Goal: Transaction & Acquisition: Purchase product/service

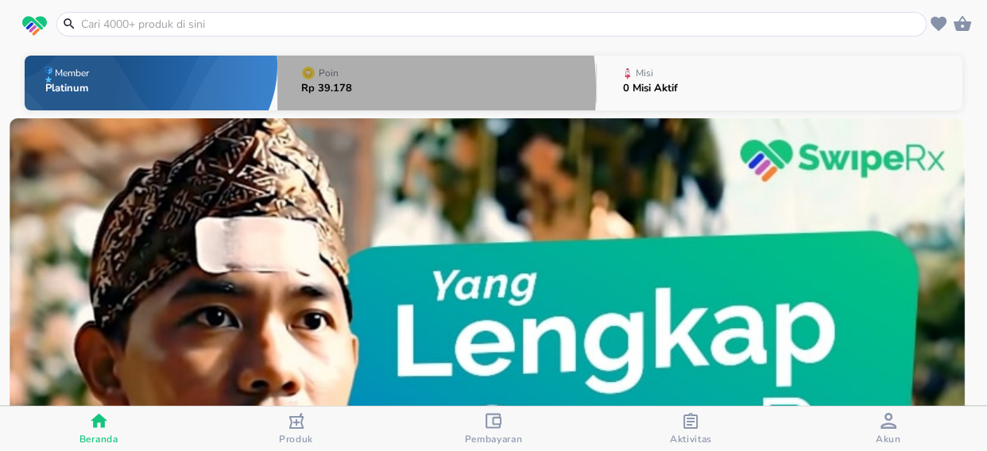
click at [324, 90] on p "Rp 39.178" at bounding box center [326, 88] width 51 height 10
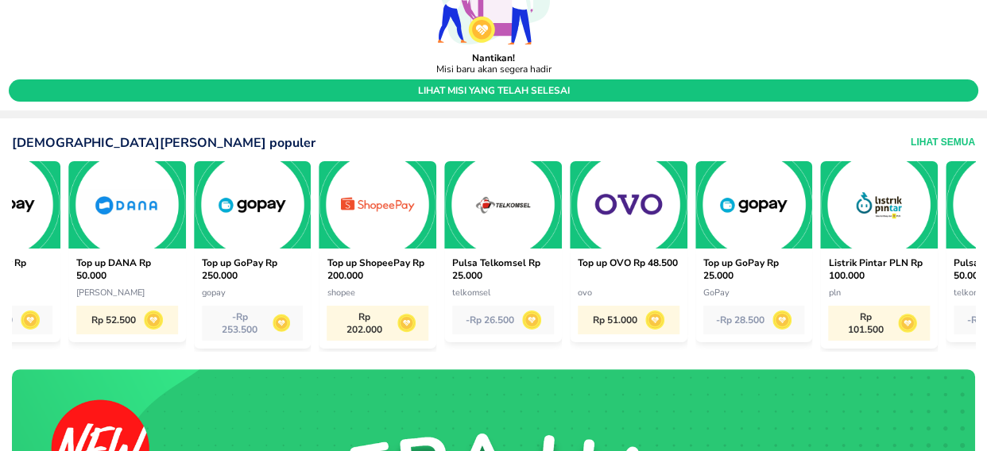
scroll to position [0, 859]
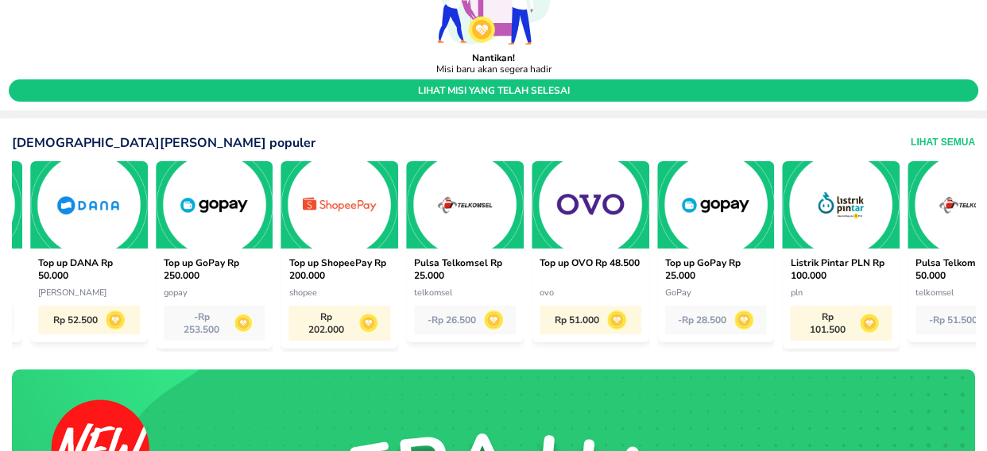
click at [712, 319] on div "- Rp 28.500" at bounding box center [716, 320] width 102 height 29
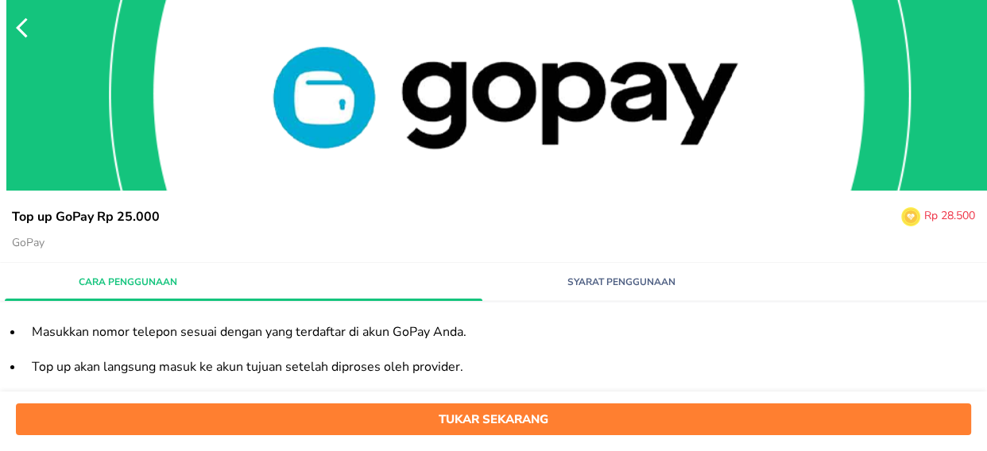
click at [416, 428] on span "Tukar sekarang" at bounding box center [493, 419] width 939 height 21
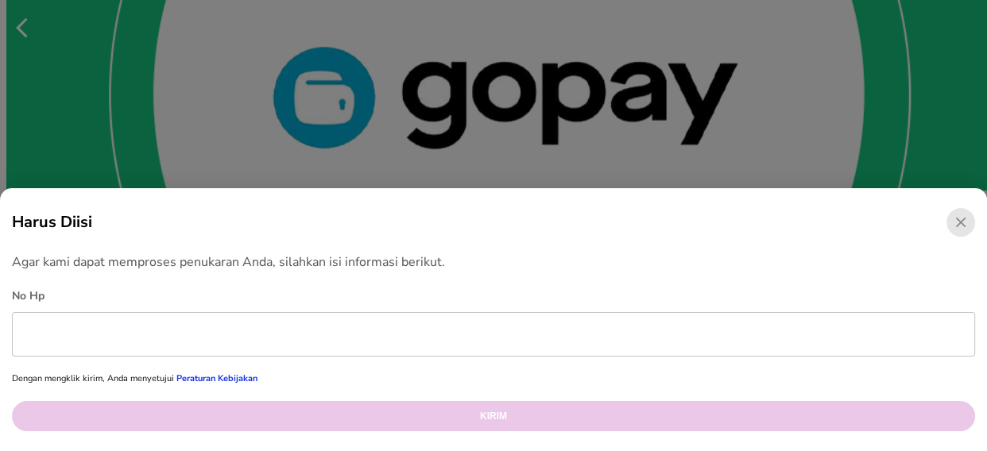
click at [190, 338] on input "text" at bounding box center [493, 334] width 963 height 45
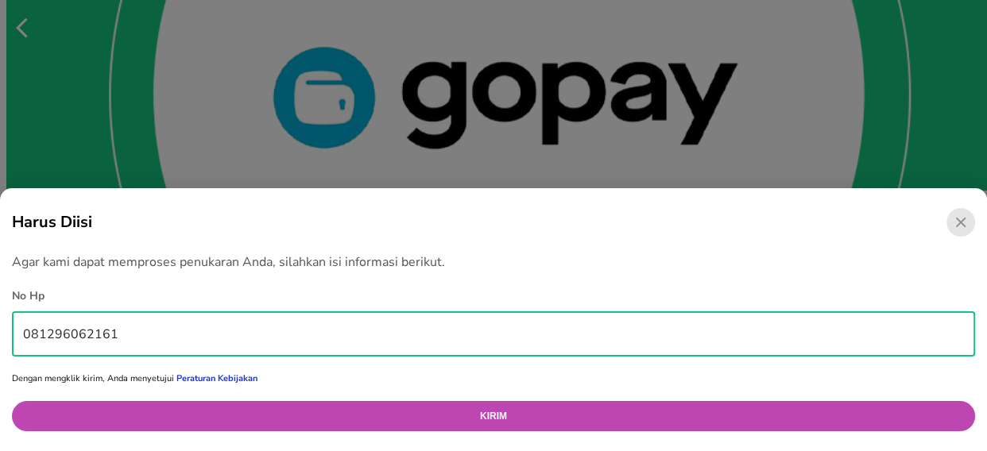
type input "081296062161"
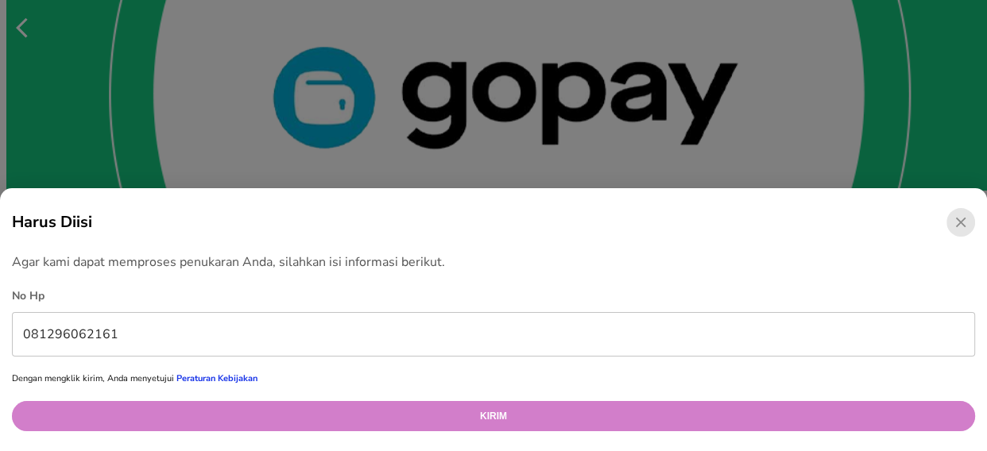
click at [457, 412] on button "Kirim" at bounding box center [493, 416] width 963 height 30
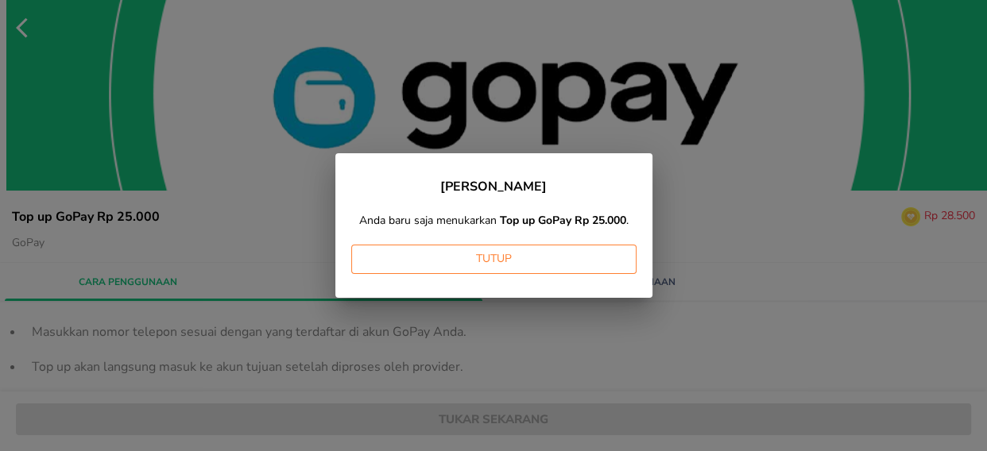
click at [468, 263] on span "Tutup" at bounding box center [494, 260] width 260 height 20
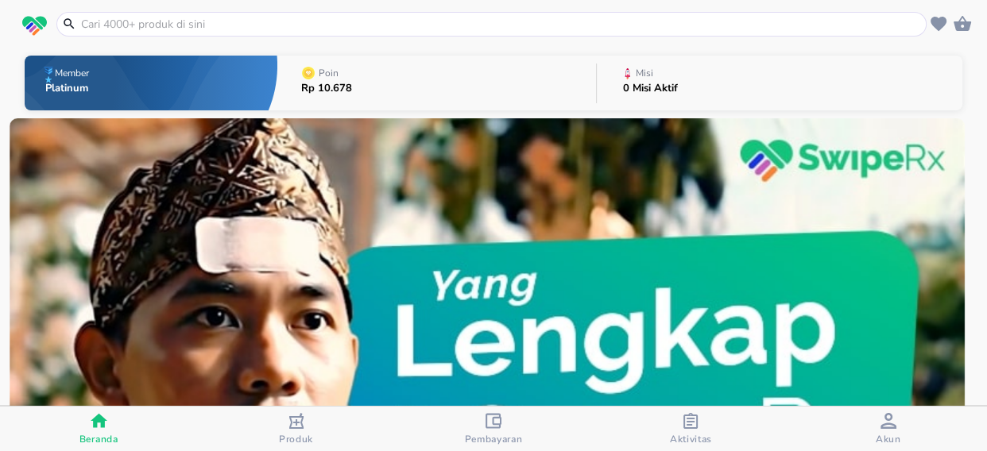
click at [145, 22] on input "text" at bounding box center [500, 24] width 843 height 17
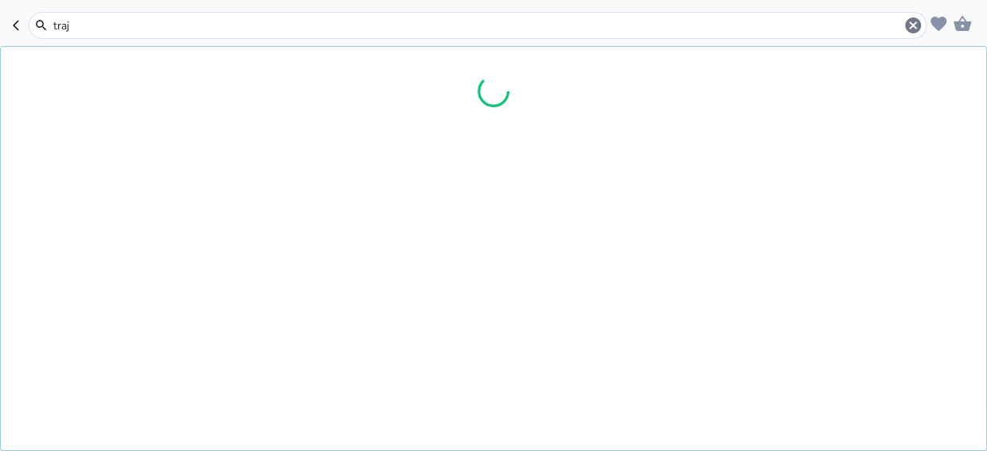
type input "traje"
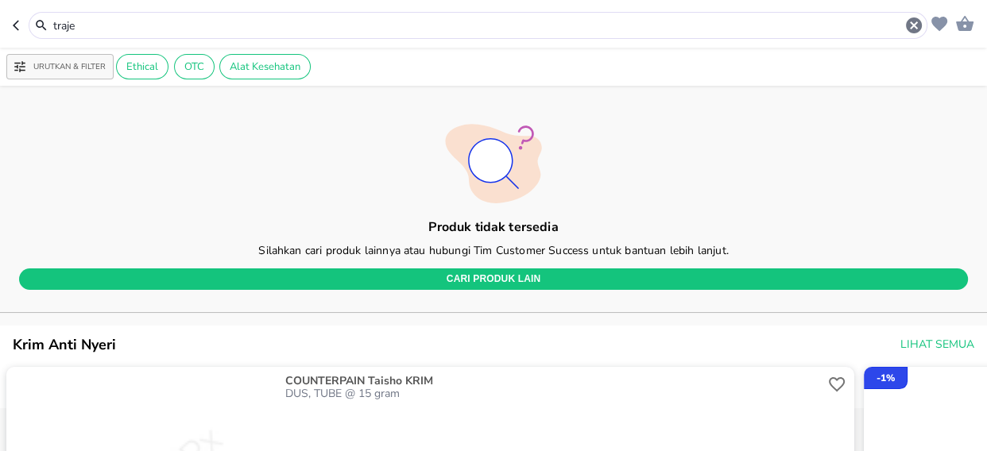
click at [95, 29] on input "traje" at bounding box center [478, 25] width 853 height 17
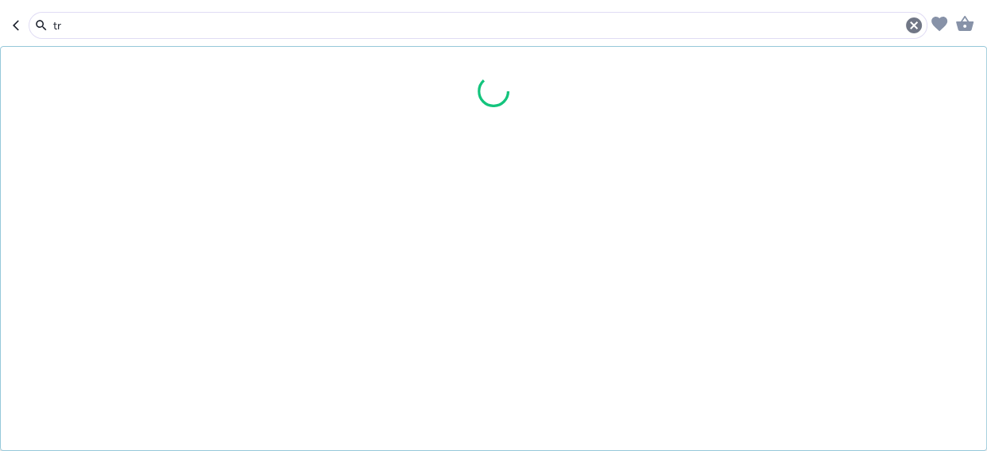
type input "t"
type input "sereti"
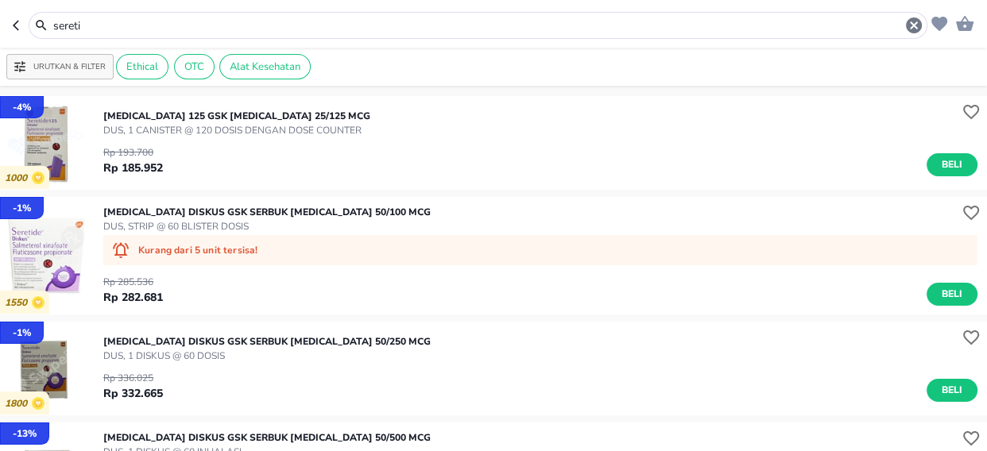
click at [238, 120] on p "[MEDICAL_DATA] 125 Gsk [MEDICAL_DATA] 25/125 MCG" at bounding box center [236, 116] width 267 height 14
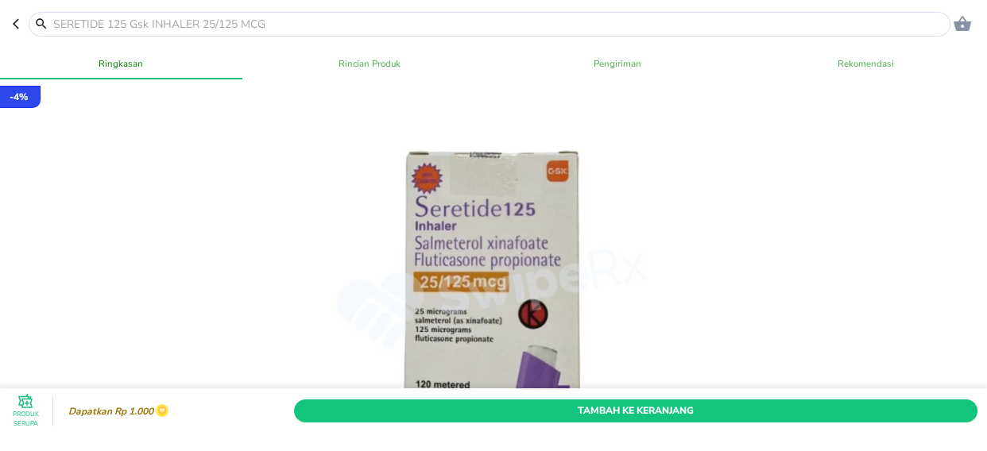
click at [122, 17] on input "text" at bounding box center [499, 24] width 895 height 17
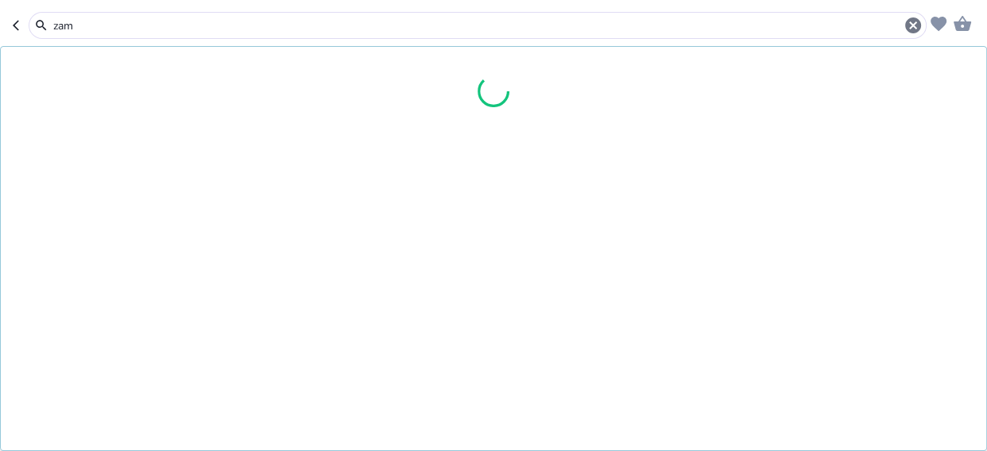
type input "zame"
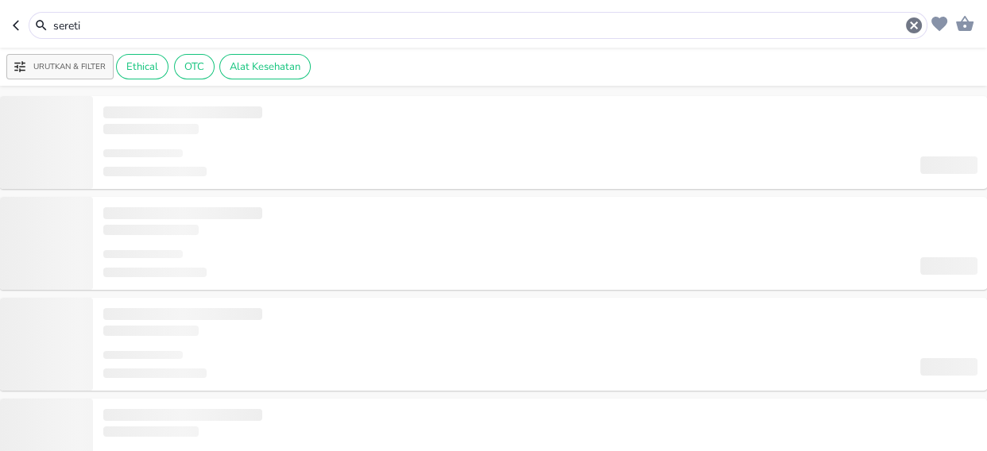
type input "zame"
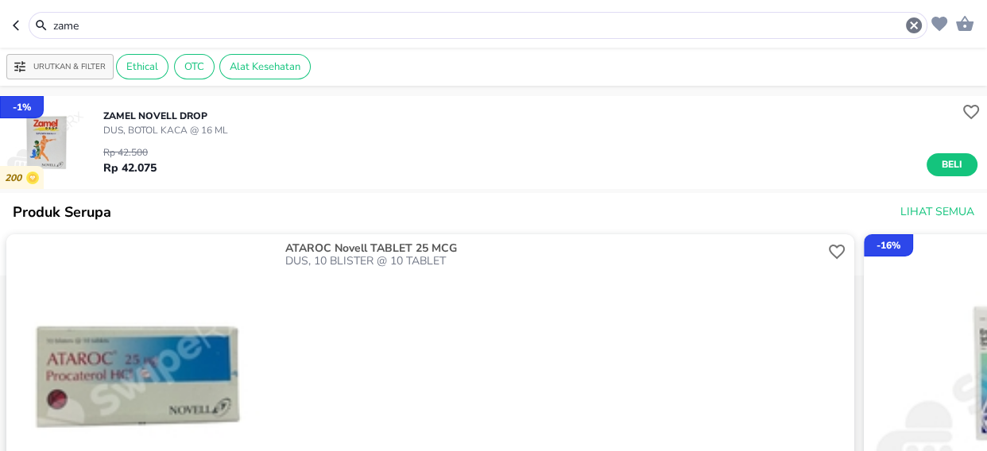
click at [949, 162] on span "Beli" at bounding box center [952, 165] width 27 height 17
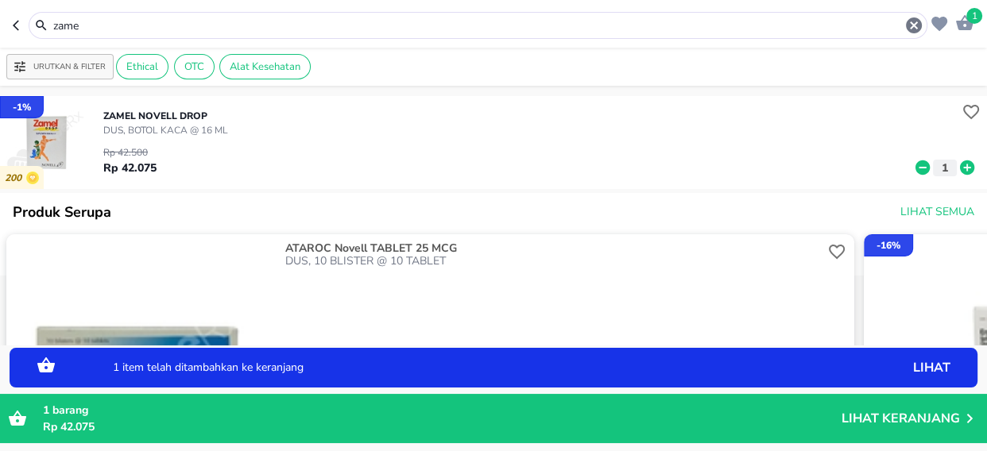
click at [175, 111] on p "ZAMEL Novell DROP" at bounding box center [165, 116] width 125 height 14
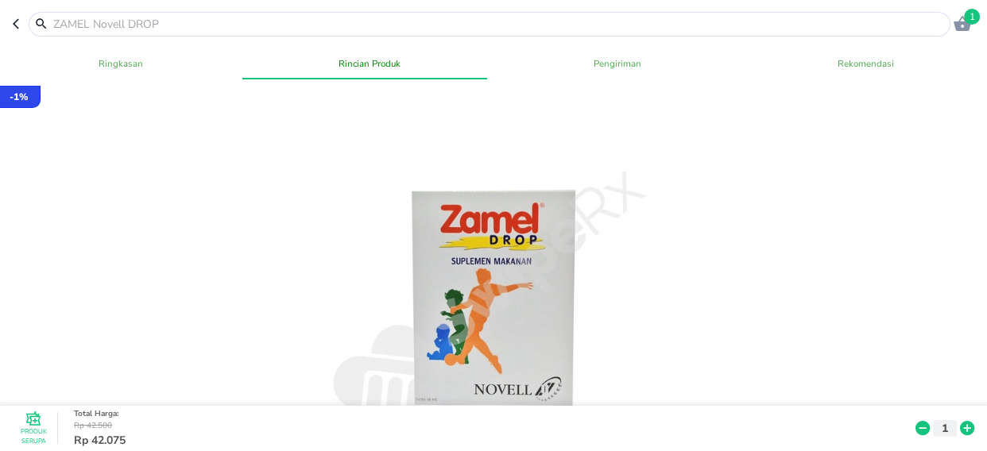
scroll to position [433, 0]
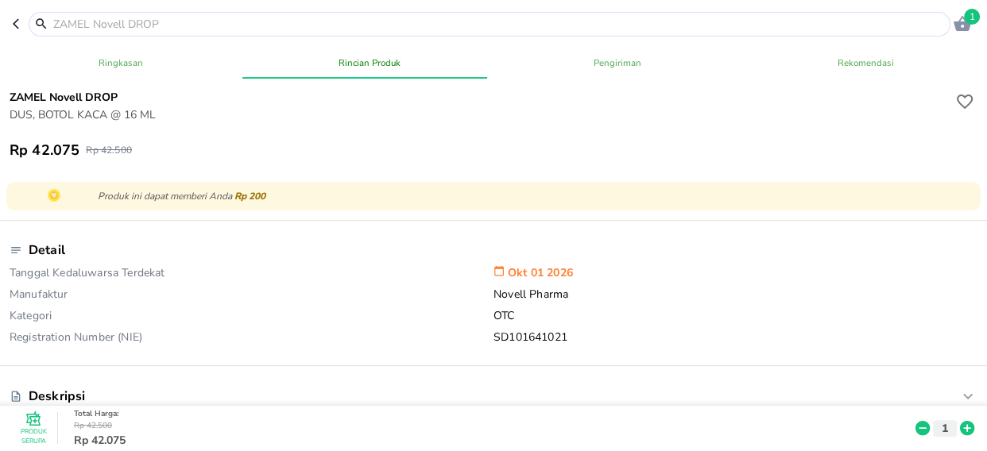
click at [912, 420] on icon at bounding box center [922, 428] width 21 height 17
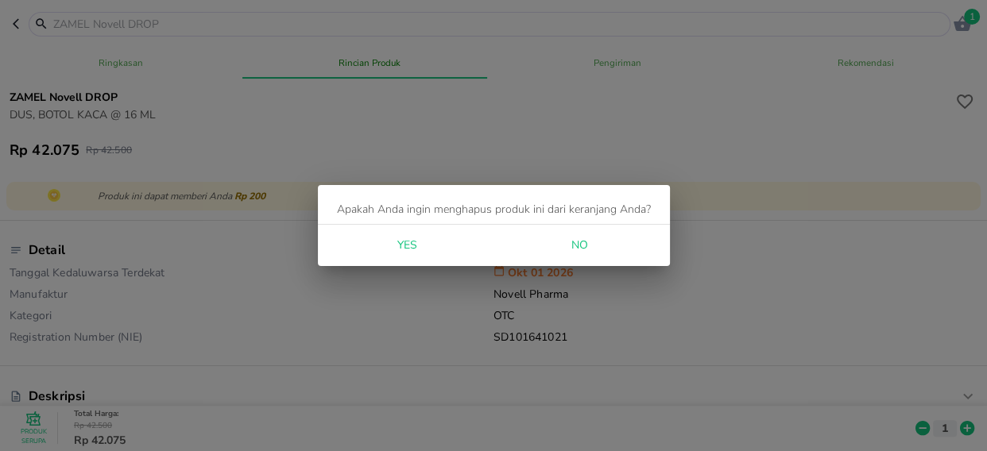
click at [397, 242] on span "Yes" at bounding box center [407, 246] width 38 height 20
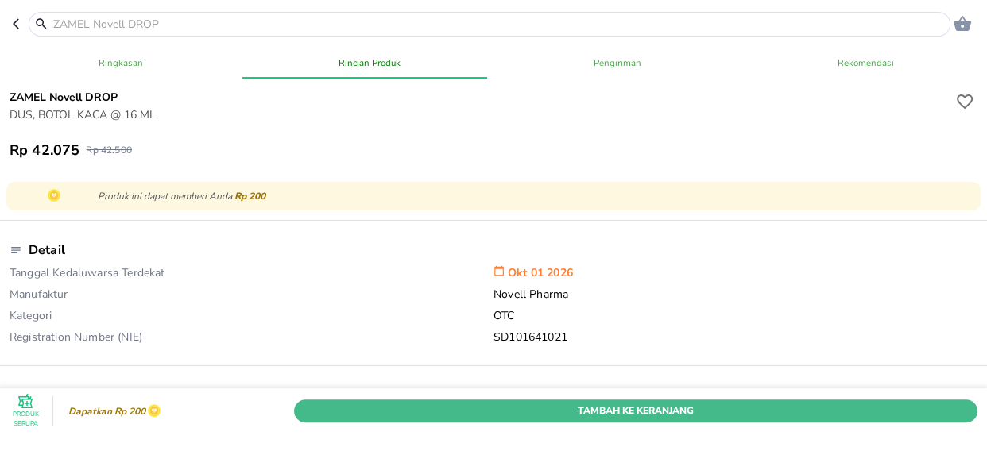
click at [635, 403] on span "Tambah Ke Keranjang" at bounding box center [636, 411] width 660 height 17
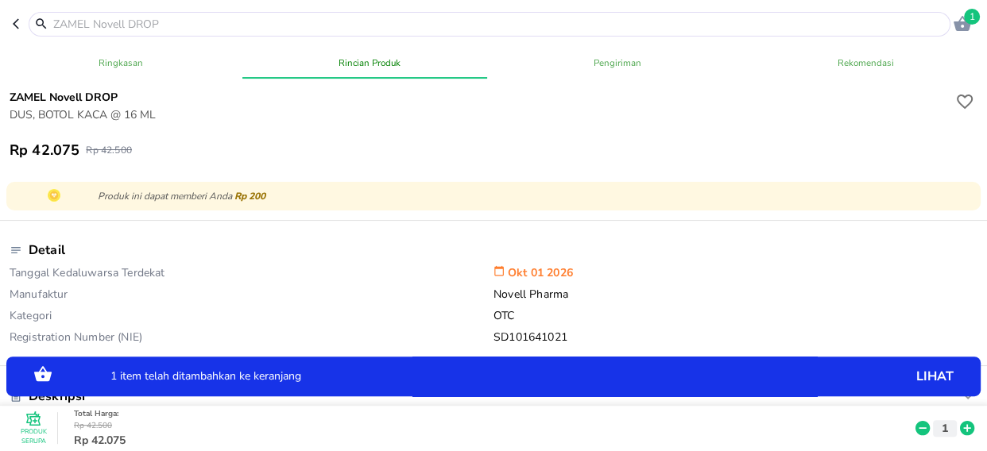
click at [960, 422] on icon at bounding box center [967, 429] width 14 height 14
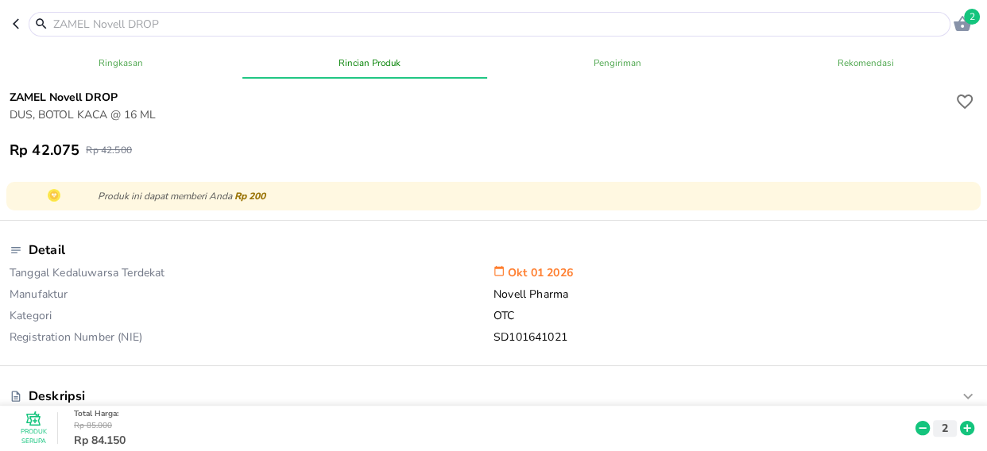
click at [127, 23] on input "text" at bounding box center [499, 24] width 895 height 17
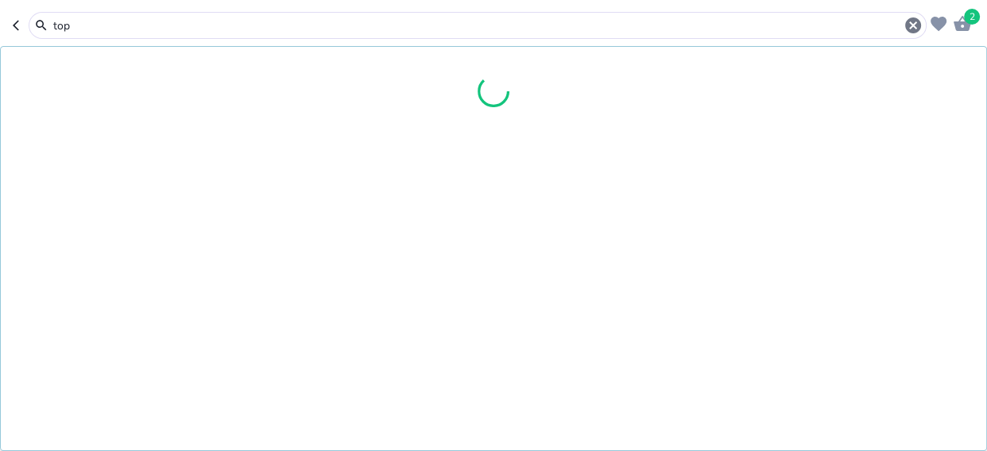
type input "topc"
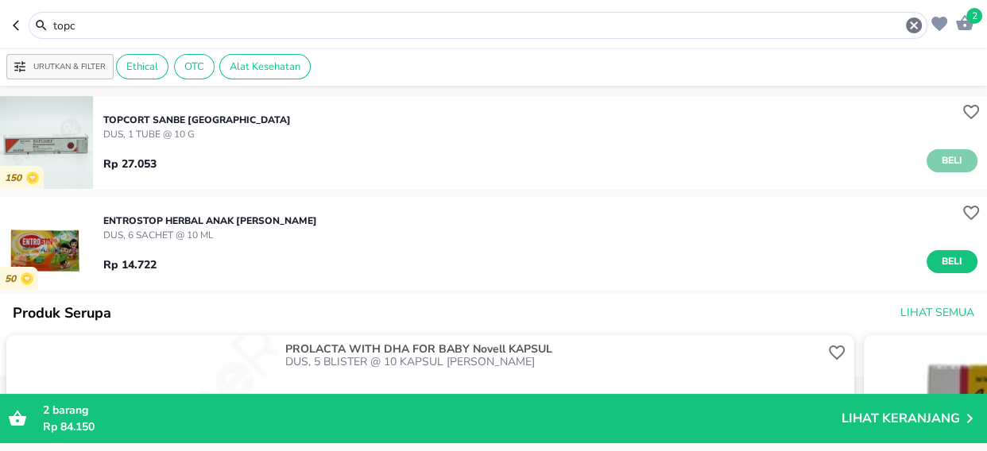
click at [946, 154] on span "Beli" at bounding box center [952, 161] width 27 height 17
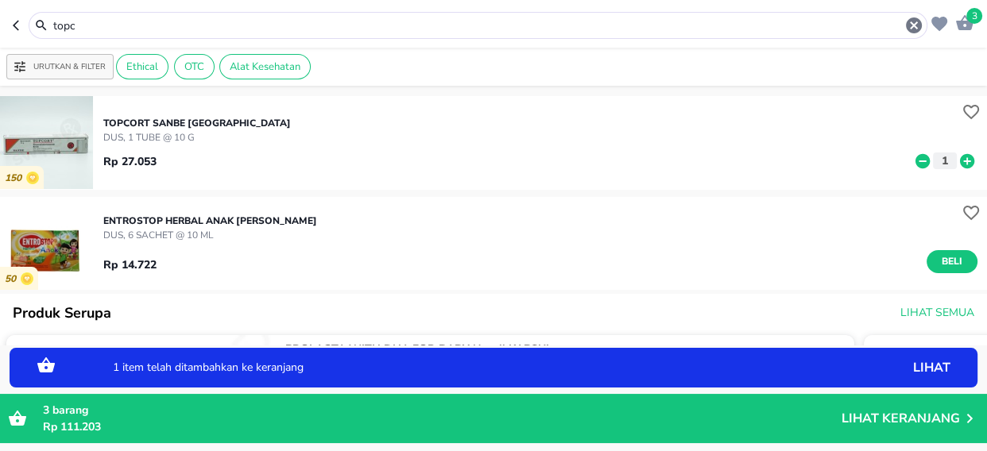
click at [957, 163] on icon at bounding box center [967, 161] width 21 height 17
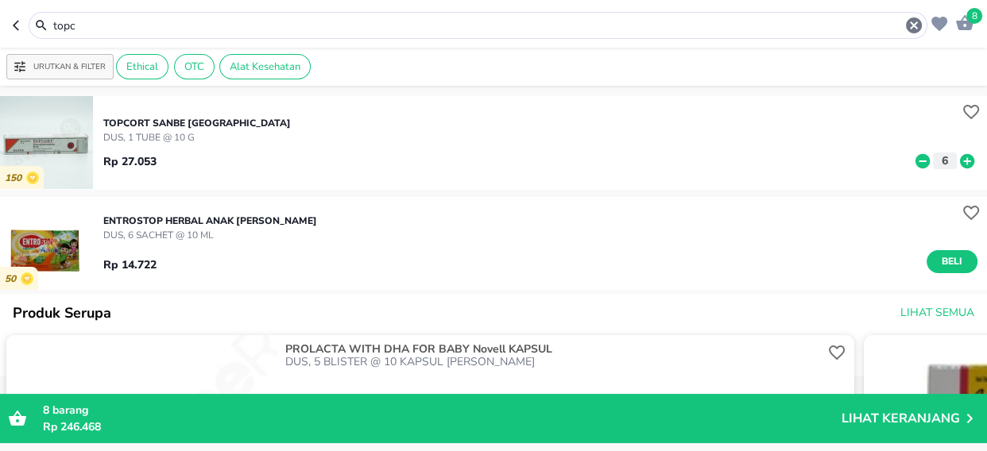
click at [112, 22] on input "topc" at bounding box center [478, 25] width 853 height 17
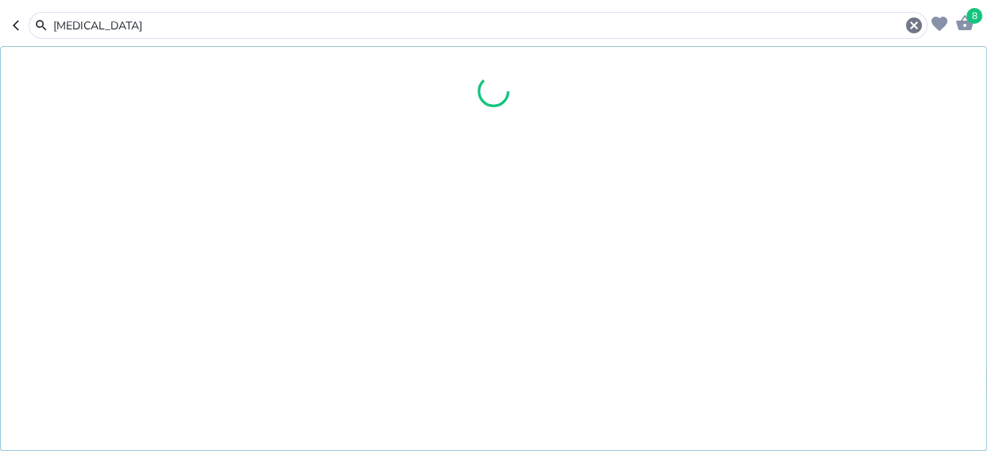
type input "[MEDICAL_DATA]"
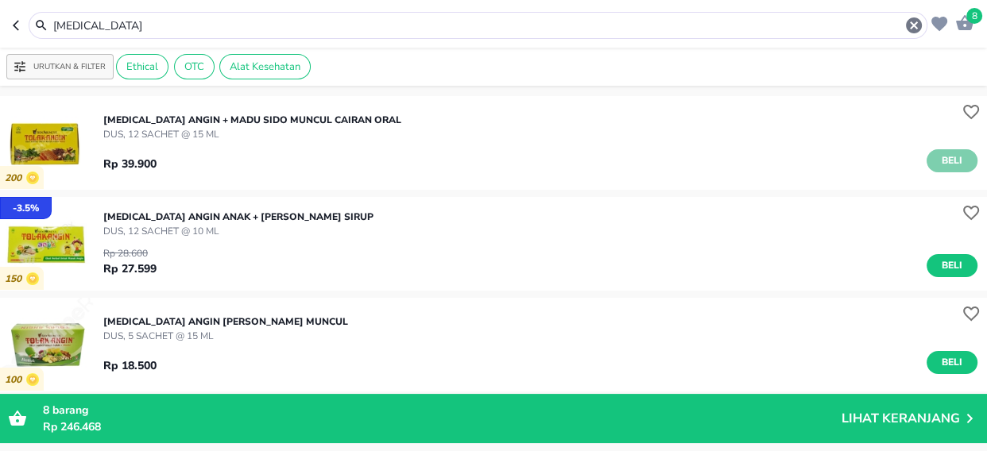
click at [939, 159] on span "Beli" at bounding box center [952, 161] width 27 height 17
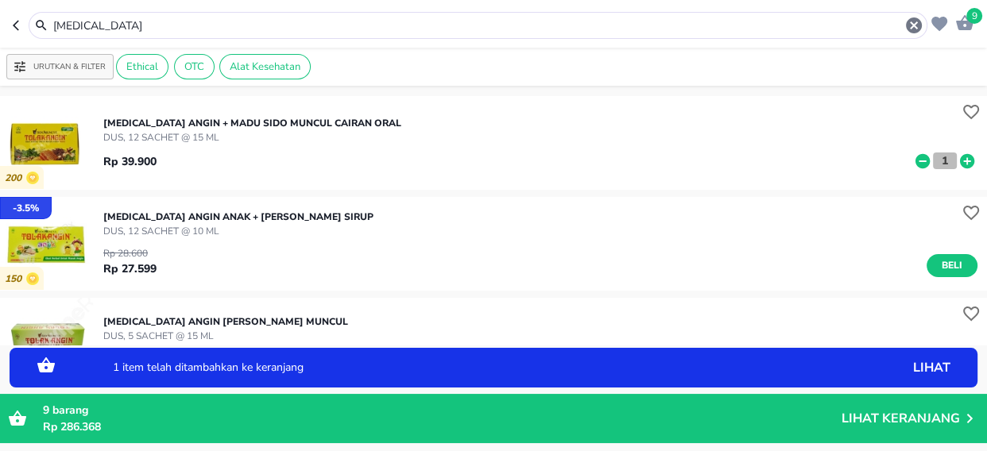
click at [938, 163] on p "1" at bounding box center [945, 161] width 14 height 17
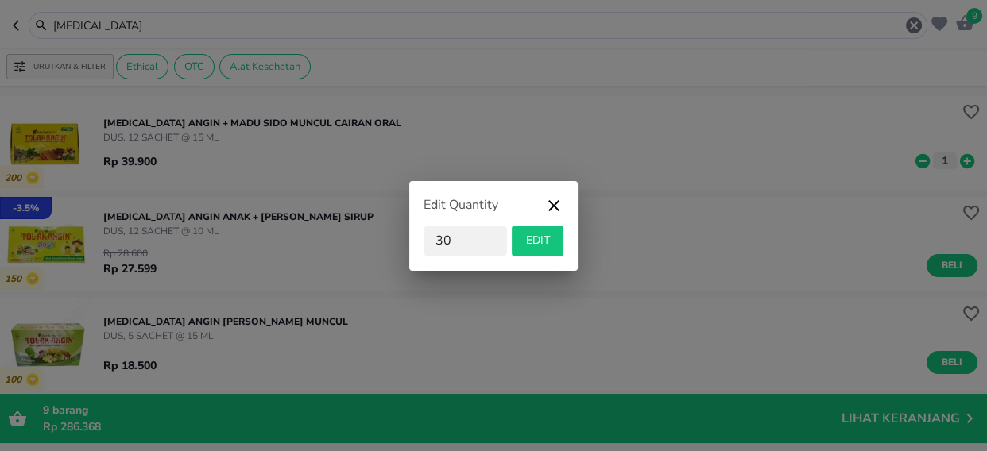
type input "30"
click at [557, 238] on button "EDIT" at bounding box center [538, 241] width 52 height 31
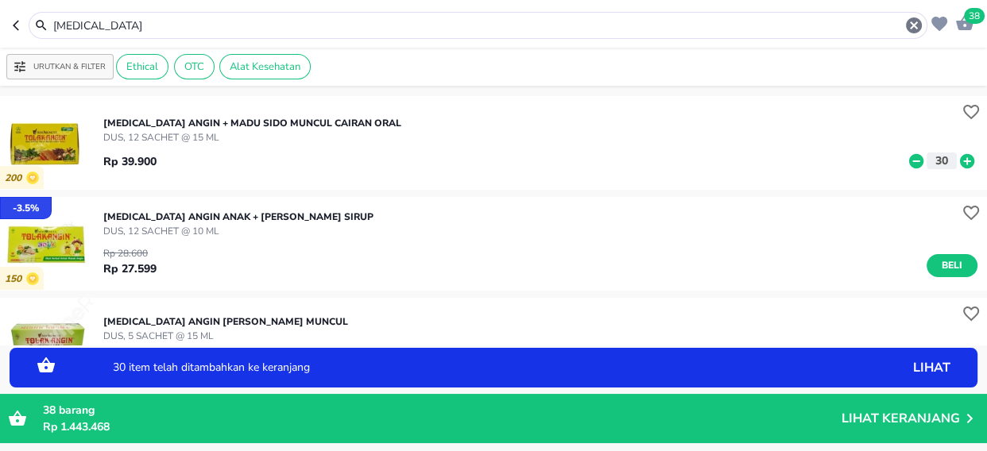
click at [119, 16] on div "[MEDICAL_DATA]" at bounding box center [488, 25] width 872 height 19
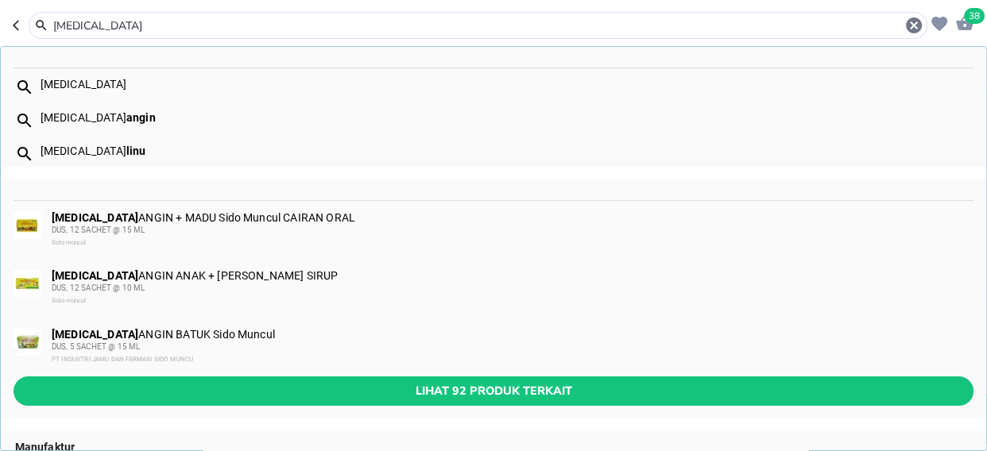
click at [95, 23] on input "[MEDICAL_DATA]" at bounding box center [478, 25] width 853 height 17
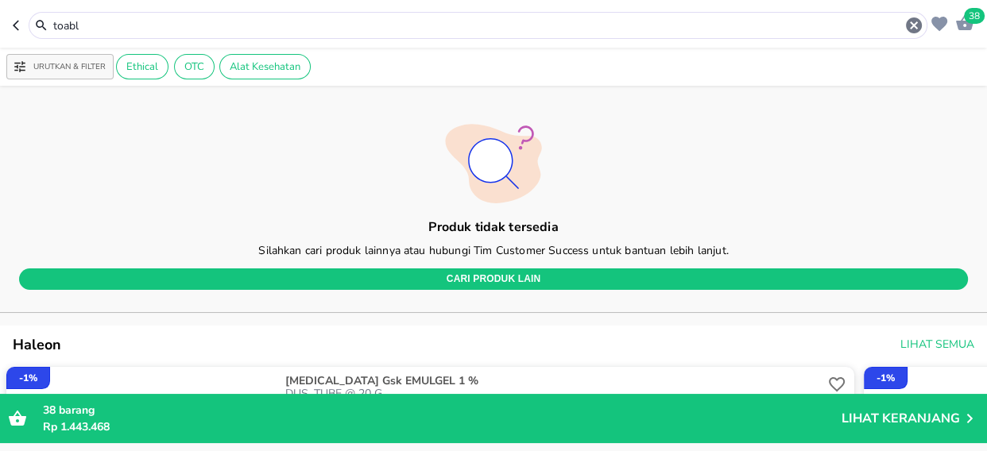
click at [64, 21] on input "toabl" at bounding box center [478, 25] width 853 height 17
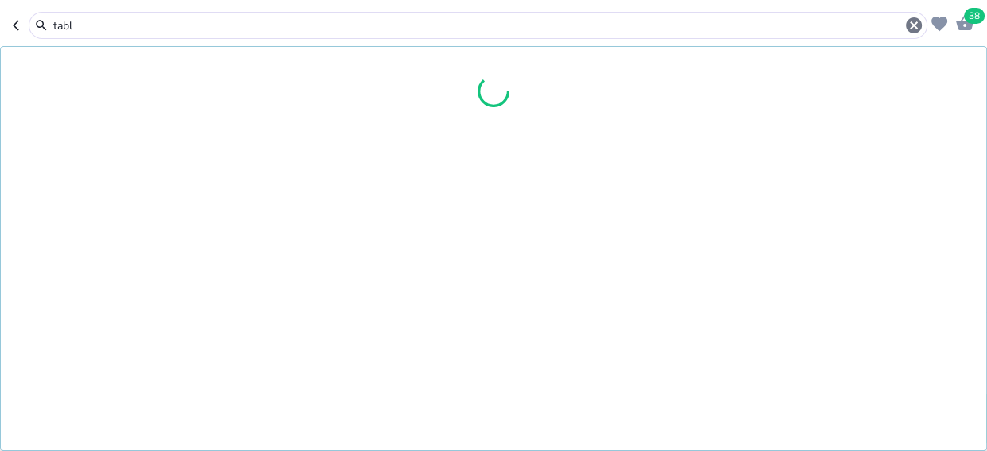
click at [85, 27] on input "tabl" at bounding box center [478, 25] width 853 height 17
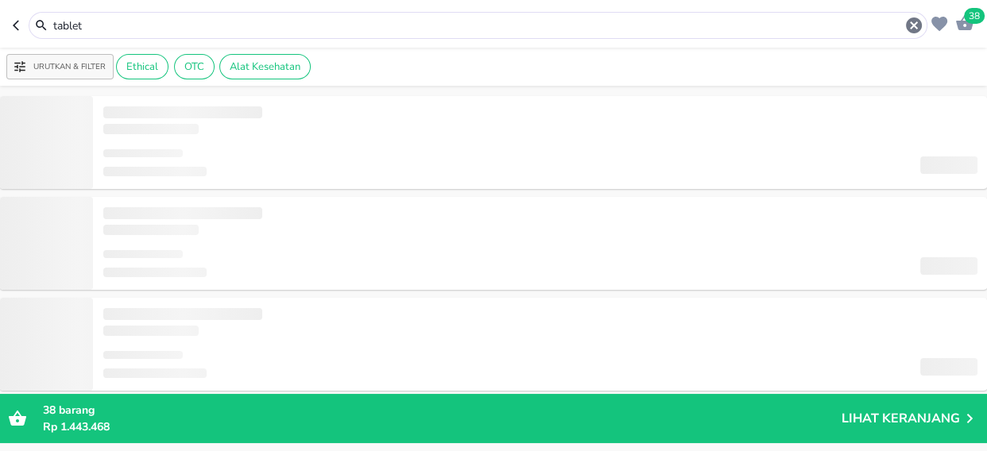
click at [117, 32] on input "tablet" at bounding box center [478, 25] width 853 height 17
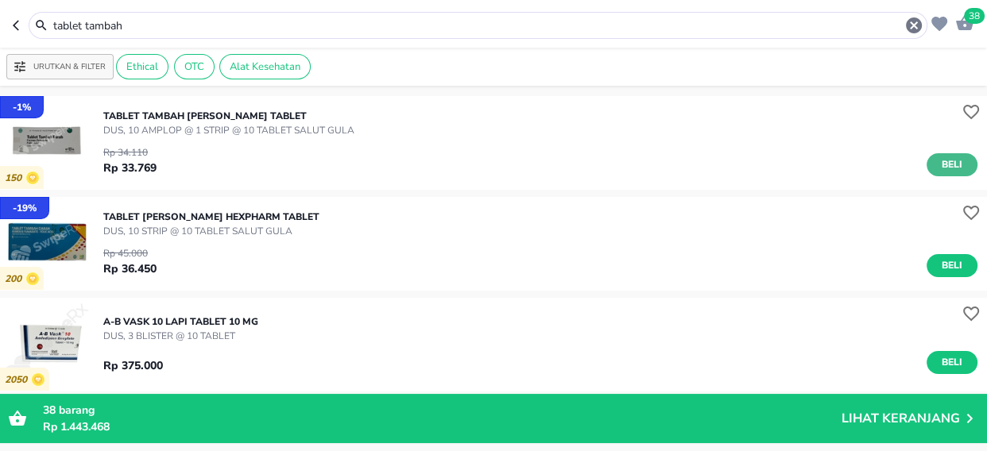
click at [939, 167] on span "Beli" at bounding box center [952, 165] width 27 height 17
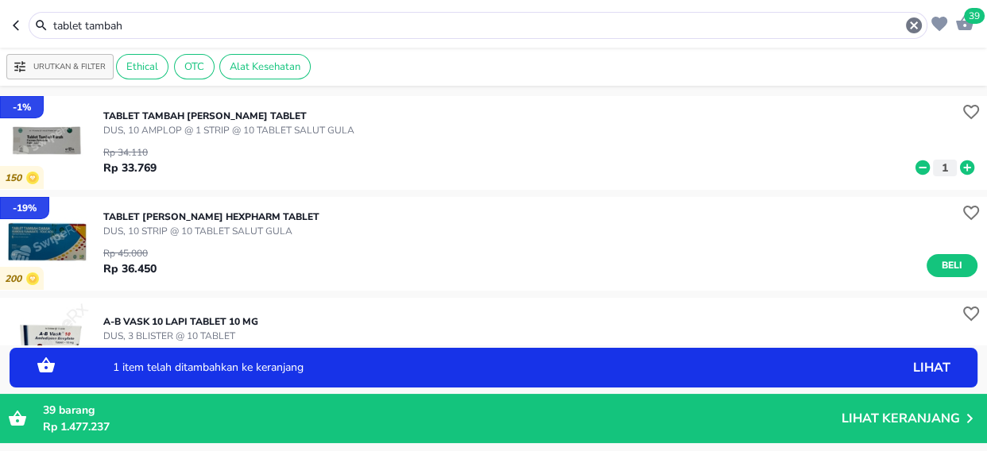
click at [957, 169] on icon at bounding box center [967, 167] width 21 height 17
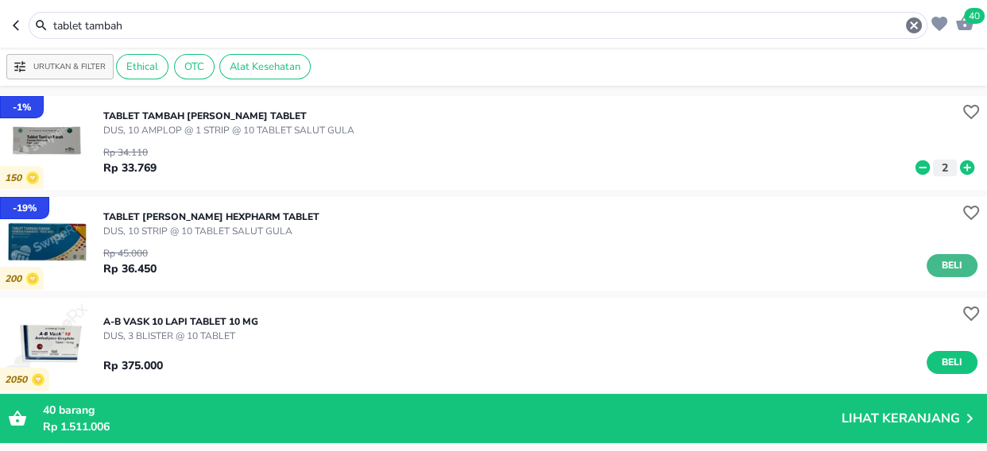
click at [939, 267] on span "Beli" at bounding box center [952, 265] width 27 height 17
click at [137, 25] on input "tablet tambah" at bounding box center [478, 25] width 853 height 17
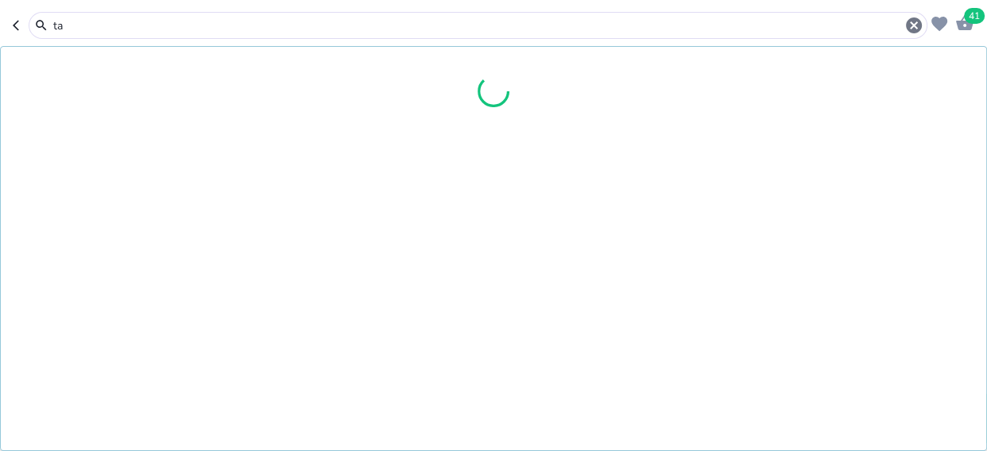
type input "t"
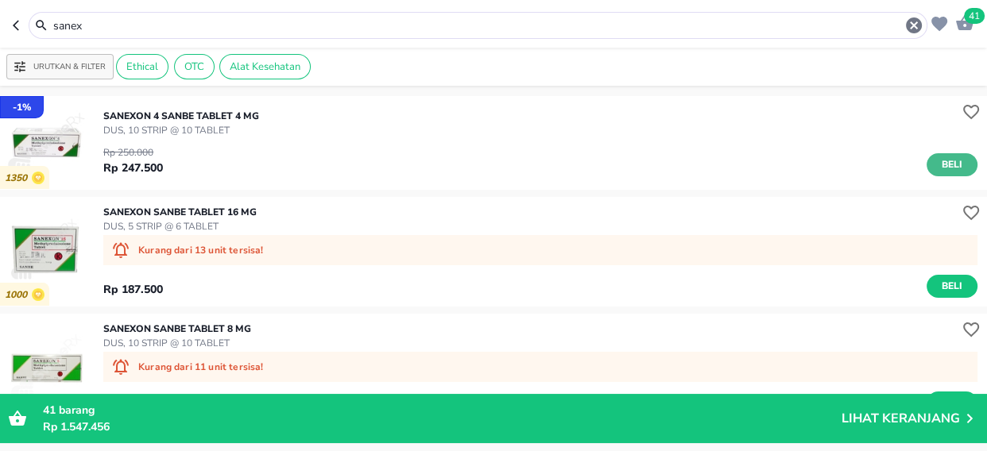
click at [939, 165] on span "Beli" at bounding box center [952, 165] width 27 height 17
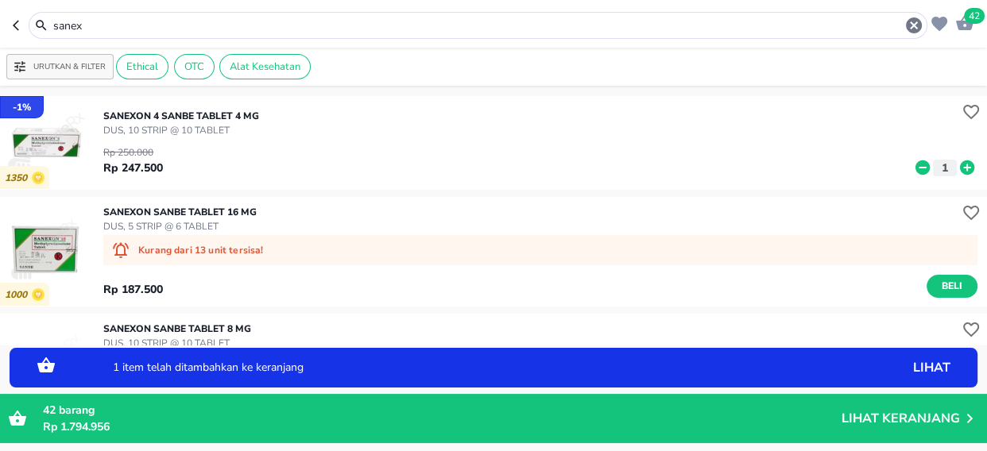
click at [103, 27] on input "sanex" at bounding box center [478, 25] width 853 height 17
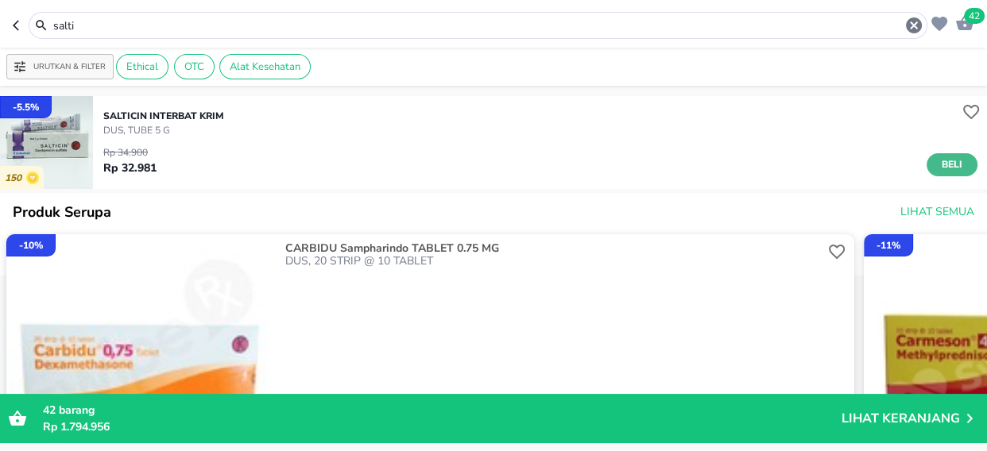
click at [939, 160] on span "Beli" at bounding box center [952, 165] width 27 height 17
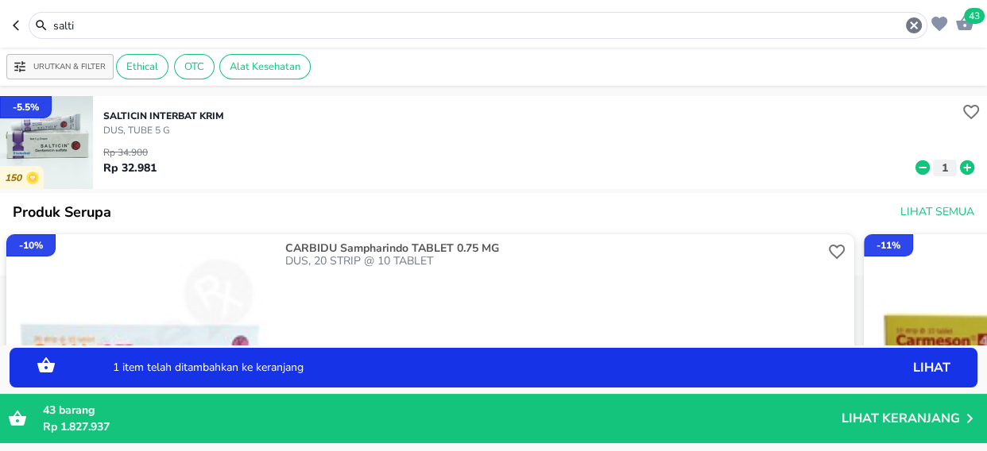
click at [957, 168] on icon at bounding box center [967, 167] width 21 height 17
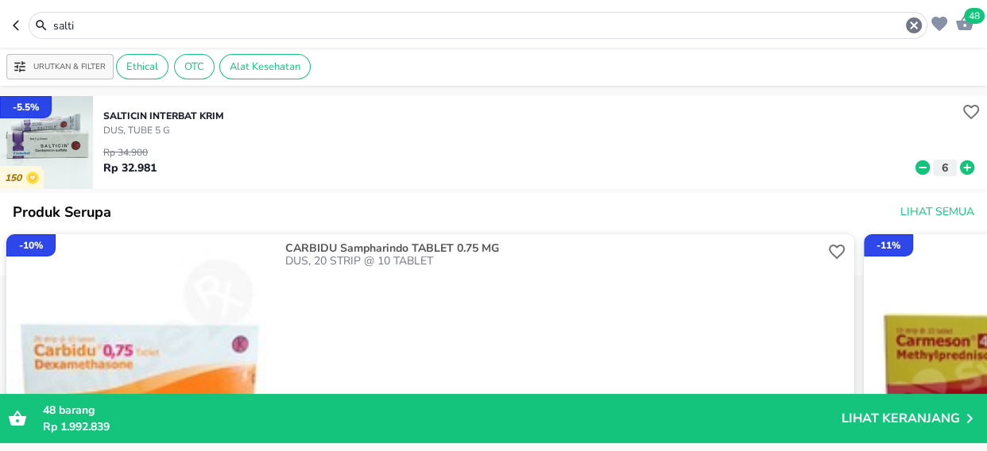
click at [129, 31] on input "salti" at bounding box center [478, 25] width 853 height 17
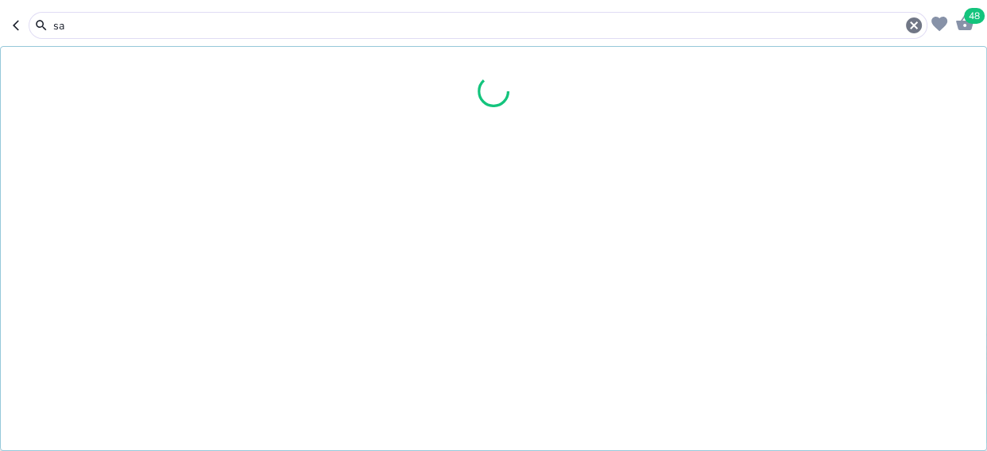
type input "s"
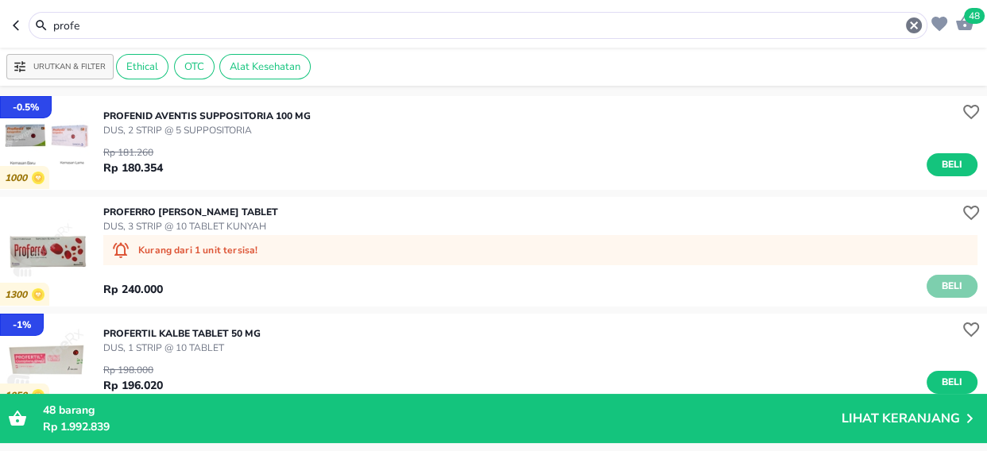
click at [945, 286] on span "Beli" at bounding box center [952, 286] width 27 height 17
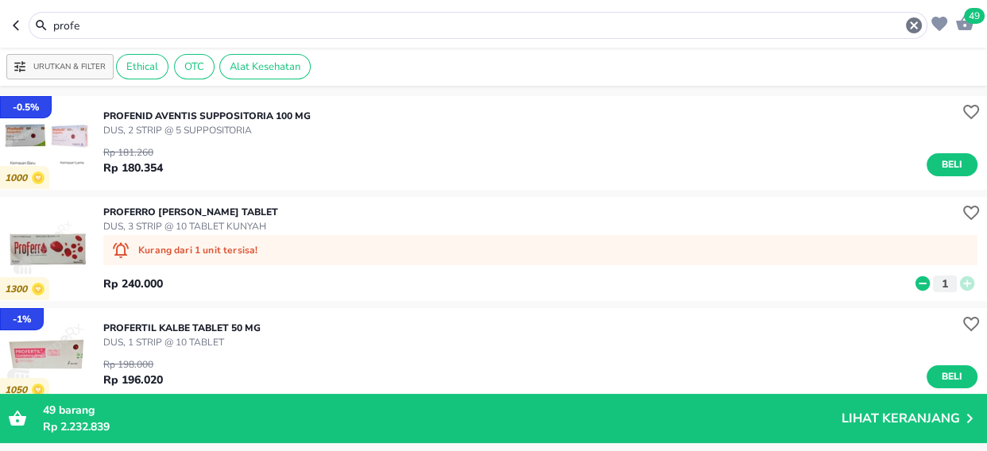
click at [122, 21] on input "profe" at bounding box center [478, 25] width 853 height 17
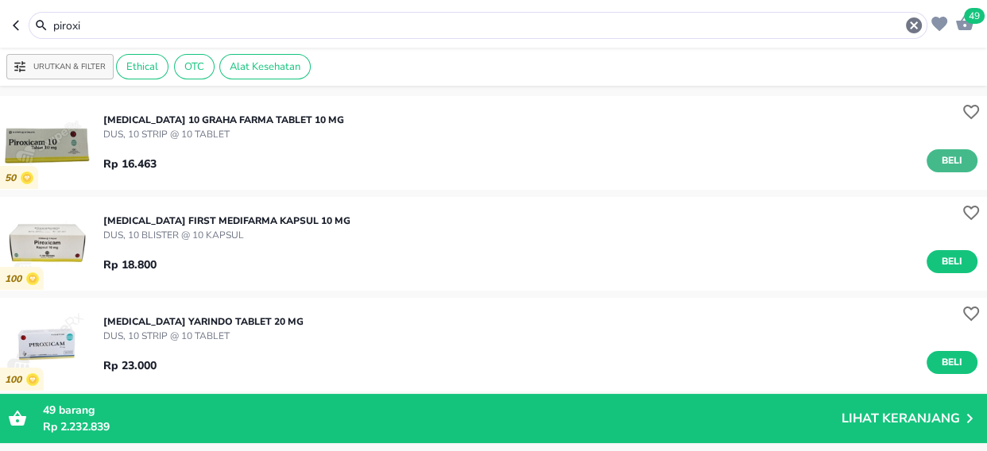
click at [939, 153] on span "Beli" at bounding box center [952, 161] width 27 height 17
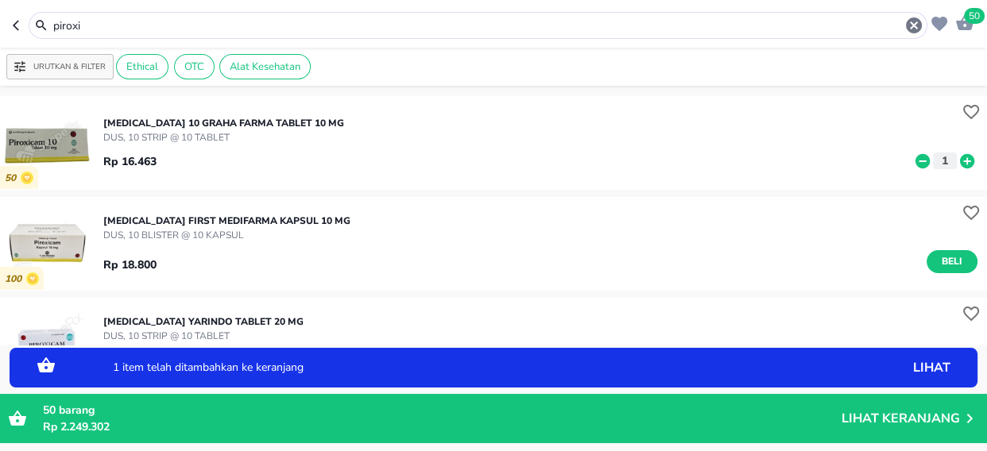
click at [960, 159] on icon at bounding box center [967, 160] width 14 height 14
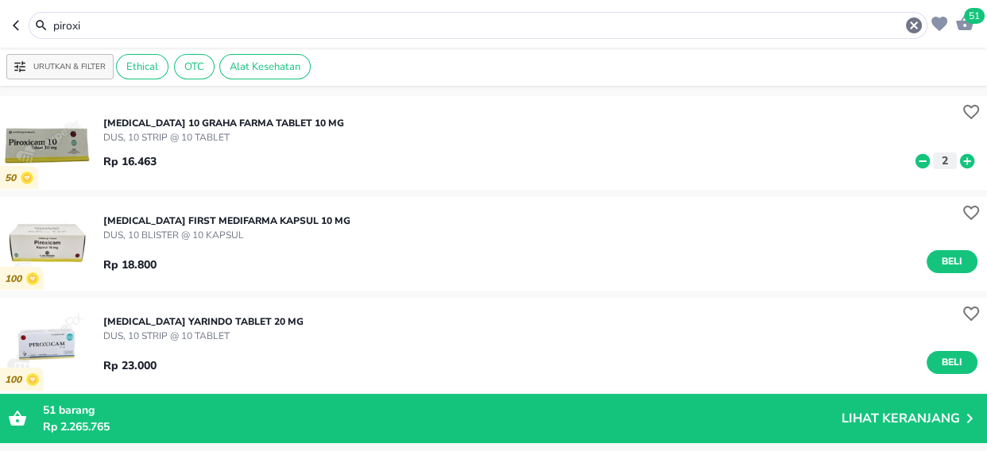
click at [117, 21] on input "piroxi" at bounding box center [478, 25] width 853 height 17
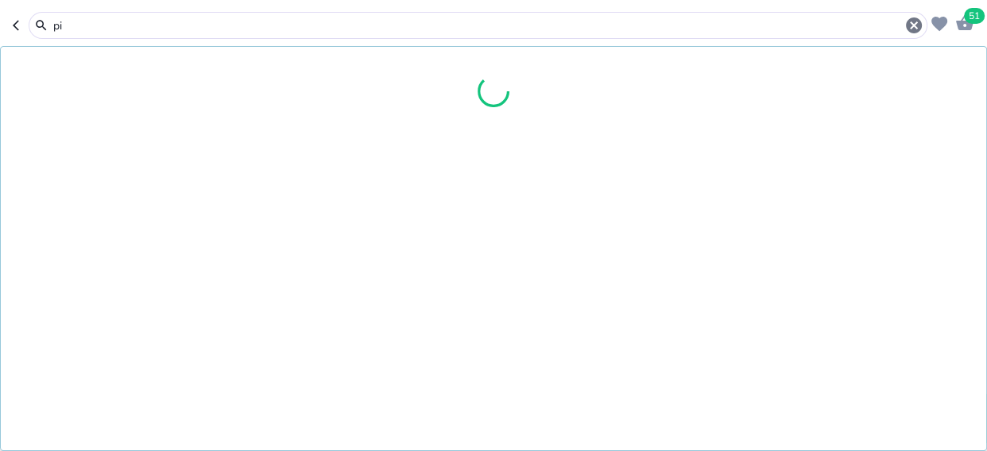
type input "p"
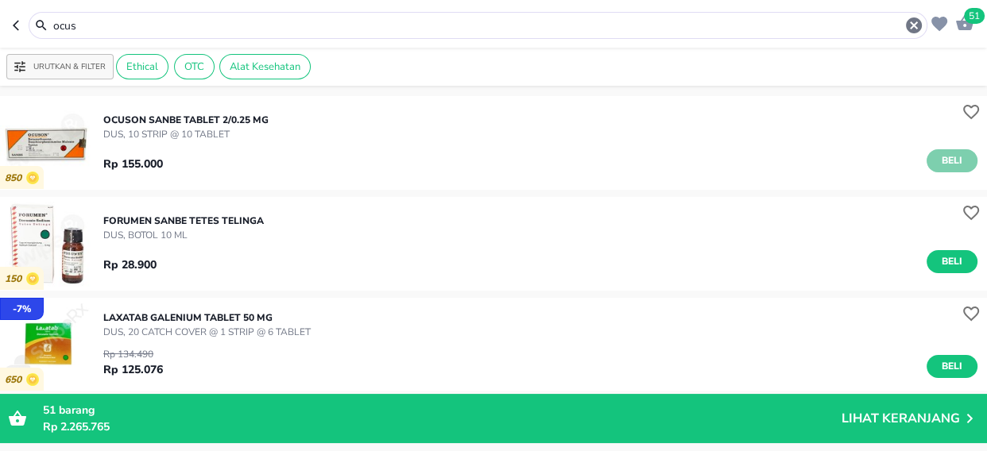
click at [939, 159] on span "Beli" at bounding box center [952, 161] width 27 height 17
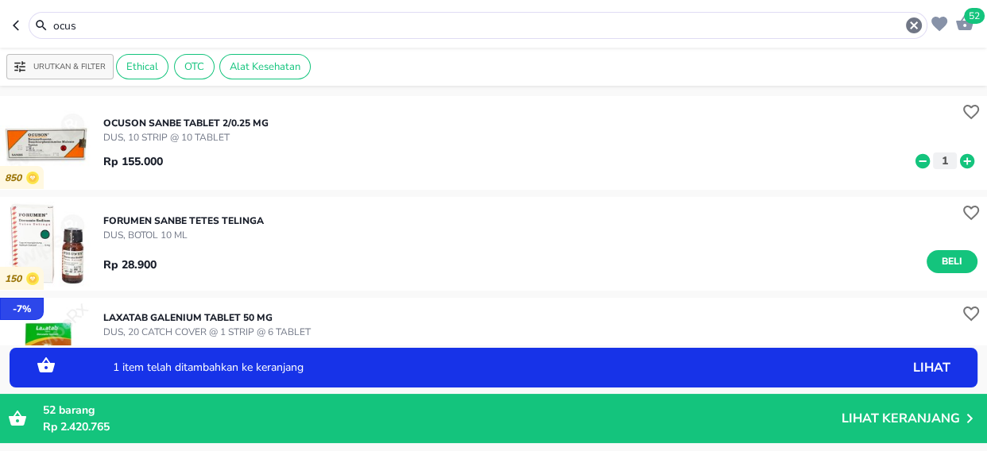
click at [138, 31] on input "ocus" at bounding box center [478, 25] width 853 height 17
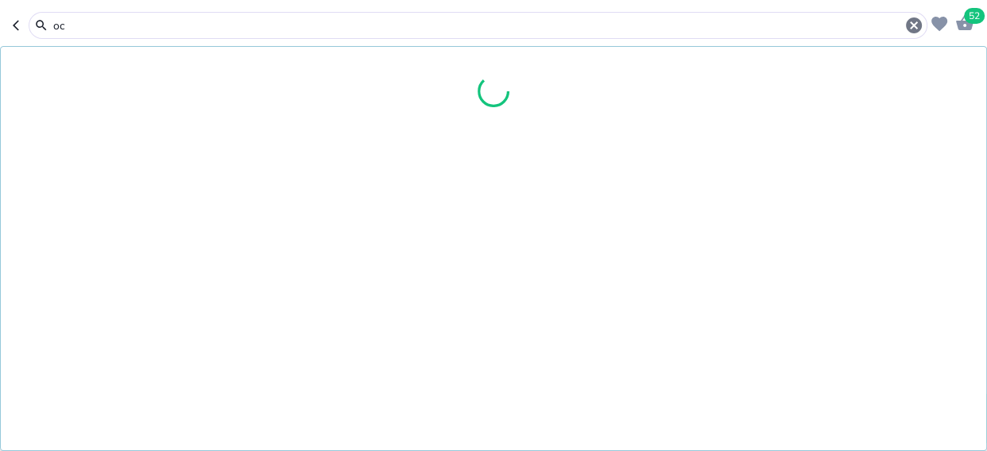
type input "o"
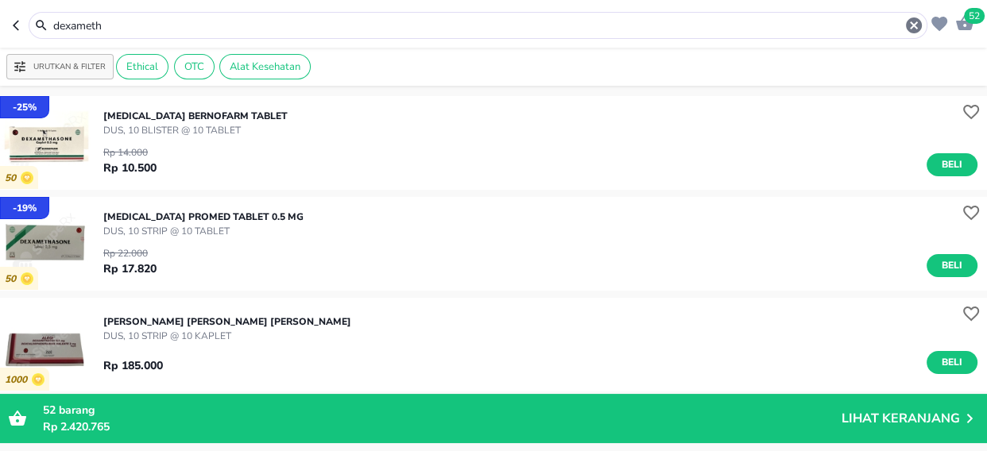
click at [127, 26] on input "dexameth" at bounding box center [478, 25] width 853 height 17
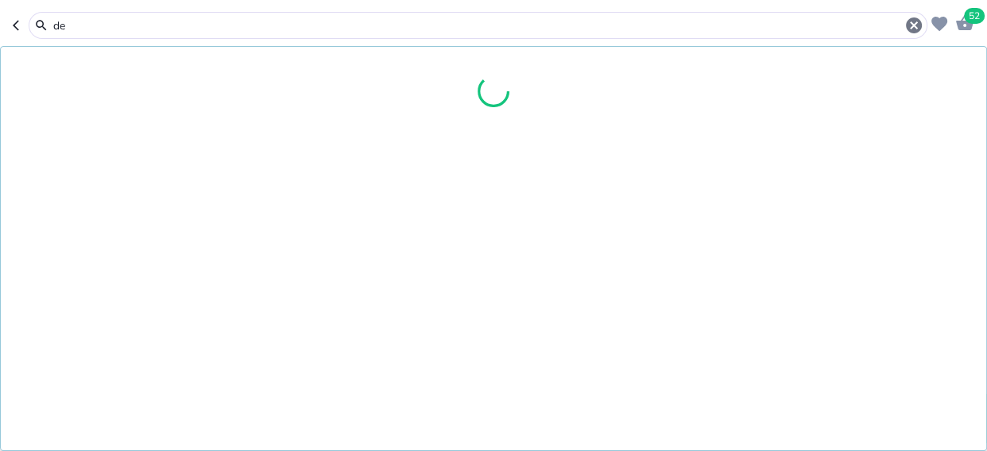
type input "d"
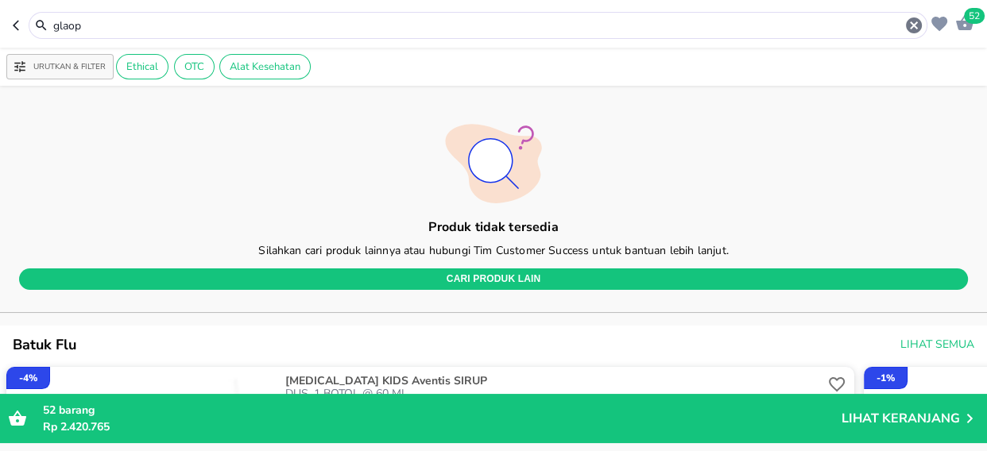
click at [130, 29] on input "glaop" at bounding box center [478, 25] width 853 height 17
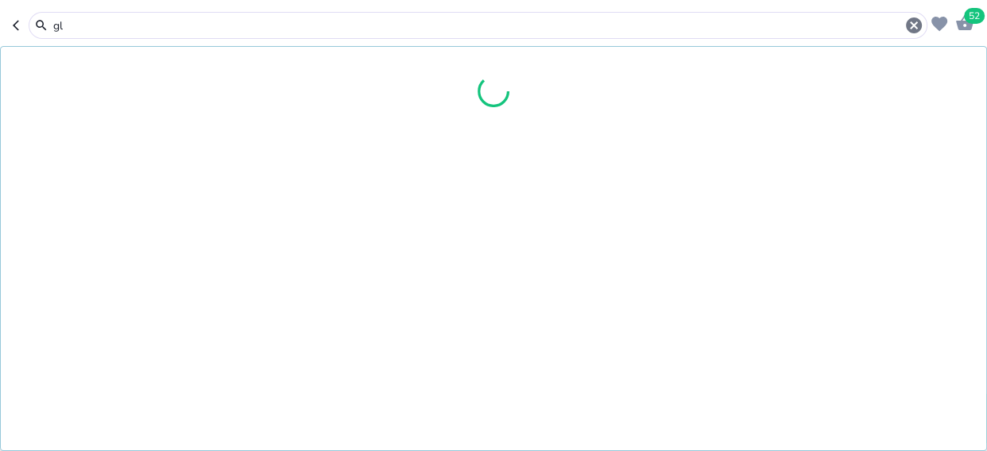
type input "g"
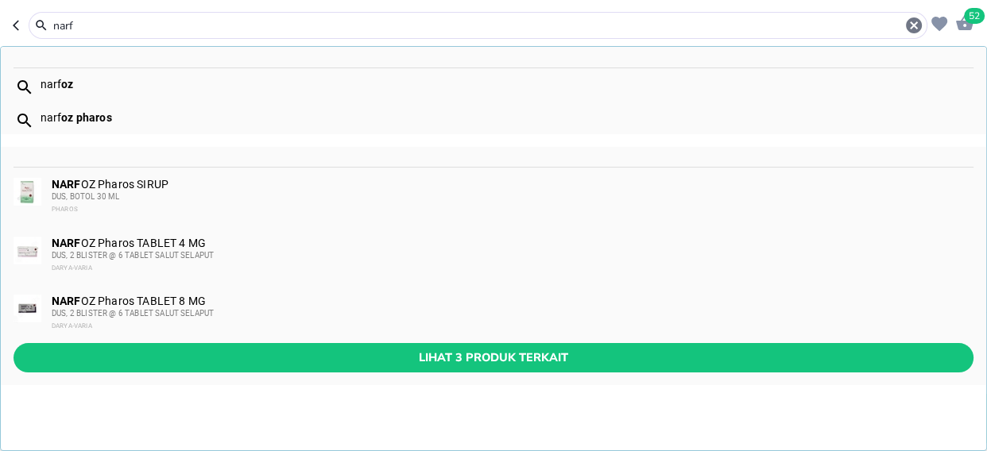
type input "narf"
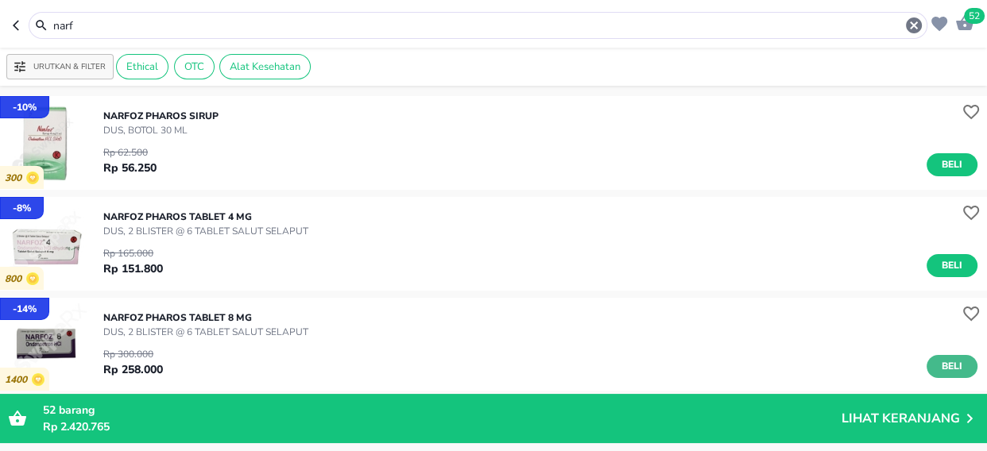
click at [939, 365] on span "Beli" at bounding box center [952, 366] width 27 height 17
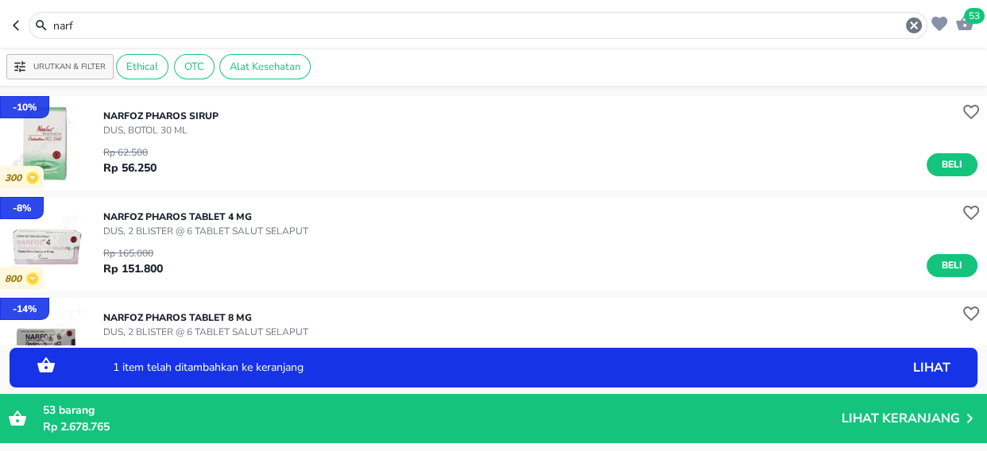
click at [202, 315] on p "NARFOZ Pharos TABLET 8 MG" at bounding box center [205, 318] width 205 height 14
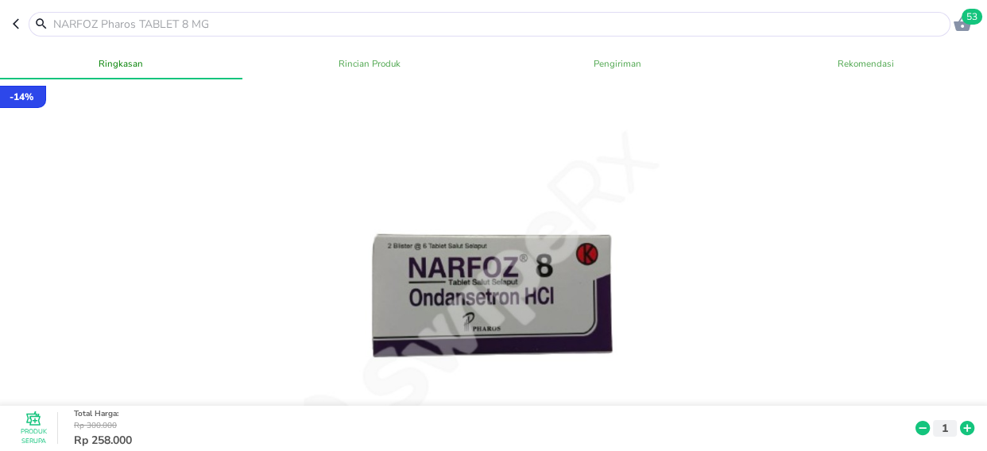
scroll to position [361, 0]
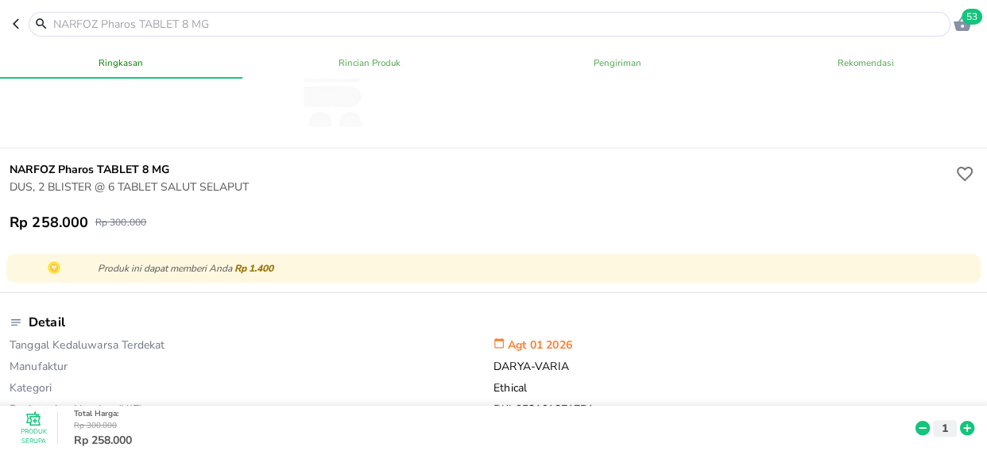
click at [172, 17] on input "text" at bounding box center [499, 24] width 895 height 17
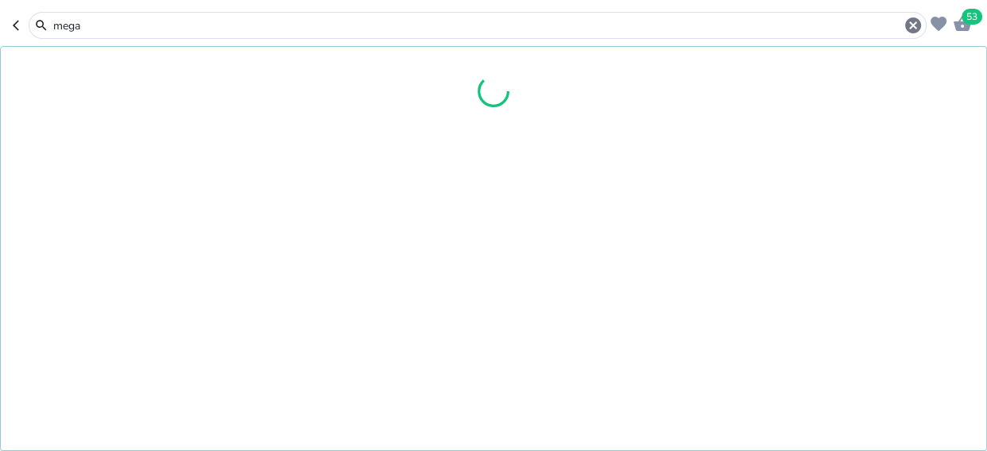
type input "megab"
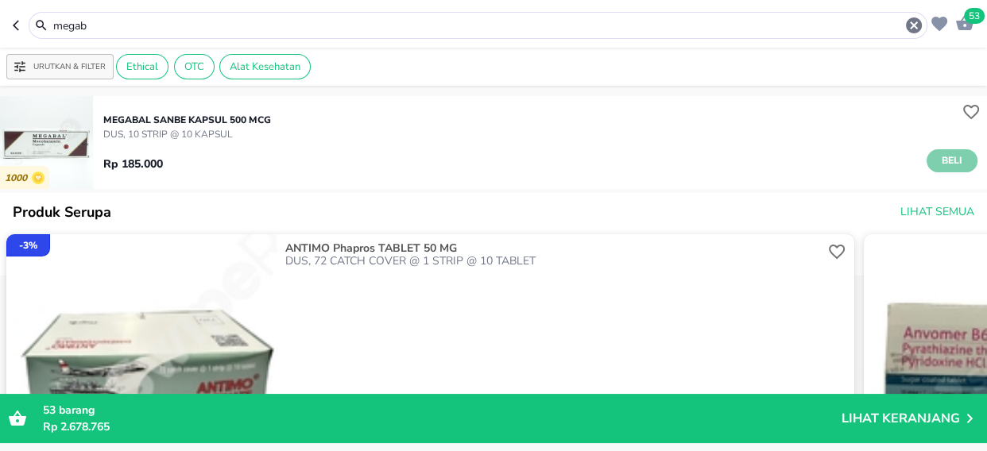
click at [939, 158] on span "Beli" at bounding box center [952, 161] width 27 height 17
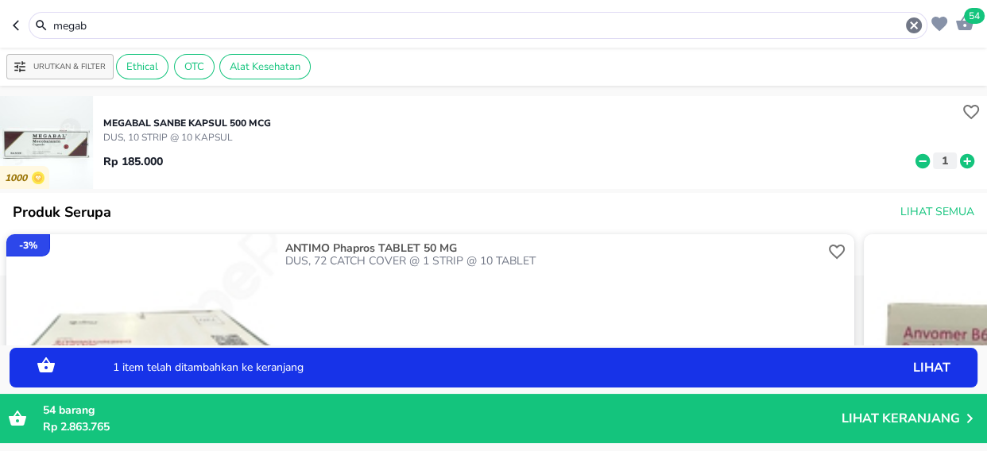
click at [958, 161] on icon at bounding box center [967, 161] width 21 height 17
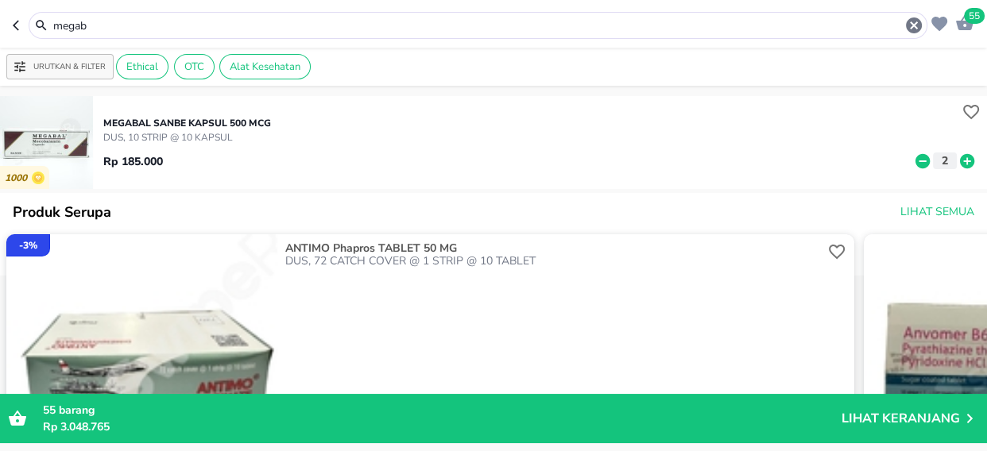
click at [99, 27] on input "megab" at bounding box center [478, 25] width 853 height 17
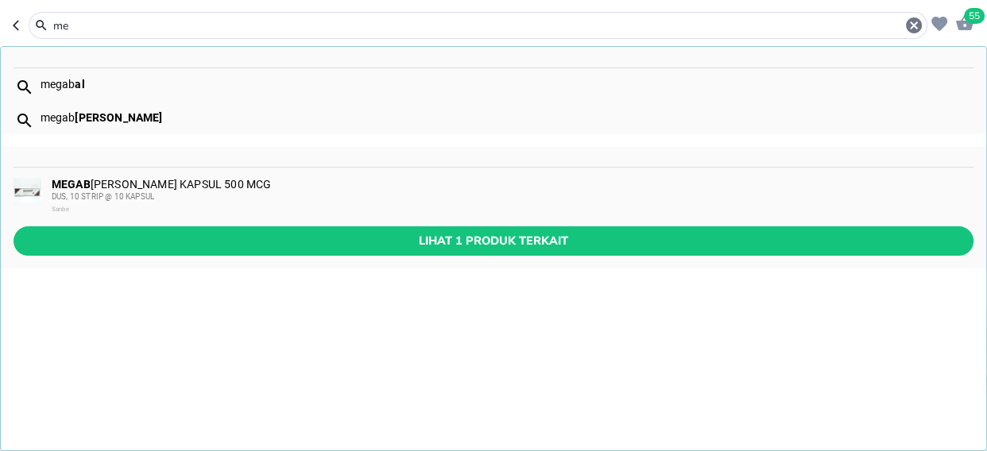
type input "m"
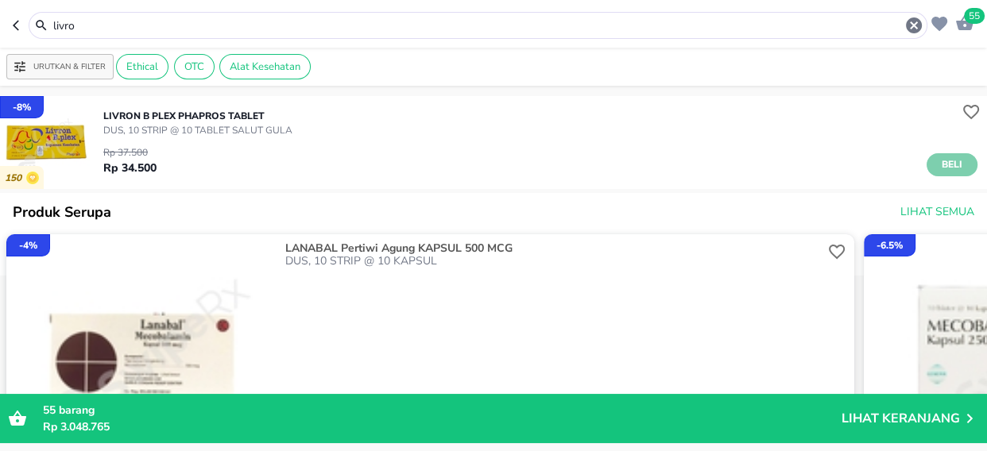
click at [946, 161] on span "Beli" at bounding box center [952, 165] width 27 height 17
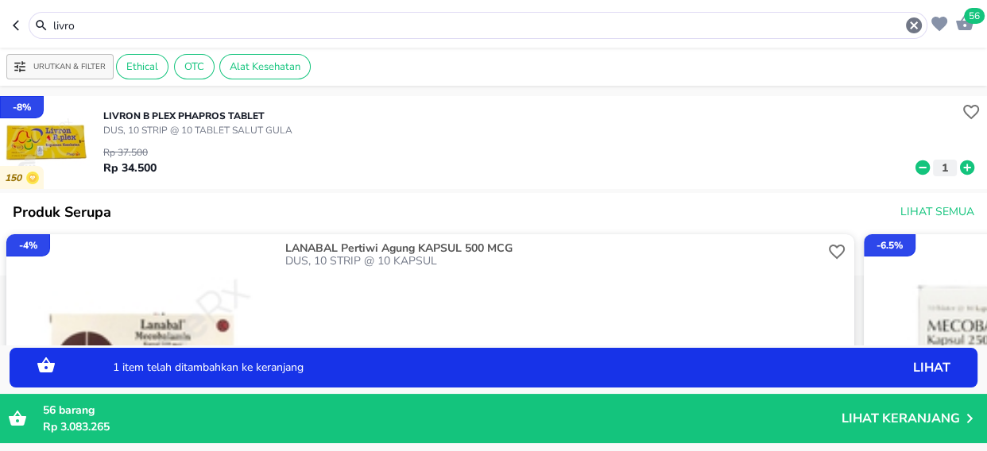
click at [960, 172] on icon at bounding box center [967, 168] width 14 height 14
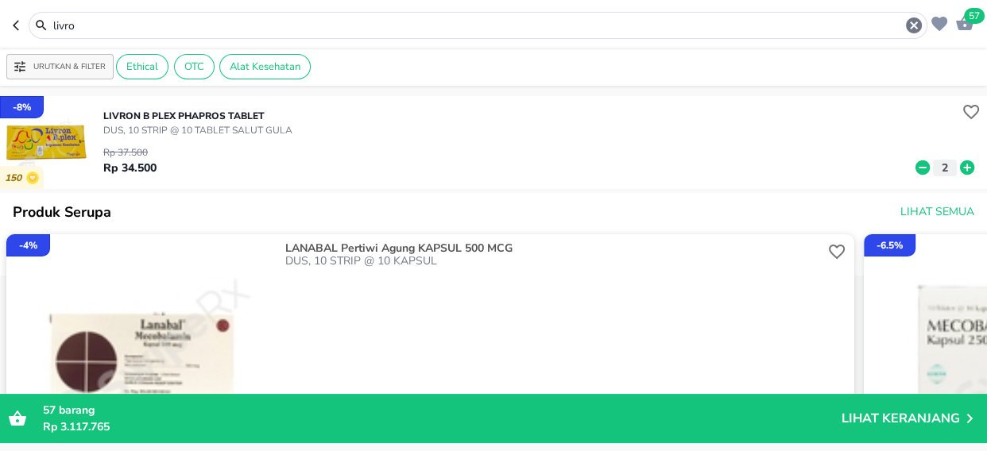
click at [137, 29] on input "livro" at bounding box center [478, 25] width 853 height 17
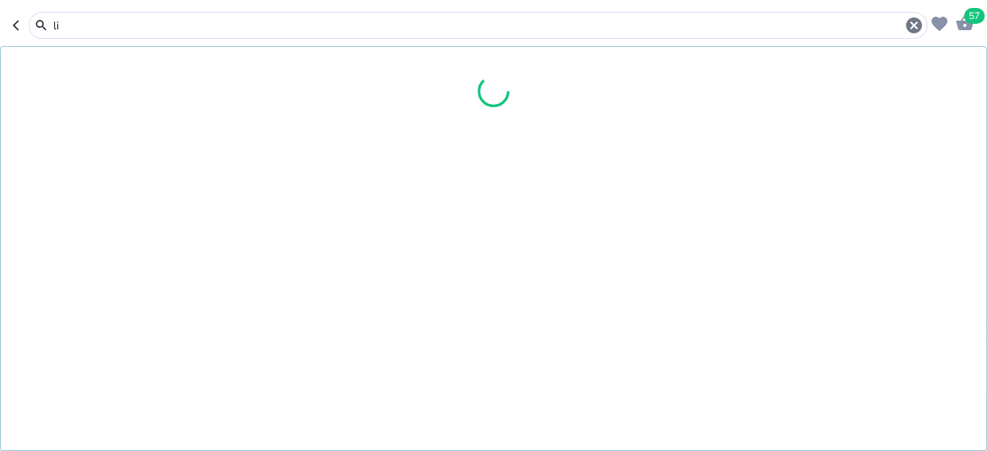
type input "l"
type input "kaln"
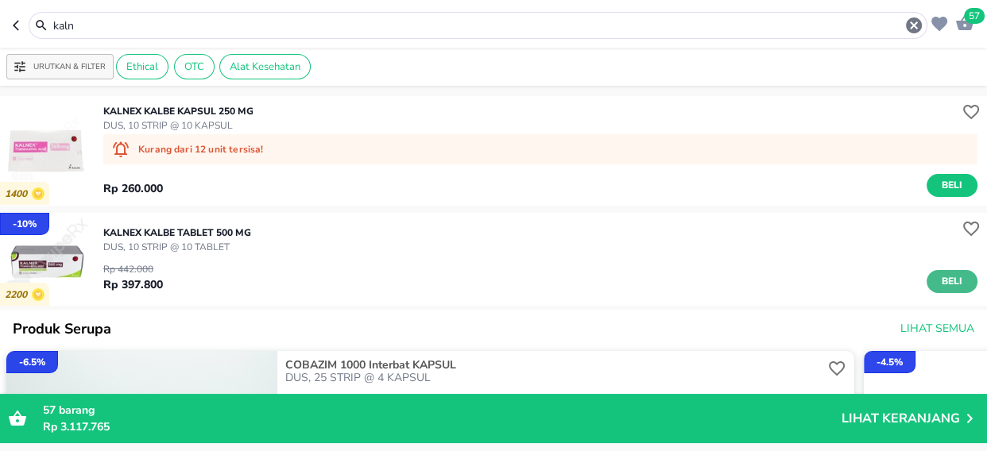
click at [951, 282] on span "Beli" at bounding box center [952, 281] width 27 height 17
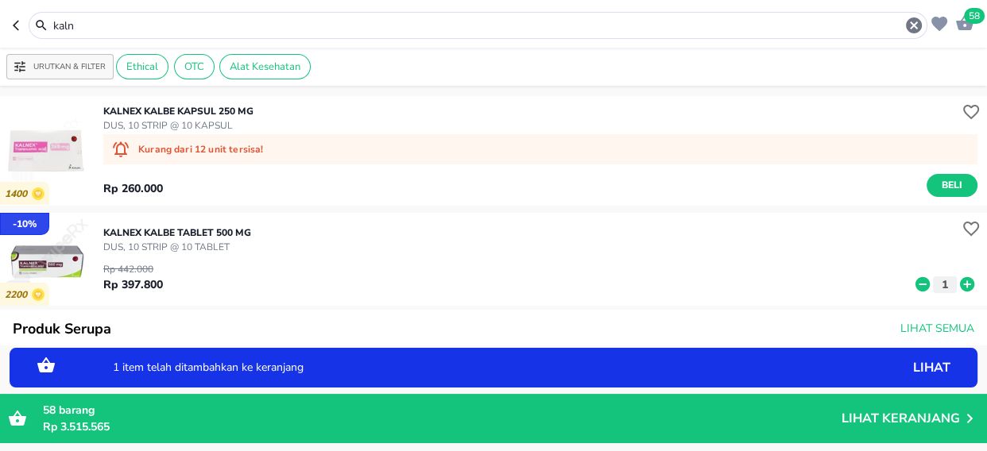
click at [207, 249] on p "DUS, 10 STRIP @ 10 TABLET" at bounding box center [177, 247] width 148 height 14
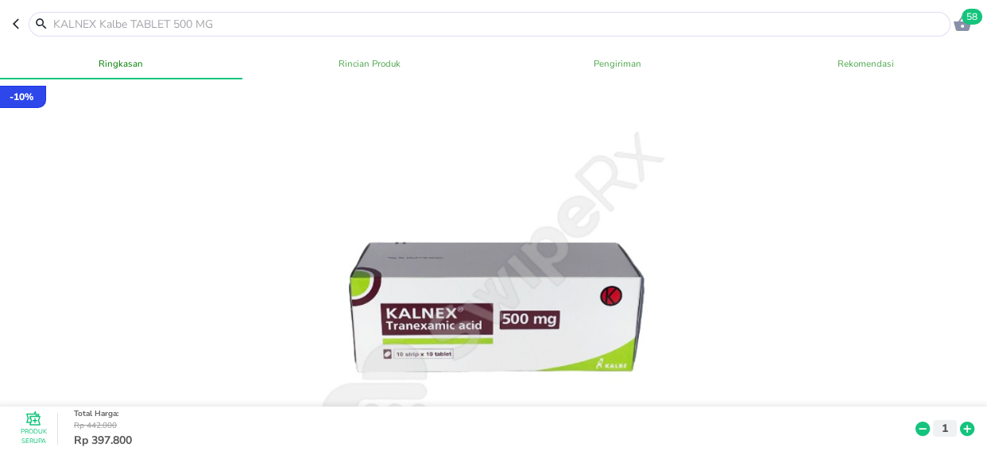
scroll to position [505, 0]
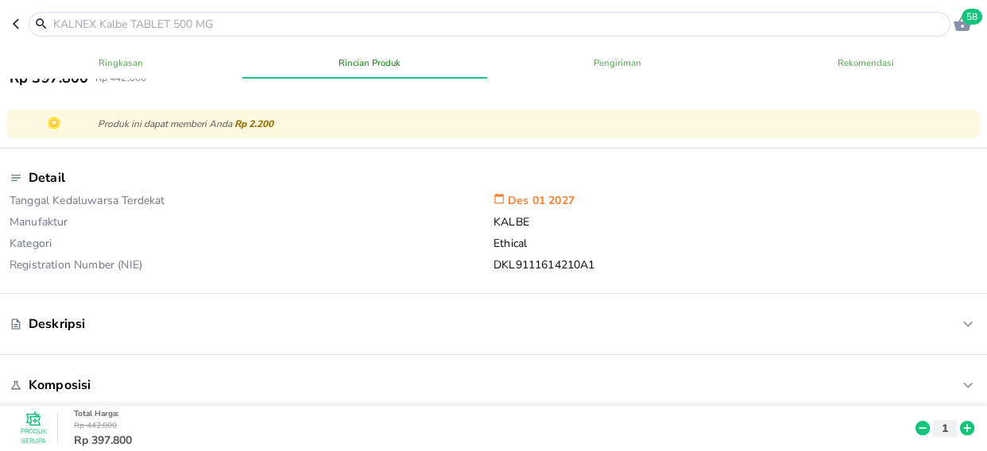
click at [969, 14] on span "58" at bounding box center [972, 17] width 21 height 16
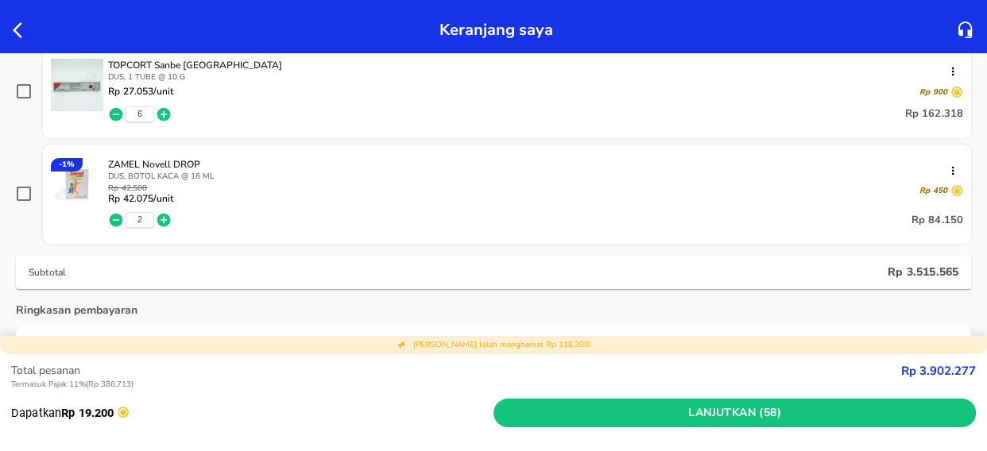
scroll to position [1661, 0]
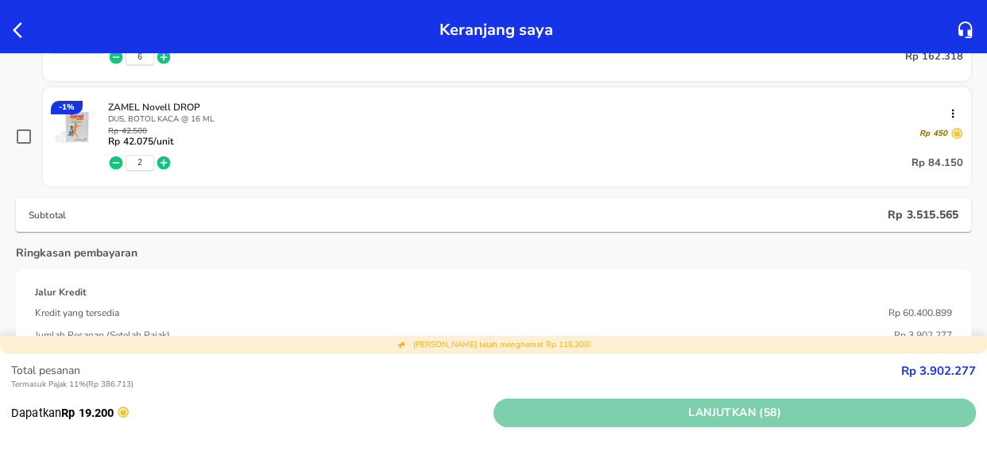
click at [678, 404] on span "Lanjutkan (58)" at bounding box center [735, 414] width 470 height 20
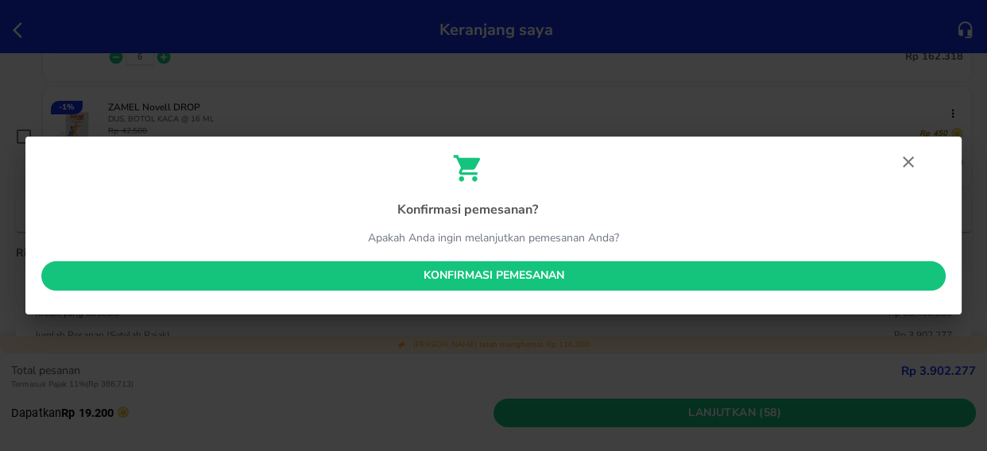
click at [552, 274] on span "Konfirmasi pemesanan" at bounding box center [493, 276] width 879 height 20
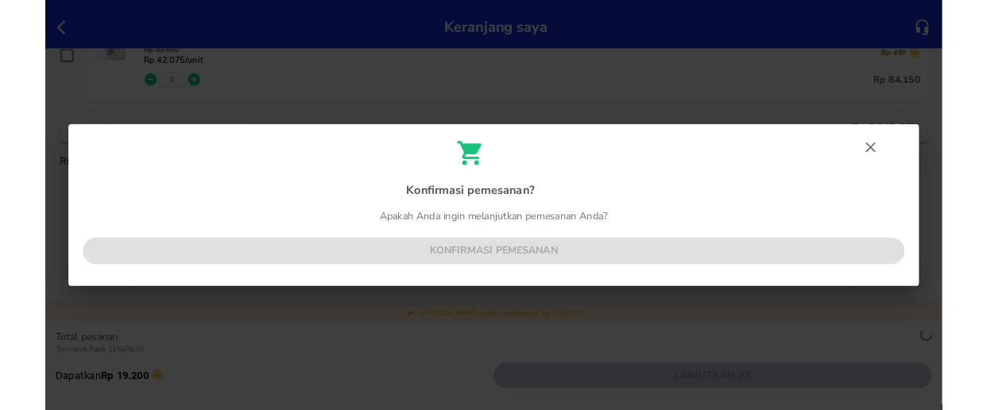
scroll to position [1585, 0]
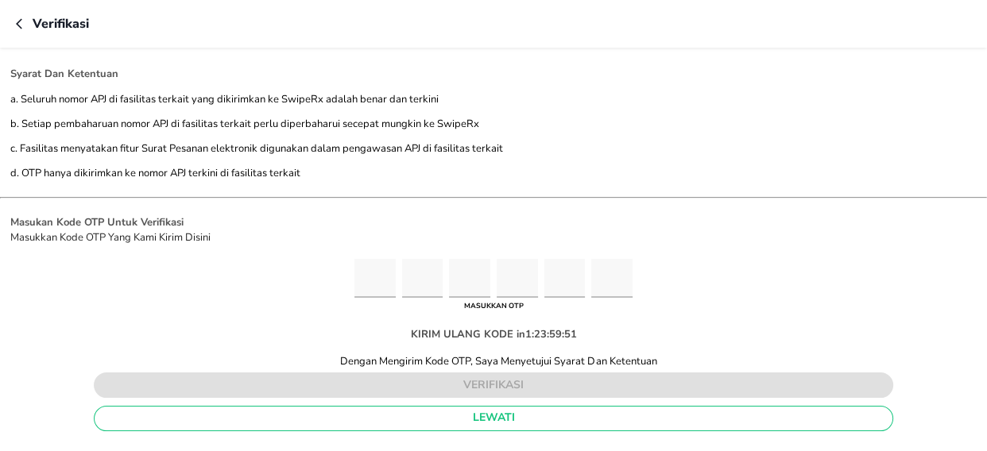
click at [359, 273] on input "Please enter OTP character 1" at bounding box center [374, 278] width 41 height 39
type input "1"
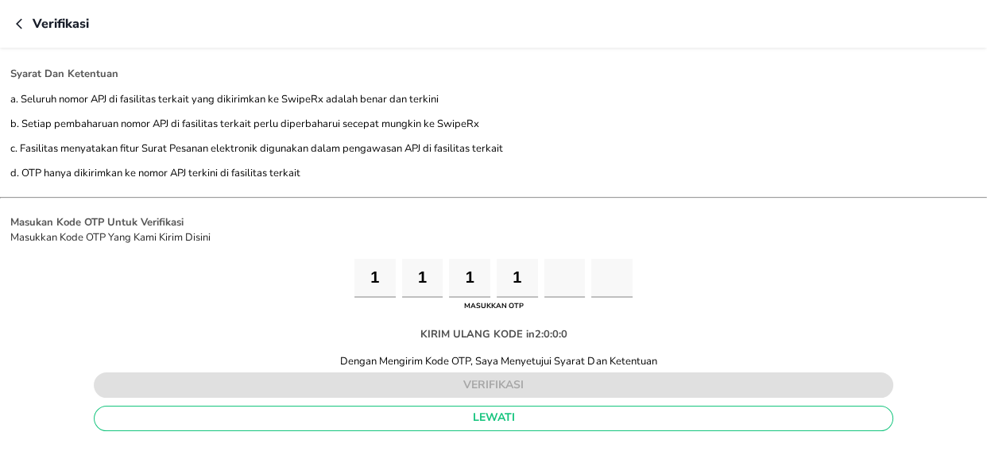
type input "7"
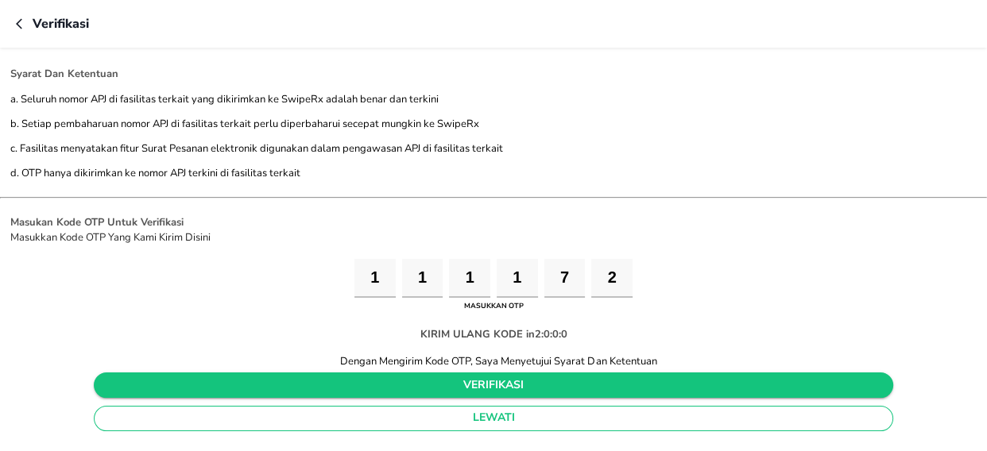
type input "2"
click at [494, 377] on span "verifikasi" at bounding box center [493, 386] width 774 height 20
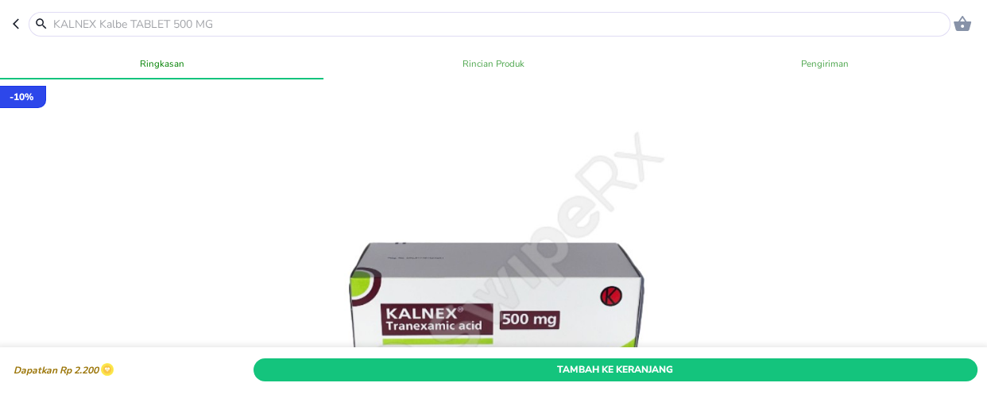
click at [89, 25] on input "text" at bounding box center [499, 24] width 895 height 17
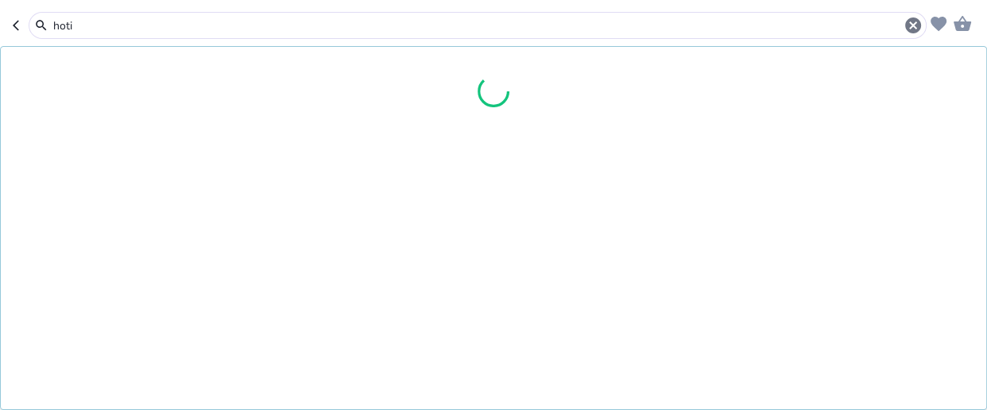
type input "hotin"
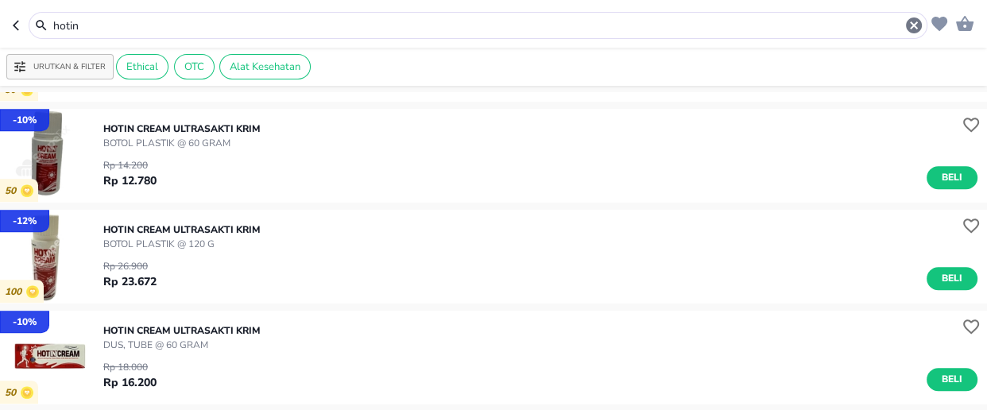
scroll to position [722, 0]
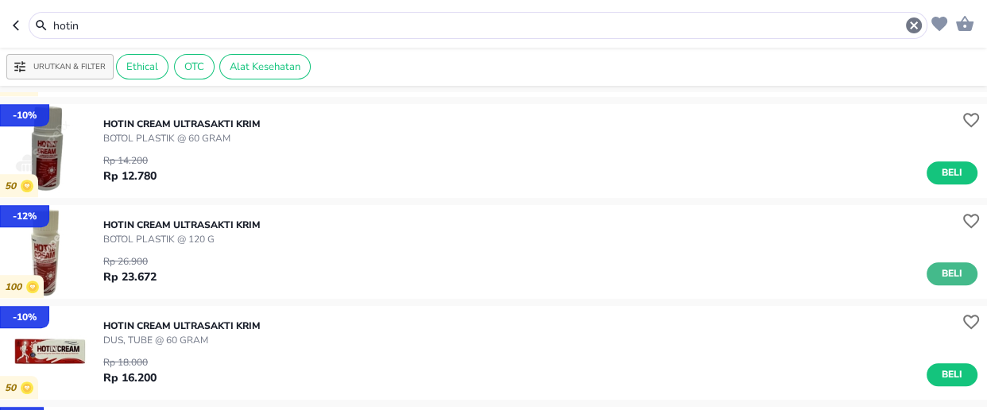
click at [941, 278] on span "Beli" at bounding box center [952, 273] width 27 height 17
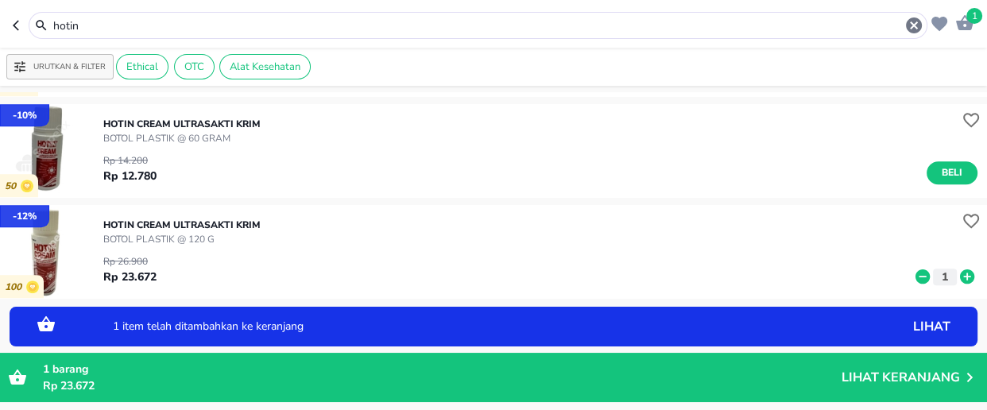
click at [960, 278] on icon at bounding box center [967, 276] width 14 height 14
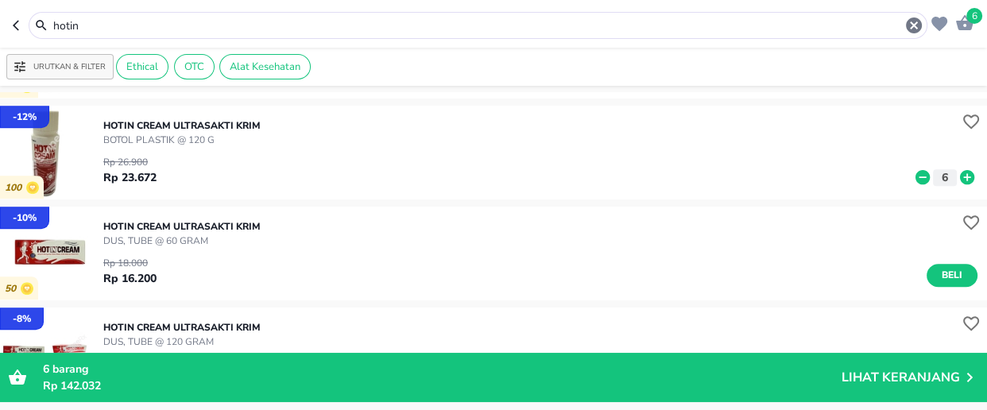
scroll to position [866, 0]
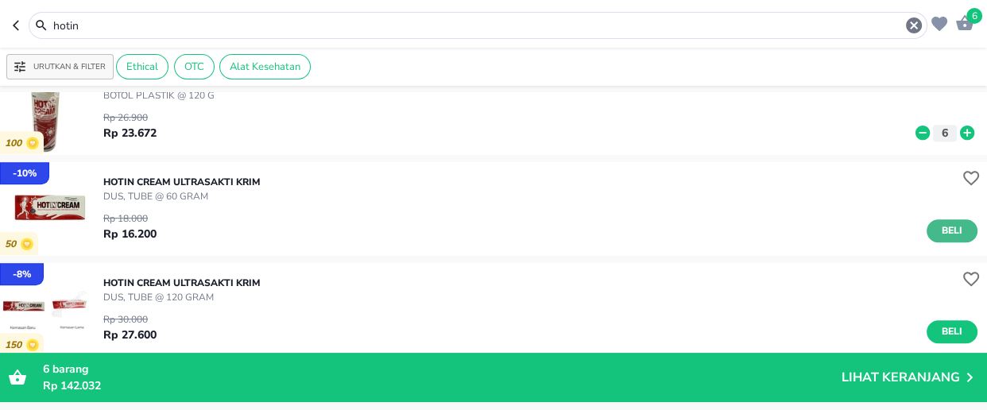
click at [939, 230] on span "Beli" at bounding box center [952, 231] width 27 height 17
click at [957, 230] on icon at bounding box center [967, 233] width 21 height 17
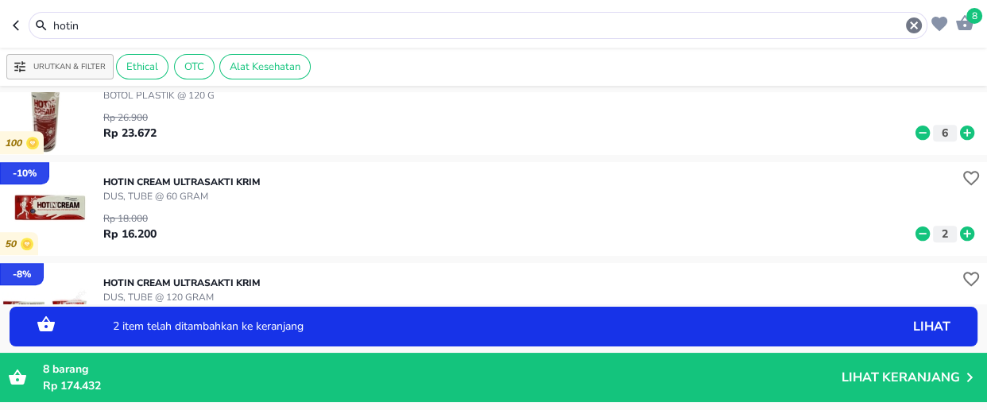
click at [957, 230] on icon at bounding box center [967, 233] width 21 height 17
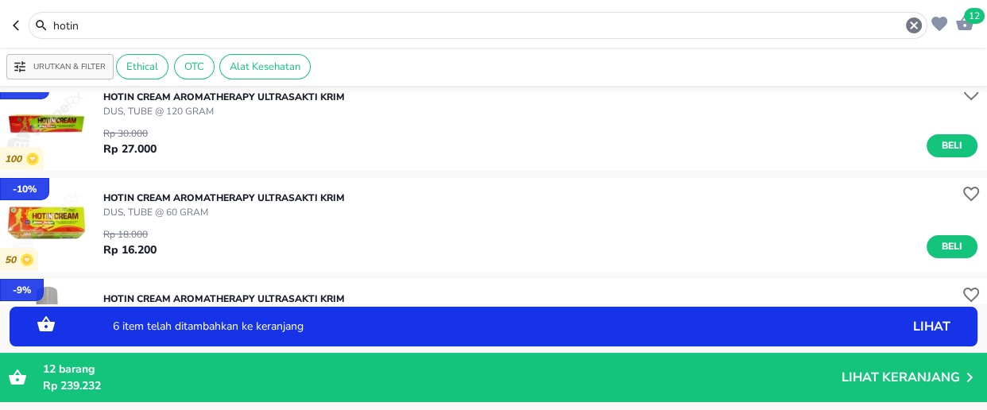
scroll to position [0, 0]
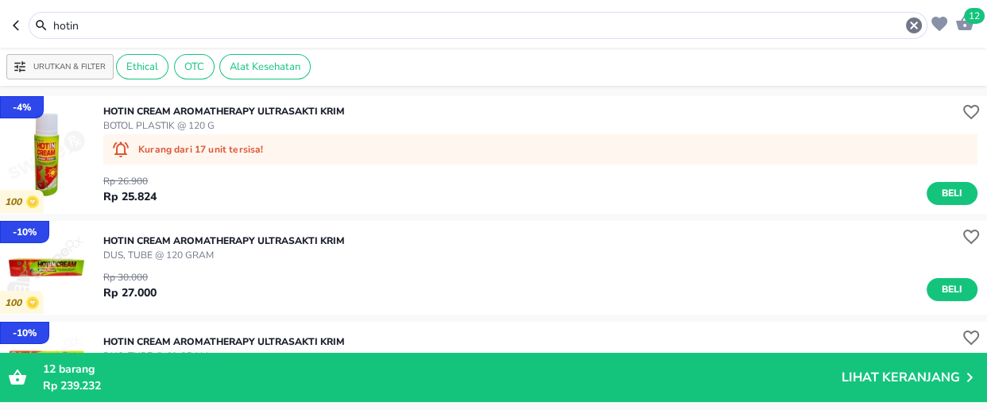
click at [96, 21] on input "hotin" at bounding box center [478, 25] width 853 height 17
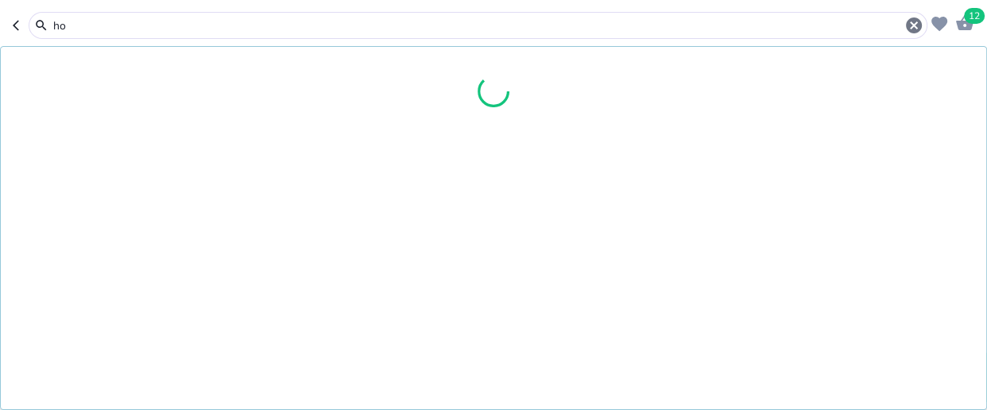
type input "h"
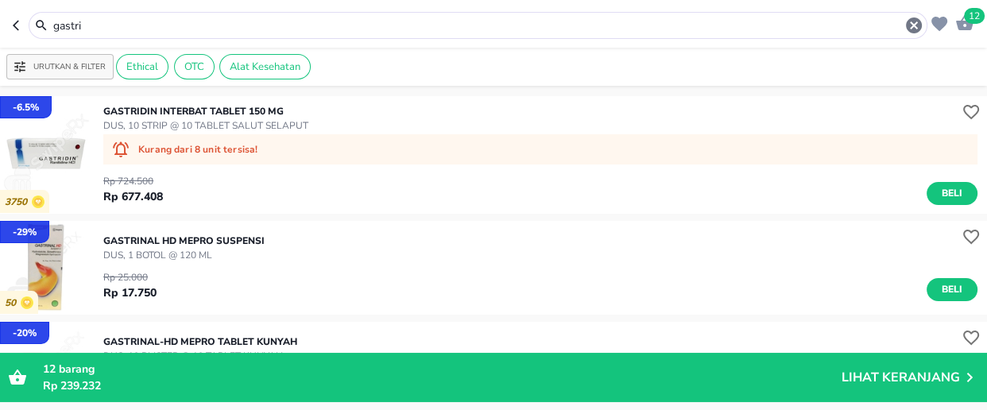
scroll to position [72, 0]
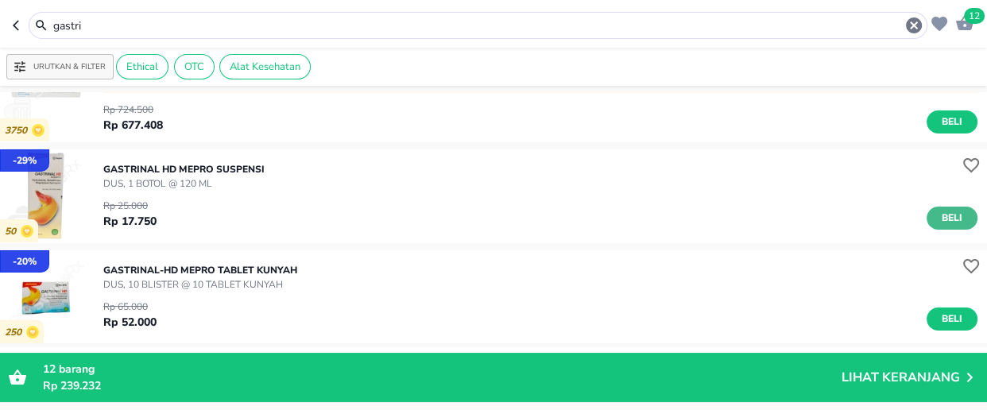
click at [939, 219] on span "Beli" at bounding box center [952, 218] width 27 height 17
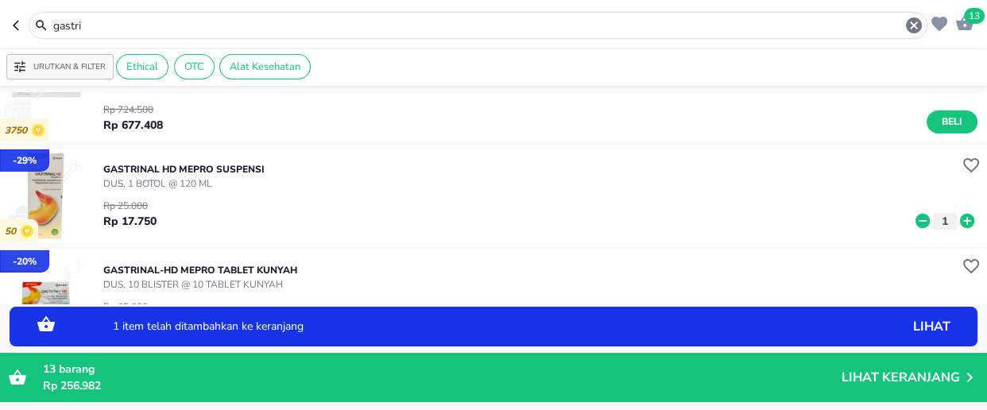
click at [960, 222] on icon at bounding box center [967, 221] width 14 height 14
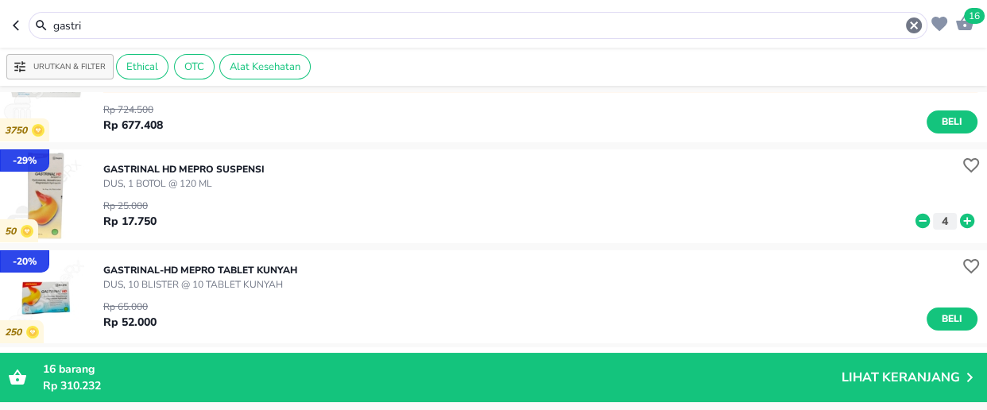
click at [110, 31] on input "gastri" at bounding box center [478, 25] width 853 height 17
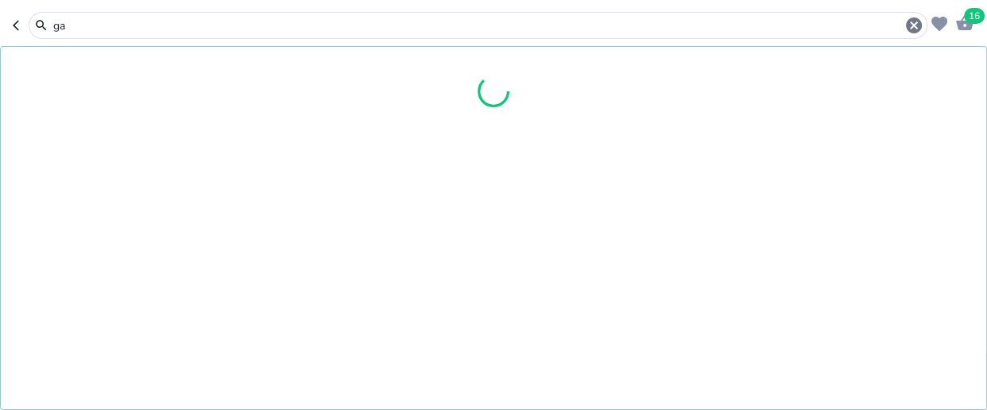
type input "g"
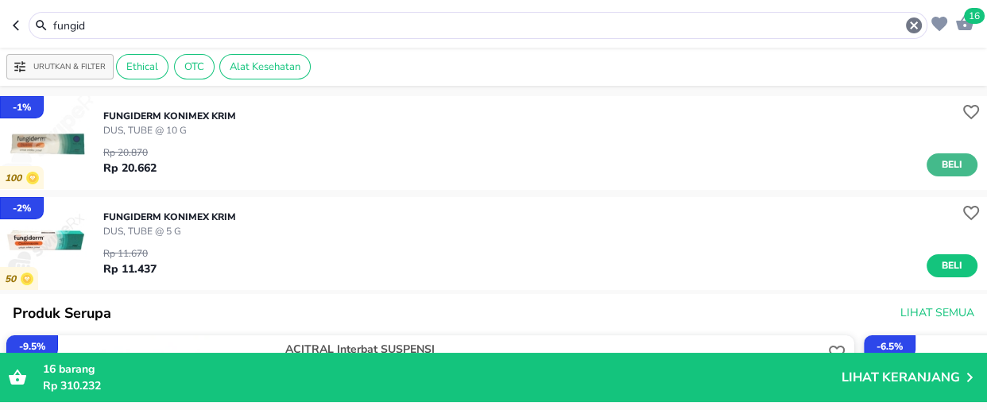
click at [948, 167] on span "Beli" at bounding box center [952, 165] width 27 height 17
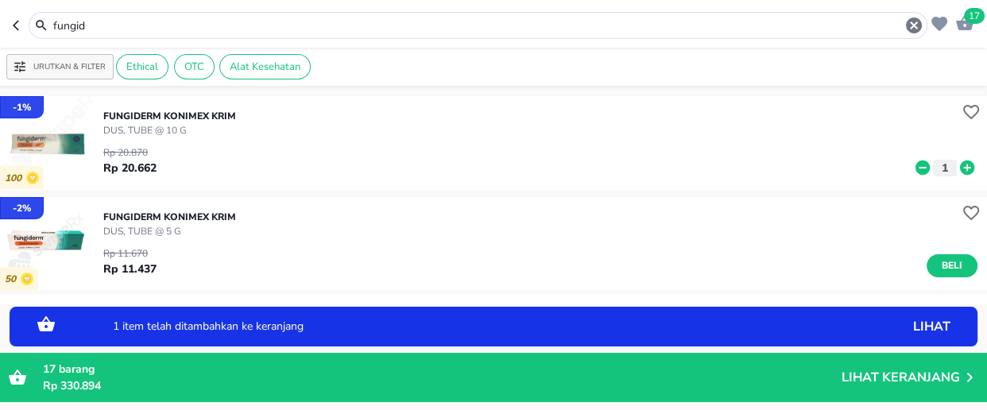
click at [960, 164] on icon at bounding box center [967, 168] width 14 height 14
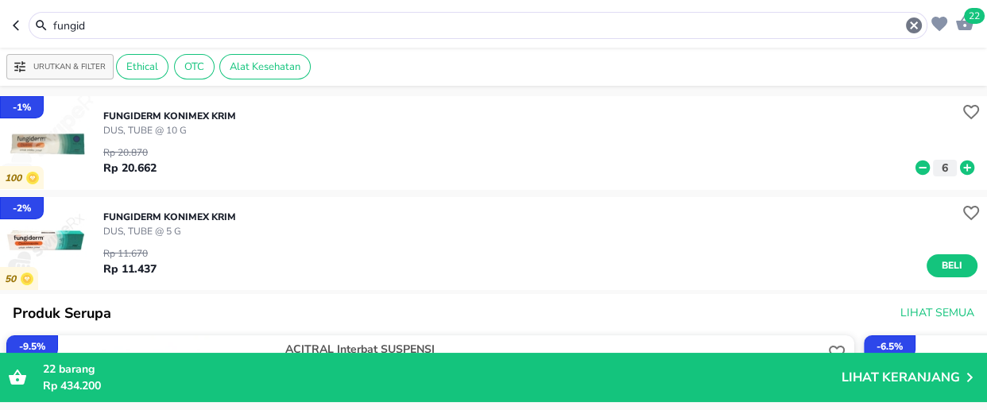
click at [118, 29] on input "fungid" at bounding box center [478, 25] width 853 height 17
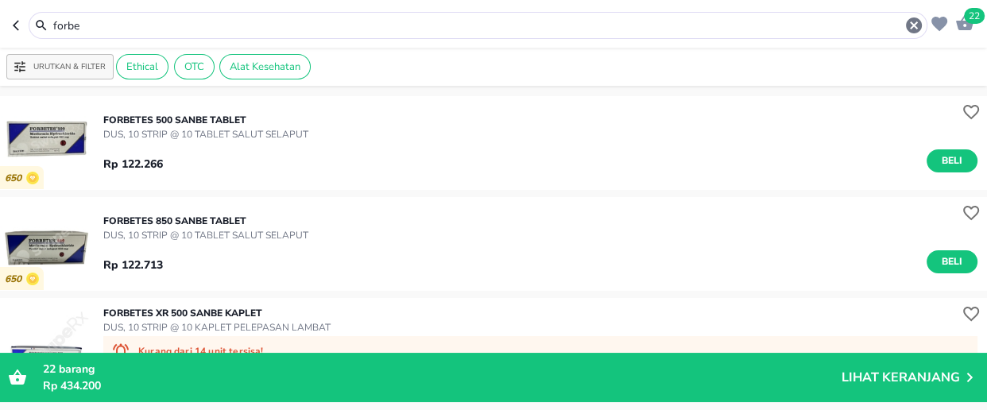
click at [939, 161] on span "Beli" at bounding box center [952, 161] width 27 height 17
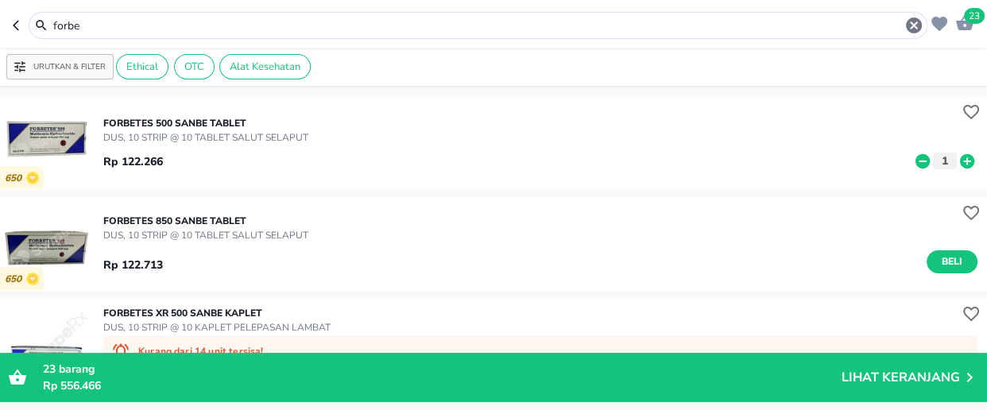
click at [135, 26] on input "forbe" at bounding box center [478, 25] width 853 height 17
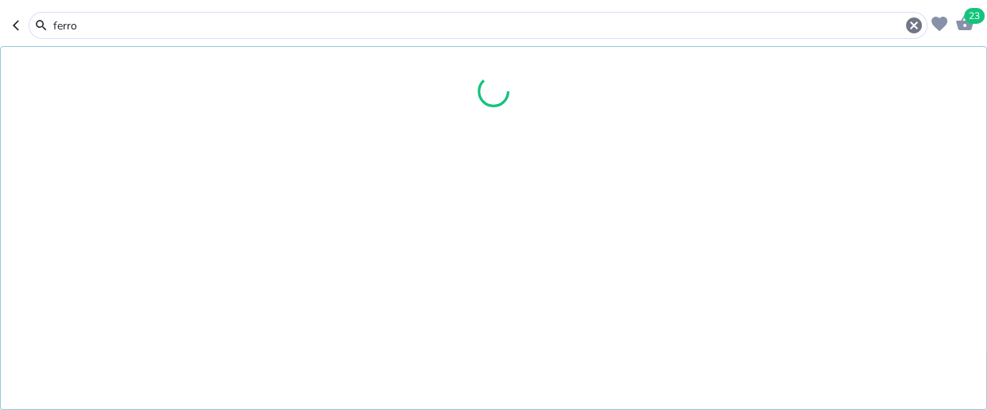
type input "ferro"
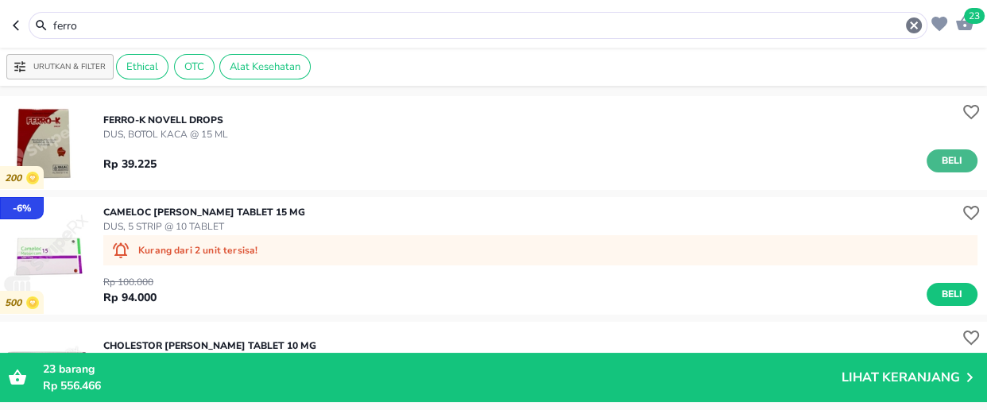
click at [939, 158] on span "Beli" at bounding box center [952, 161] width 27 height 17
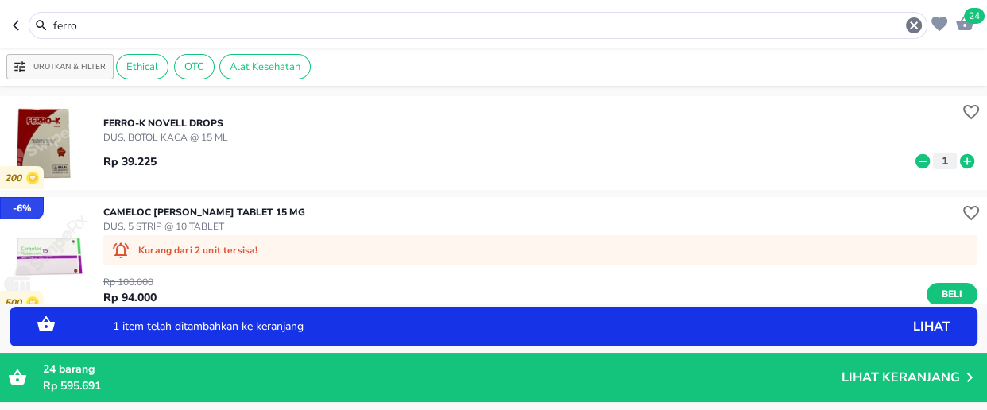
click at [957, 161] on icon at bounding box center [967, 161] width 21 height 17
click at [129, 125] on p "FERRO-K Novell DROPS" at bounding box center [165, 123] width 125 height 14
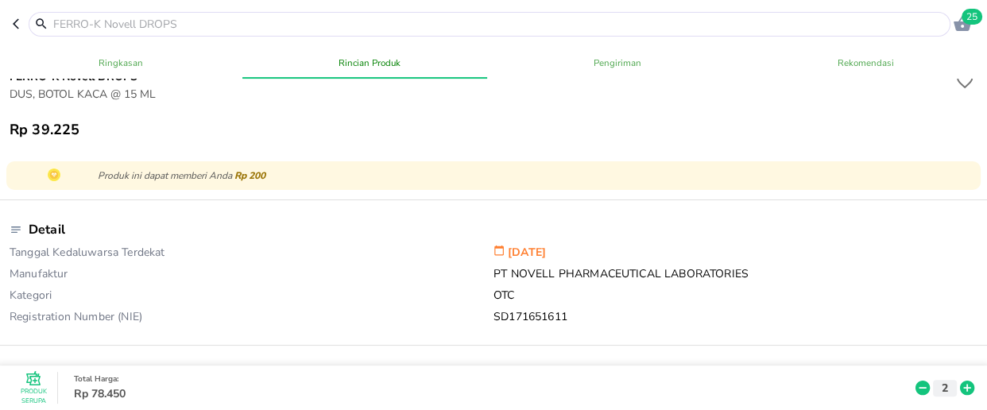
scroll to position [216, 0]
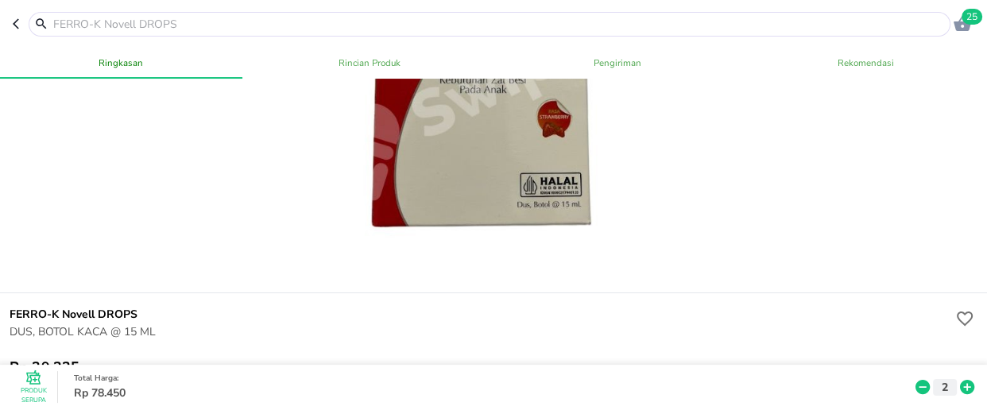
click at [113, 23] on input "text" at bounding box center [499, 24] width 895 height 17
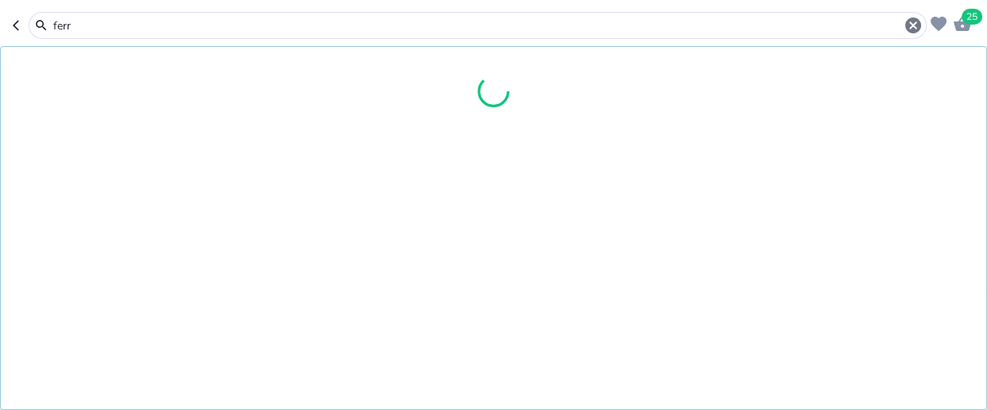
type input "ferri"
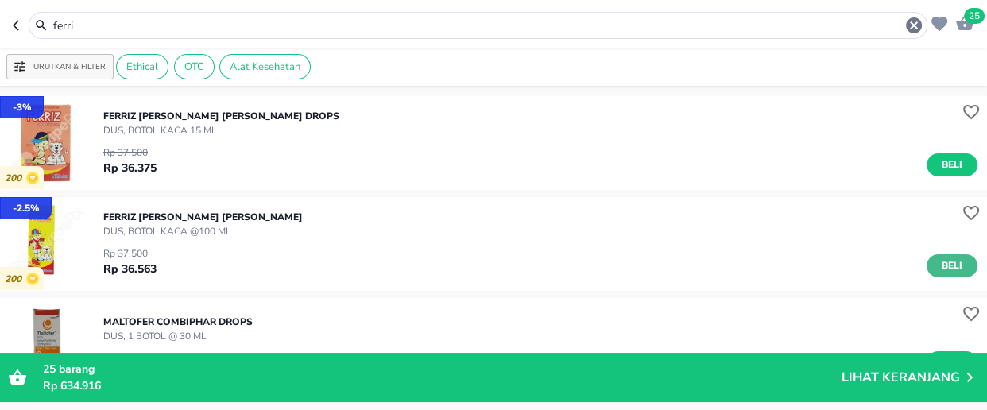
click at [942, 261] on span "Beli" at bounding box center [952, 265] width 27 height 17
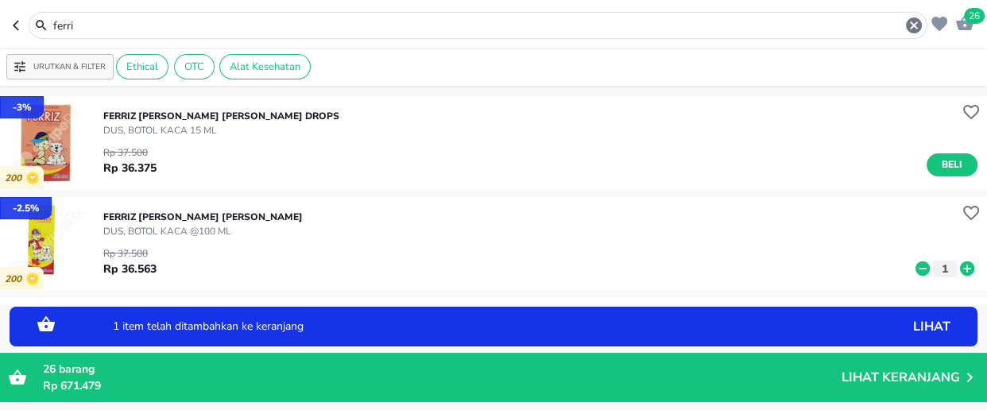
click at [957, 268] on icon at bounding box center [967, 268] width 21 height 17
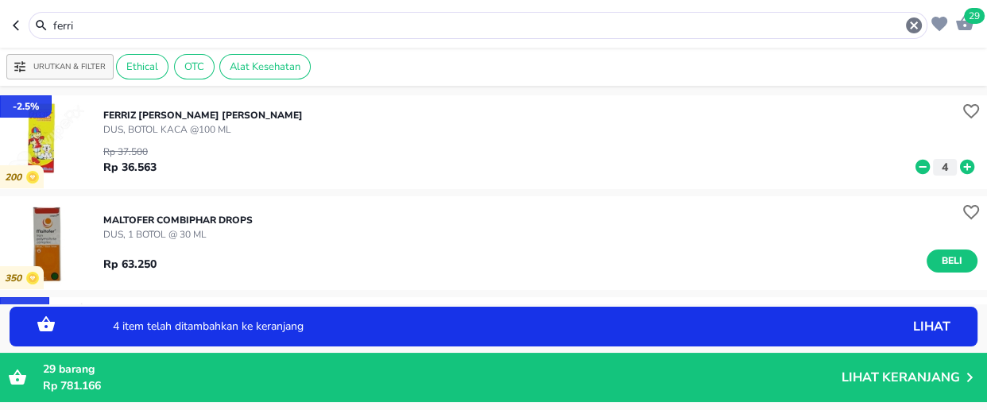
scroll to position [144, 0]
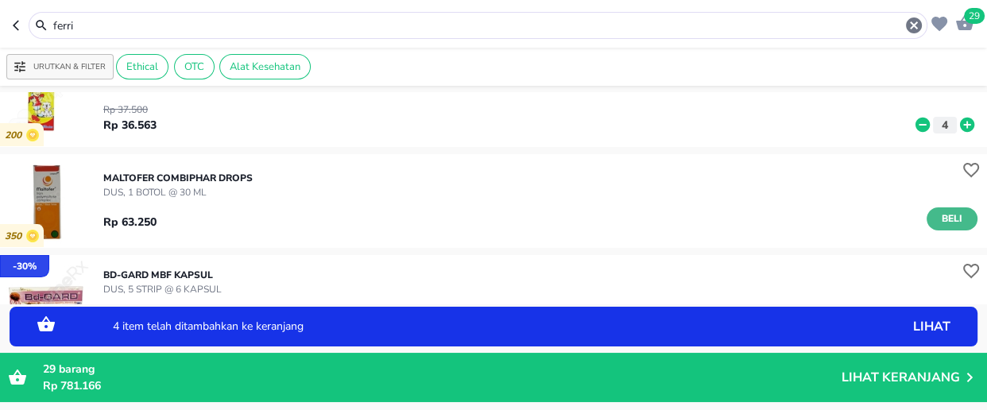
click at [939, 216] on span "Beli" at bounding box center [952, 219] width 27 height 17
click at [960, 222] on icon at bounding box center [967, 218] width 14 height 14
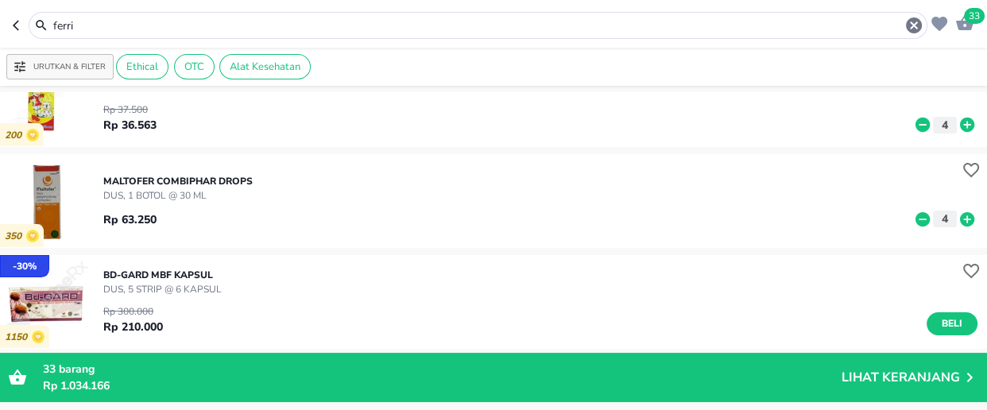
click at [87, 26] on input "ferri" at bounding box center [478, 25] width 853 height 17
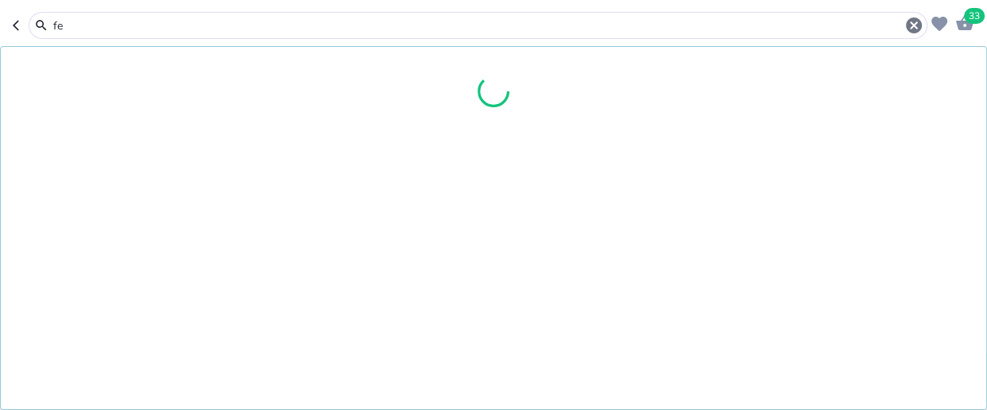
type input "f"
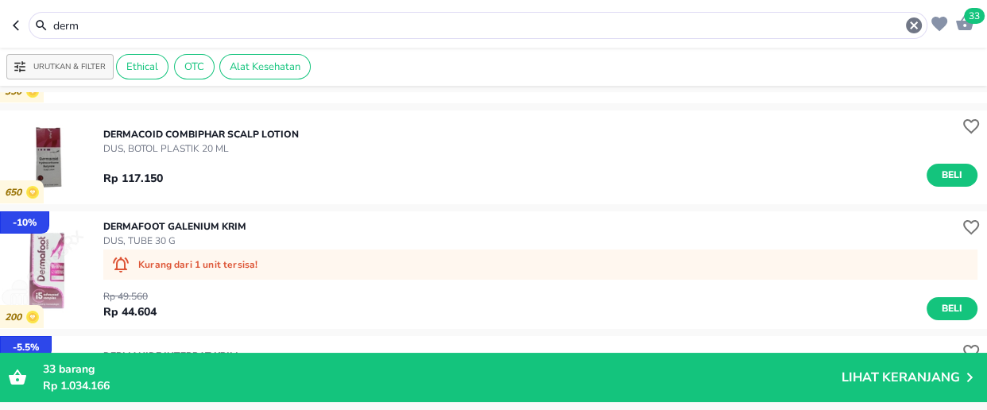
scroll to position [578, 0]
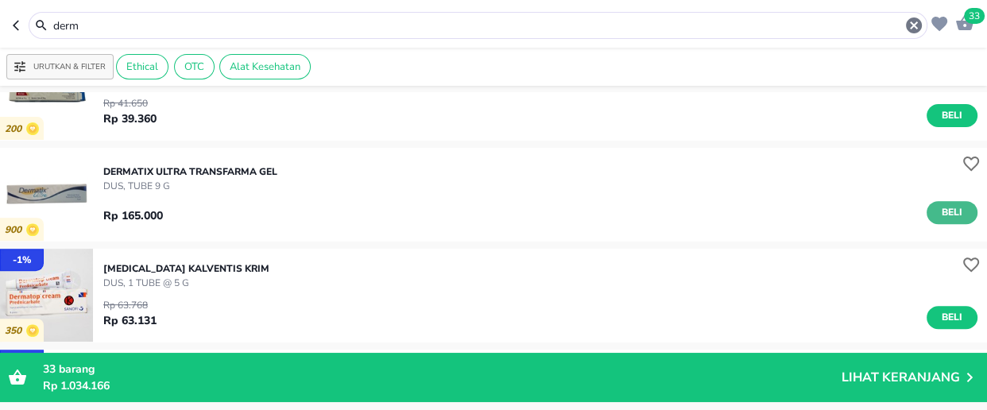
click at [942, 211] on span "Beli" at bounding box center [952, 212] width 27 height 17
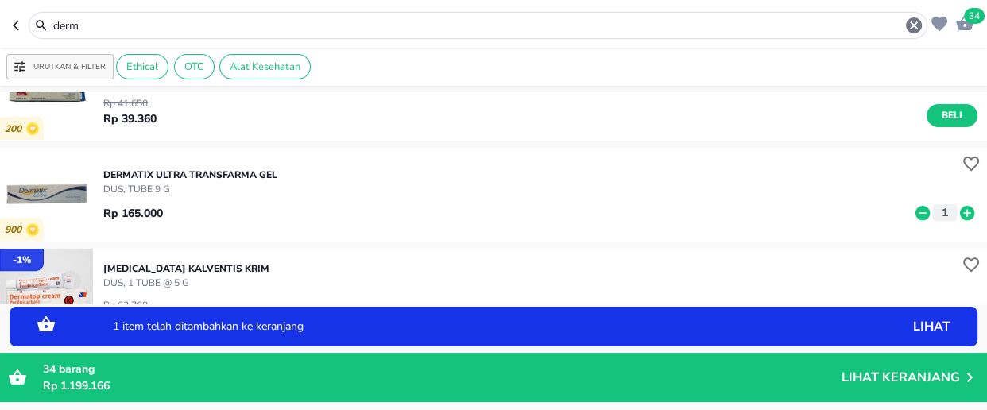
click at [960, 209] on icon at bounding box center [967, 212] width 14 height 14
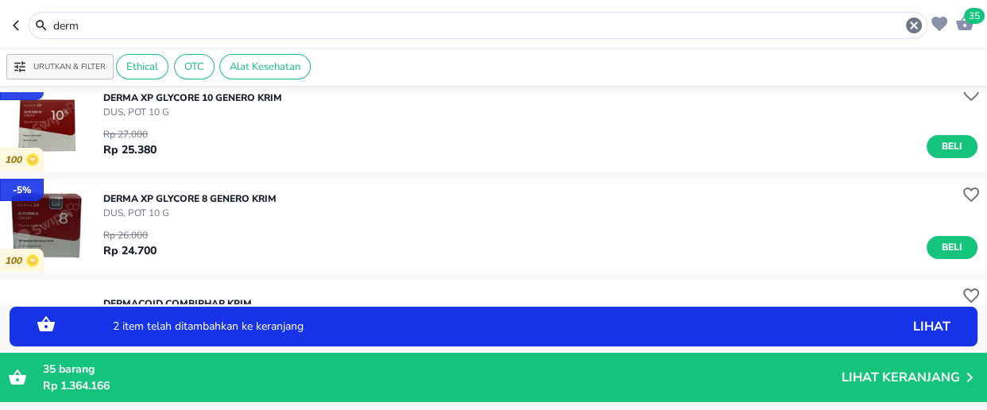
scroll to position [0, 0]
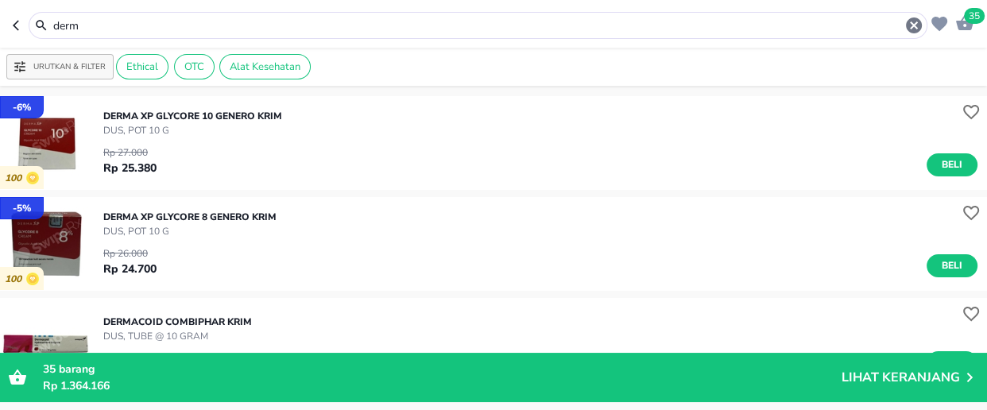
click at [113, 25] on input "derm" at bounding box center [478, 25] width 853 height 17
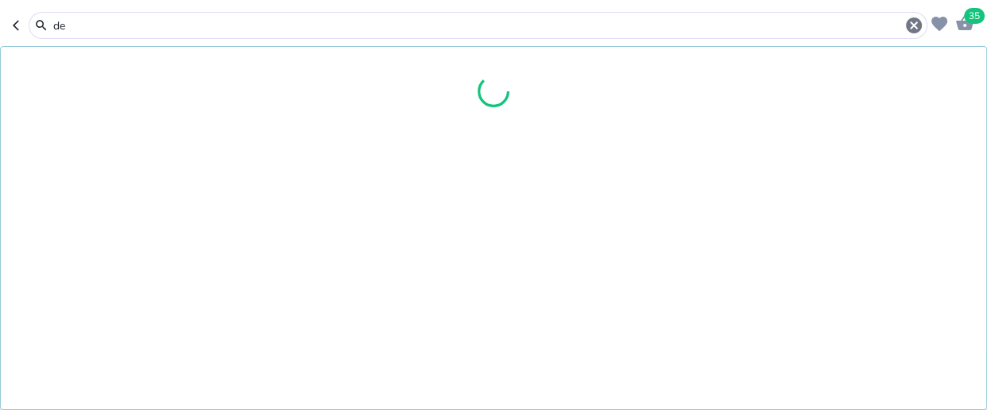
type input "d"
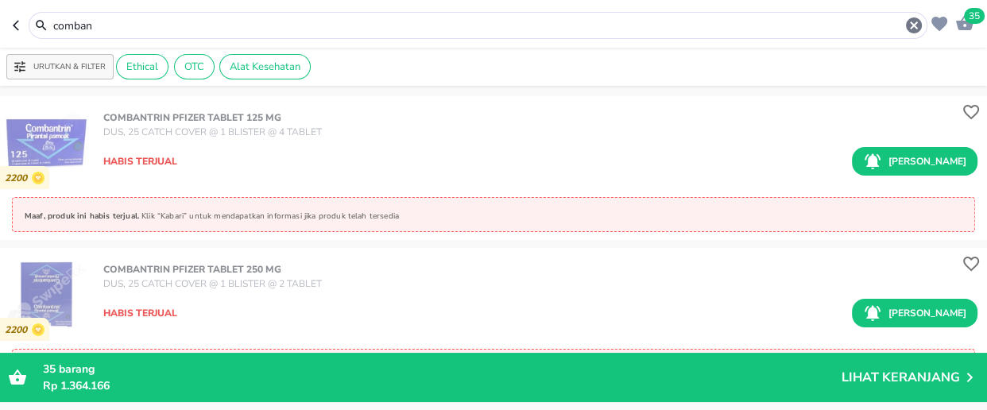
click at [135, 29] on input "comban" at bounding box center [478, 25] width 853 height 17
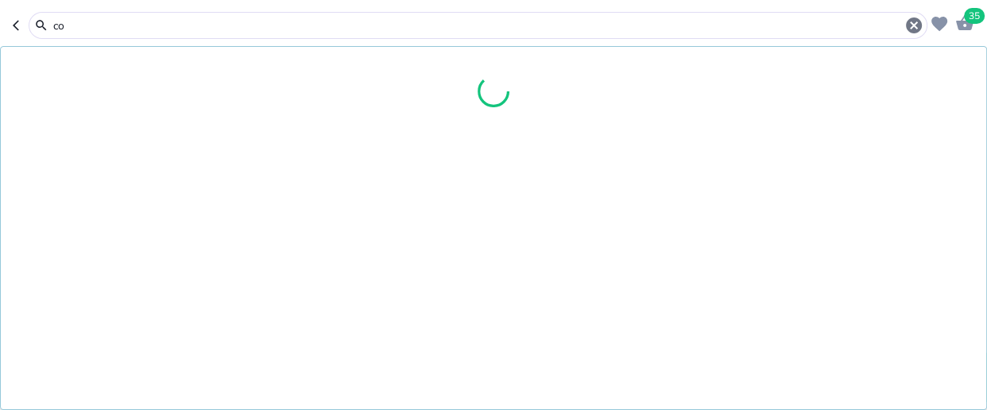
type input "c"
type input "bodre"
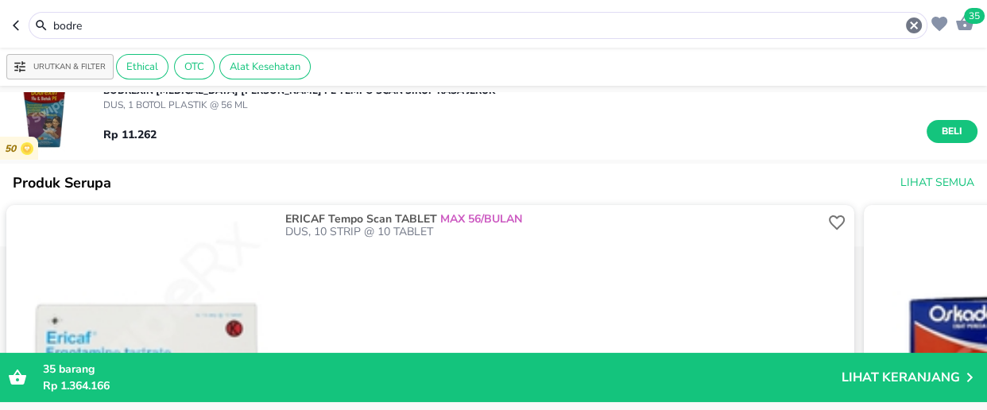
scroll to position [288, 0]
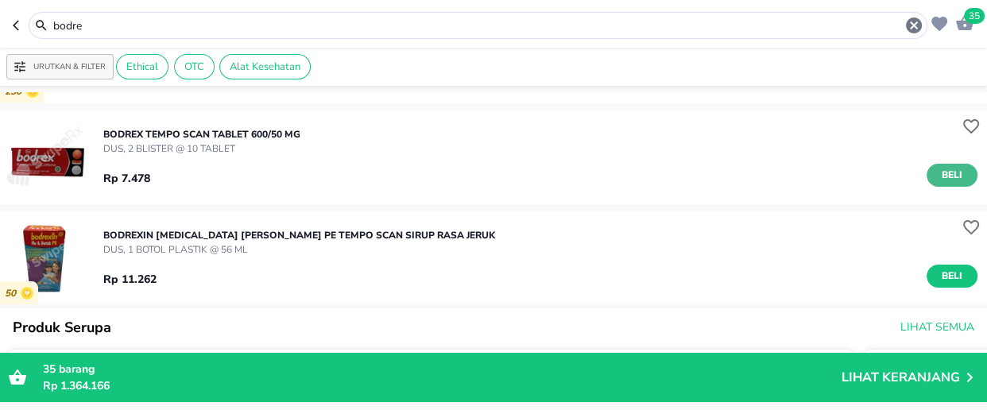
click at [949, 172] on span "Beli" at bounding box center [952, 175] width 27 height 17
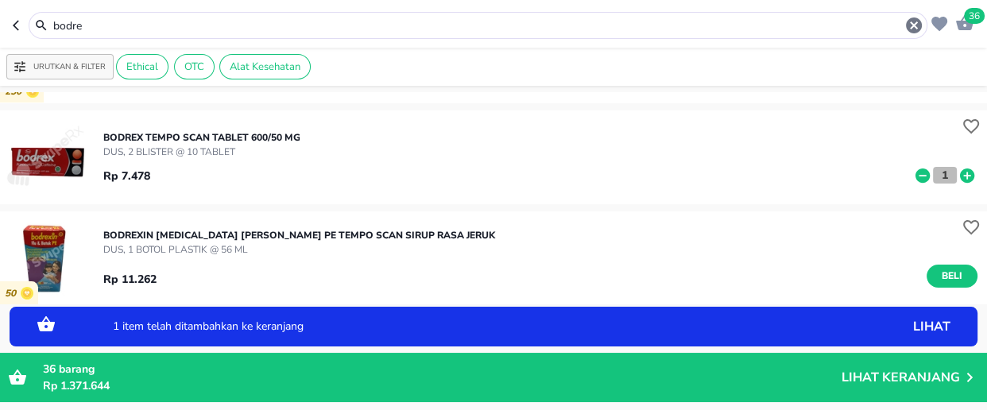
click at [938, 178] on p "1" at bounding box center [945, 175] width 14 height 17
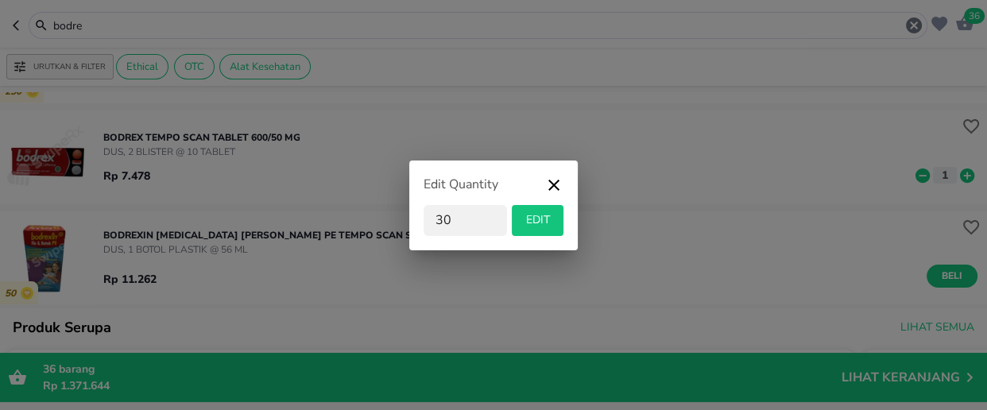
type input "30"
click at [543, 216] on span "EDIT" at bounding box center [537, 221] width 39 height 20
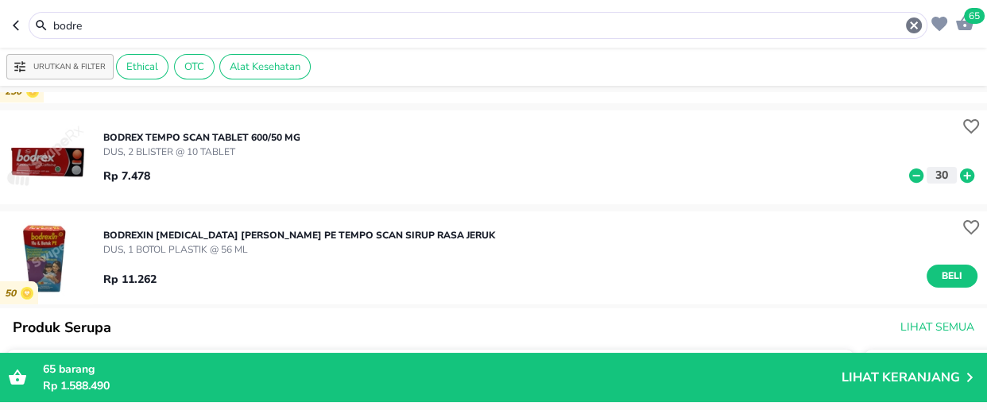
click at [103, 26] on input "bodre" at bounding box center [478, 25] width 853 height 17
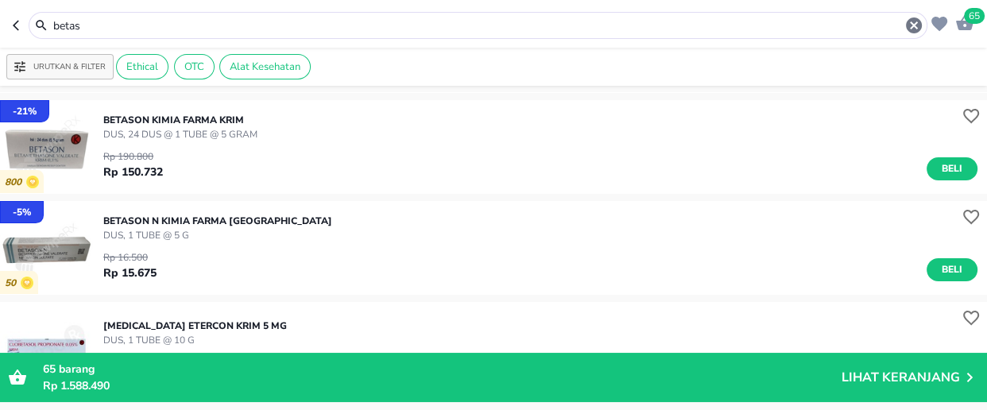
scroll to position [216, 0]
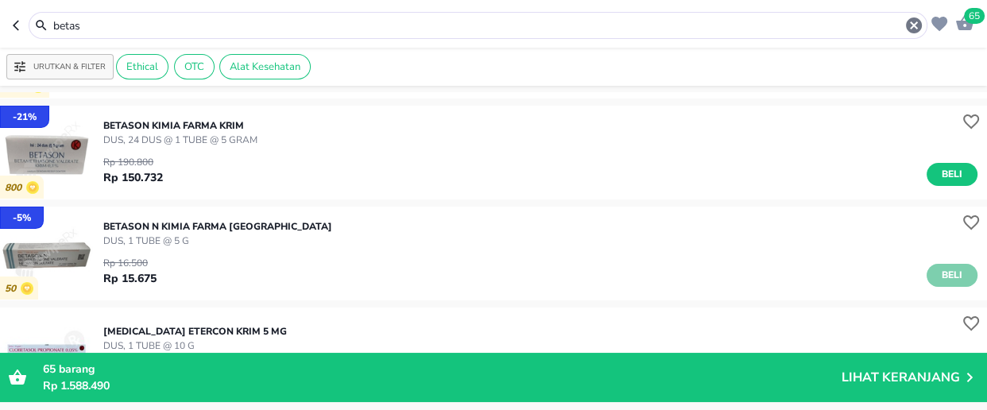
click at [943, 277] on span "Beli" at bounding box center [952, 275] width 27 height 17
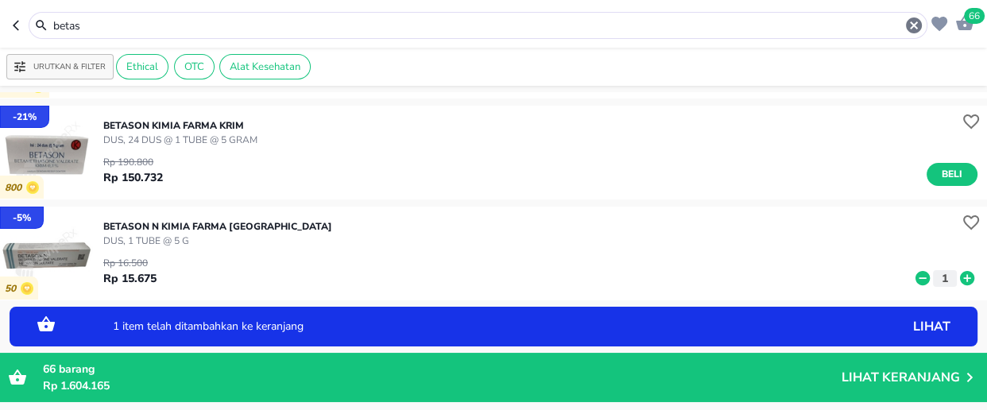
click at [960, 280] on icon at bounding box center [967, 278] width 14 height 14
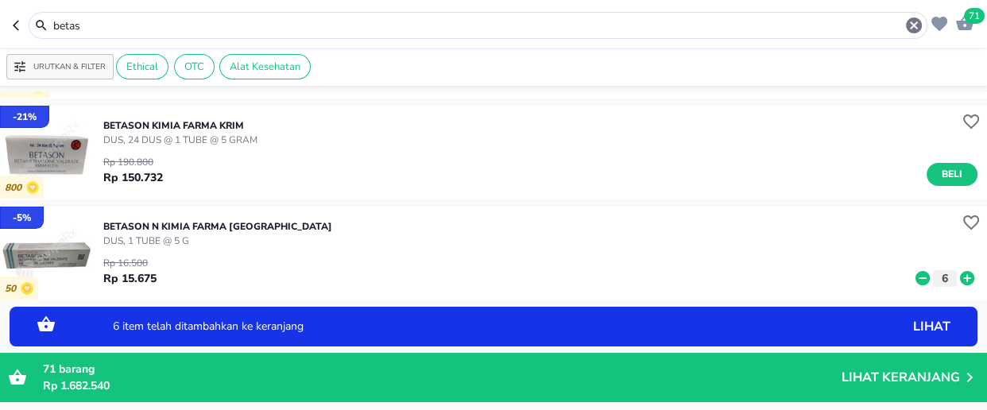
click at [960, 280] on icon at bounding box center [967, 278] width 14 height 14
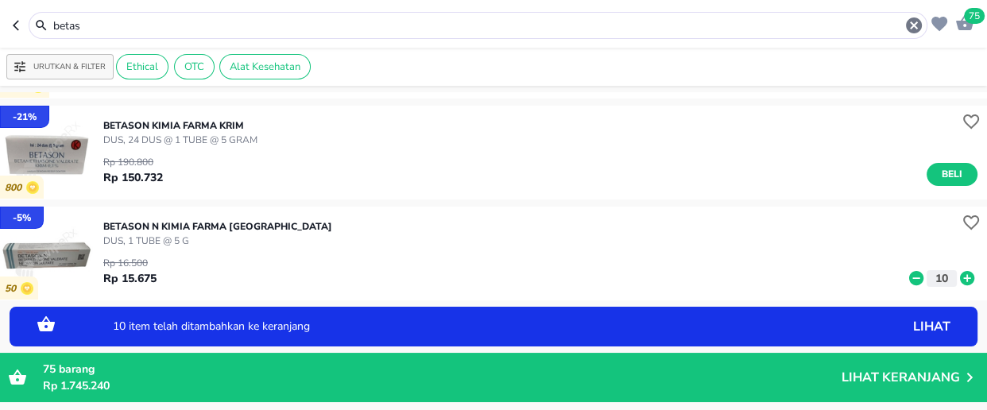
click at [960, 280] on icon at bounding box center [967, 278] width 14 height 14
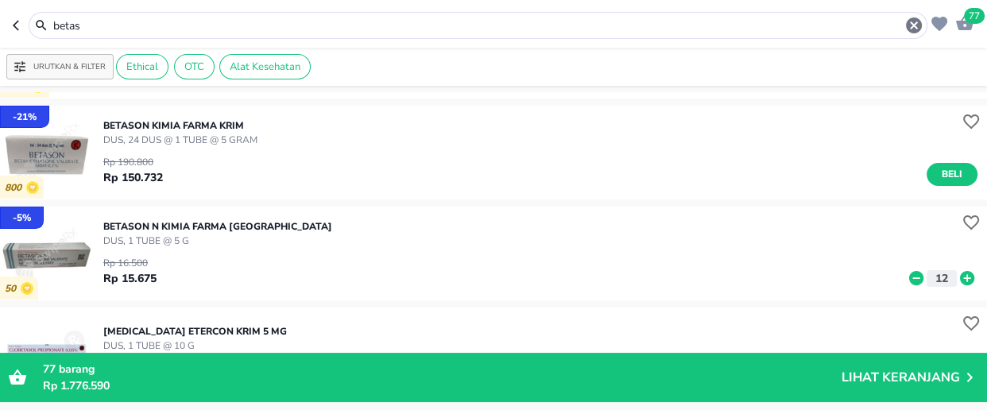
click at [103, 24] on input "betas" at bounding box center [478, 25] width 853 height 17
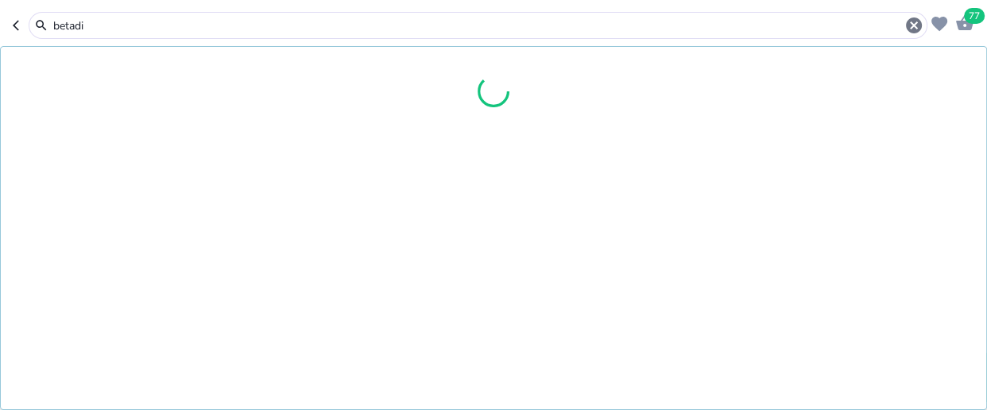
type input "betadi"
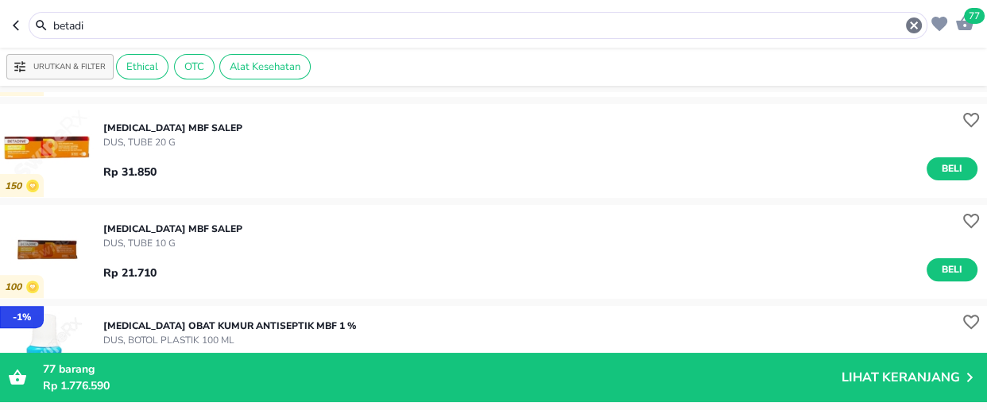
scroll to position [505, 0]
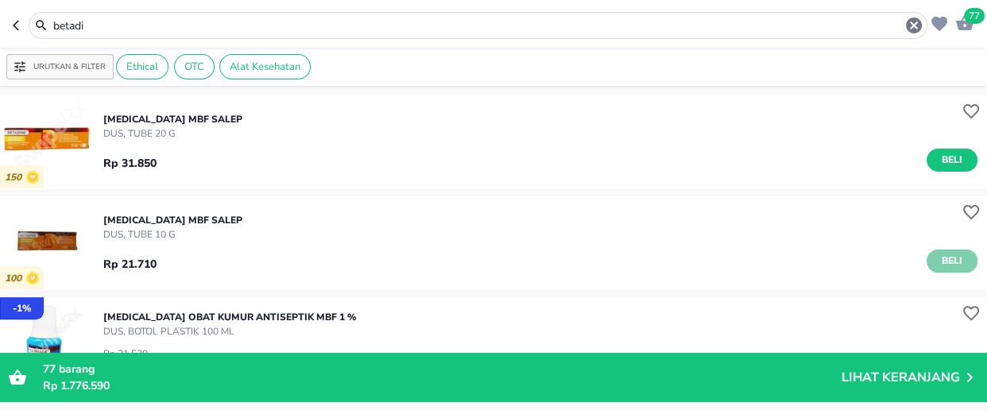
click at [941, 259] on span "Beli" at bounding box center [952, 261] width 27 height 17
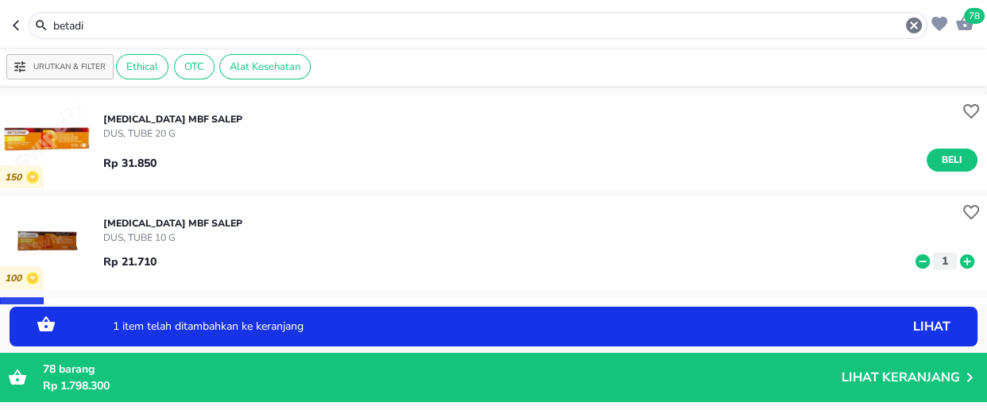
click at [957, 262] on icon at bounding box center [967, 261] width 21 height 17
click at [960, 261] on icon at bounding box center [967, 260] width 14 height 14
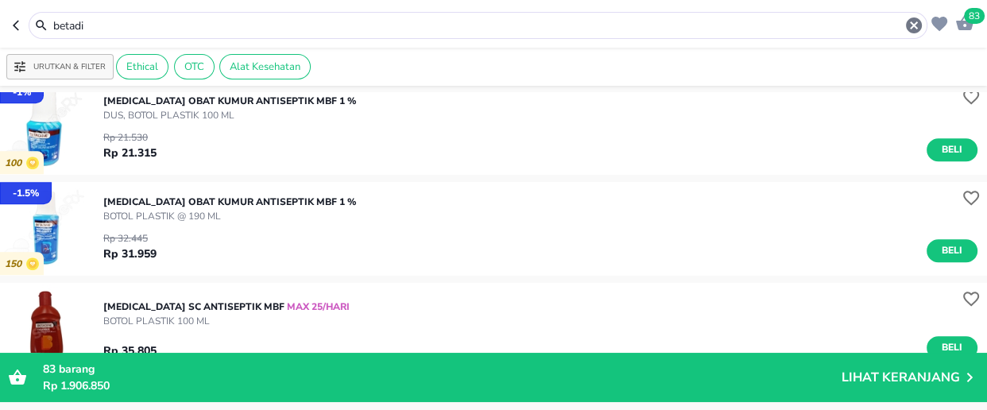
scroll to position [722, 0]
drag, startPoint x: 944, startPoint y: 250, endPoint x: 946, endPoint y: 261, distance: 12.0
click at [943, 250] on span "Beli" at bounding box center [952, 250] width 27 height 17
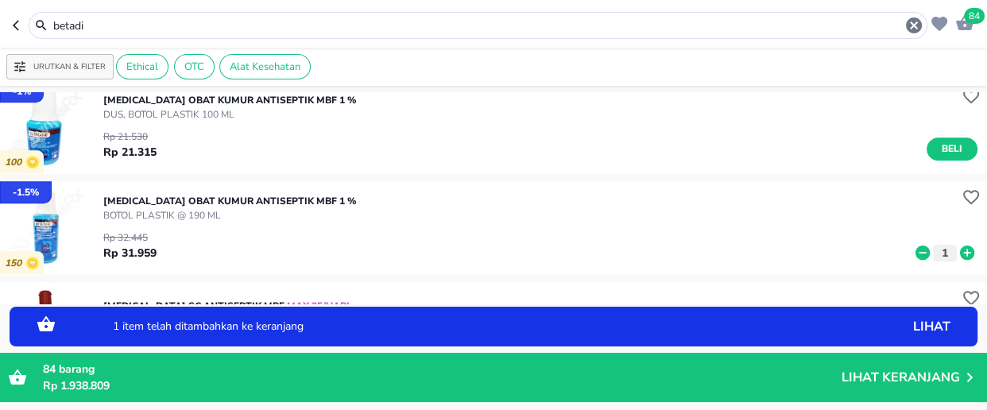
click at [957, 252] on icon at bounding box center [967, 252] width 21 height 17
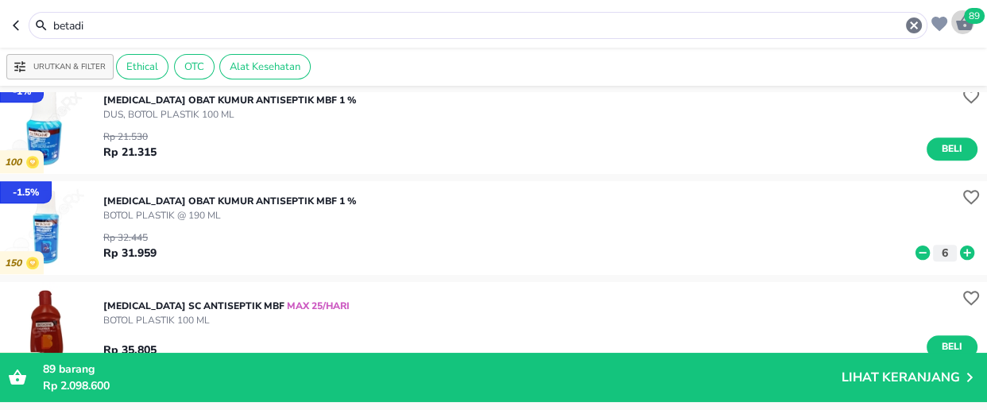
click at [972, 10] on span "89" at bounding box center [974, 16] width 21 height 16
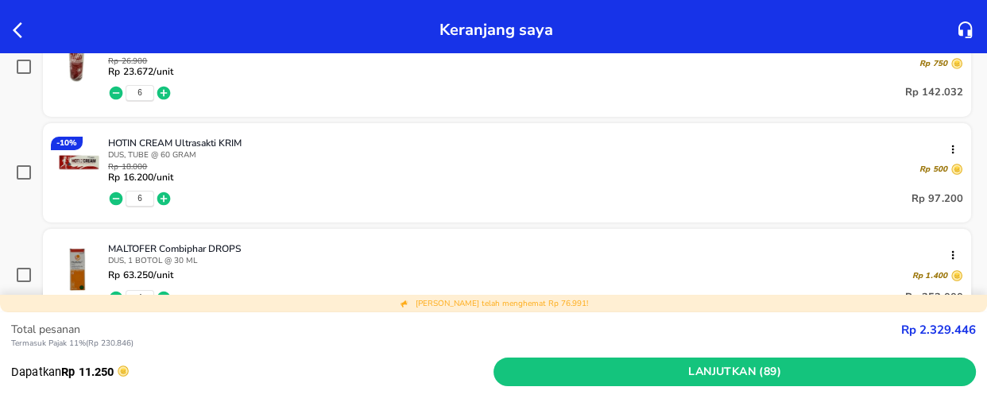
scroll to position [1445, 0]
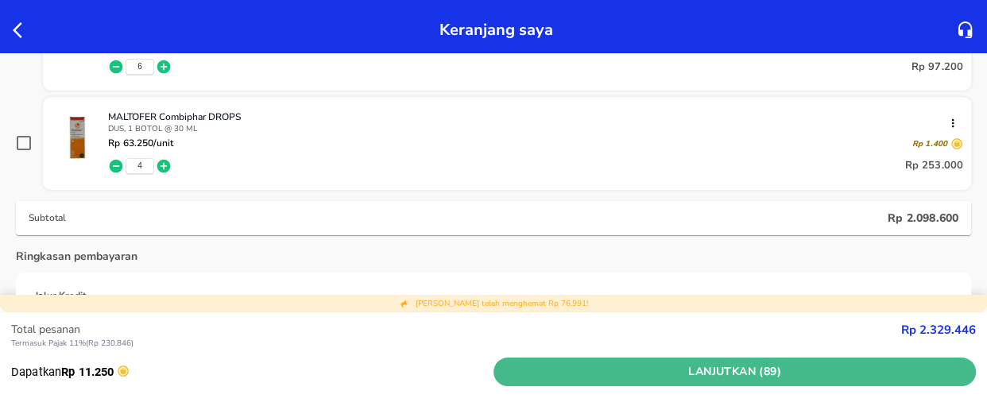
click at [701, 367] on span "Lanjutkan (89)" at bounding box center [735, 372] width 470 height 20
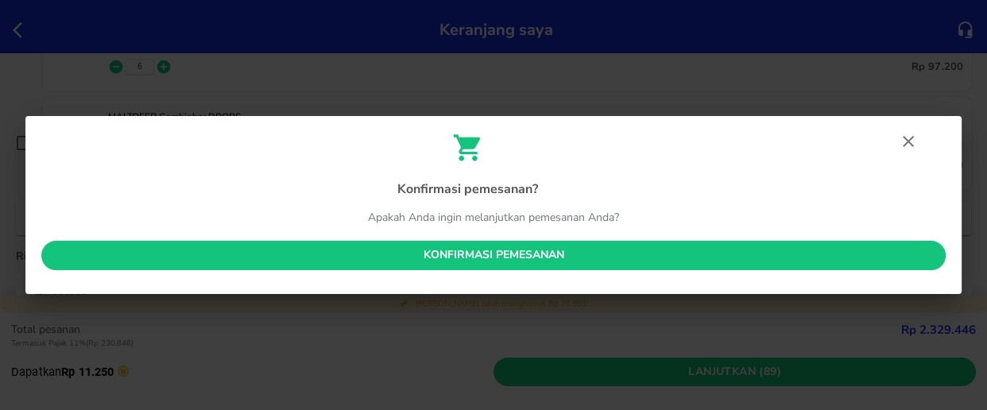
click at [524, 257] on span "Konfirmasi pemesanan" at bounding box center [493, 256] width 879 height 20
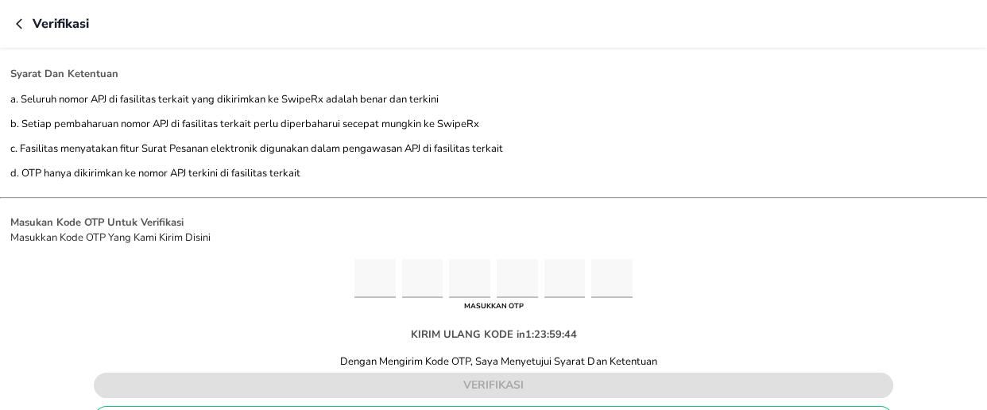
click at [366, 277] on input "Please enter OTP character 1" at bounding box center [374, 278] width 41 height 39
type input "2"
type input "0"
type input "5"
type input "4"
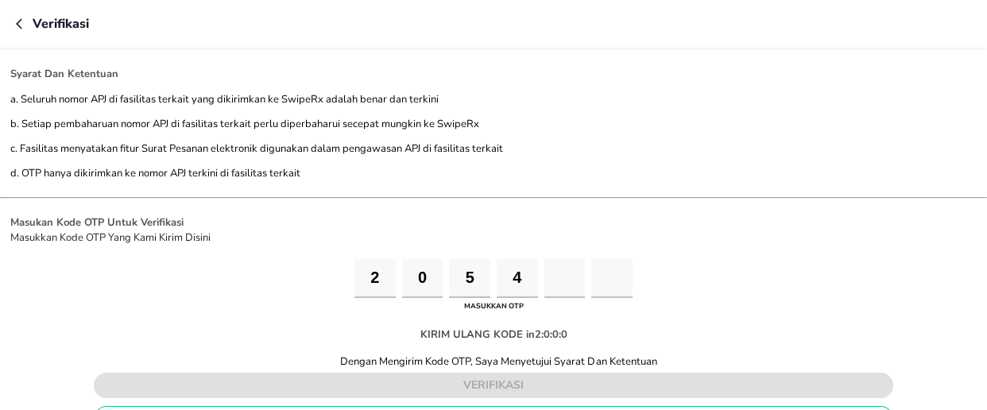
type input "8"
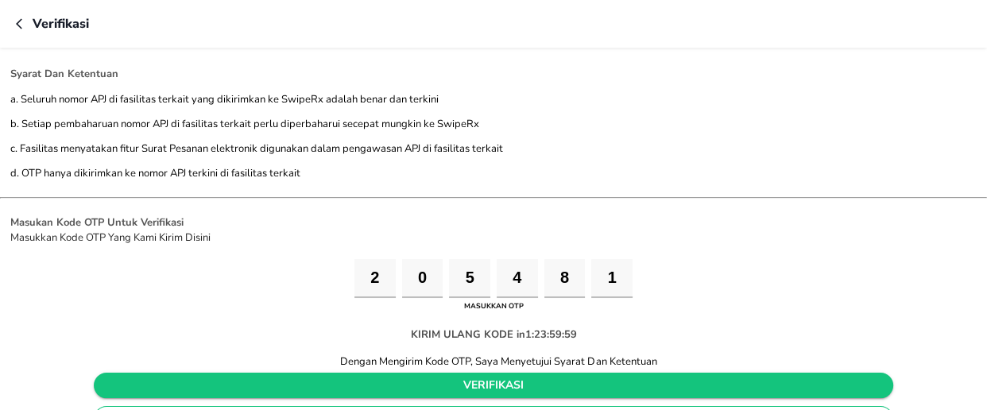
type input "1"
click at [469, 379] on span "verifikasi" at bounding box center [493, 386] width 774 height 20
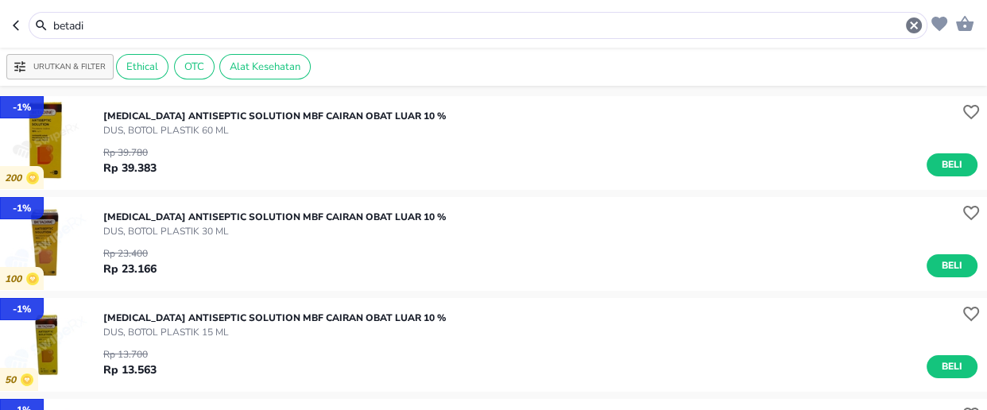
click at [111, 32] on input "betadi" at bounding box center [478, 25] width 853 height 17
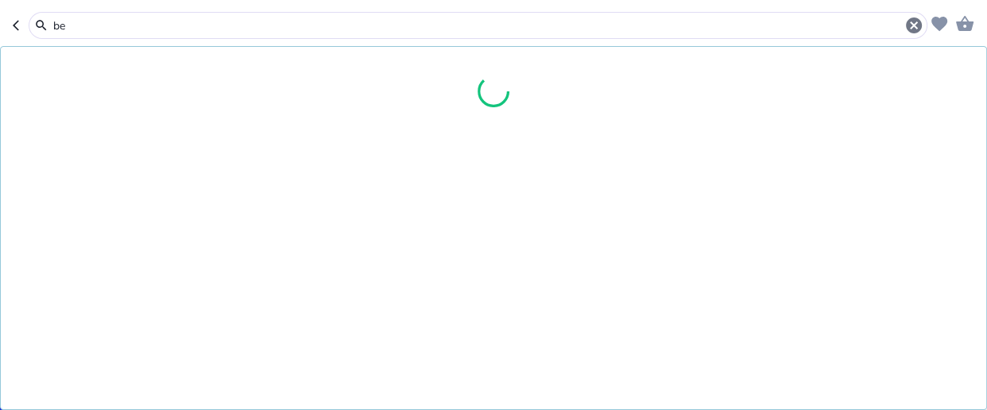
type input "b"
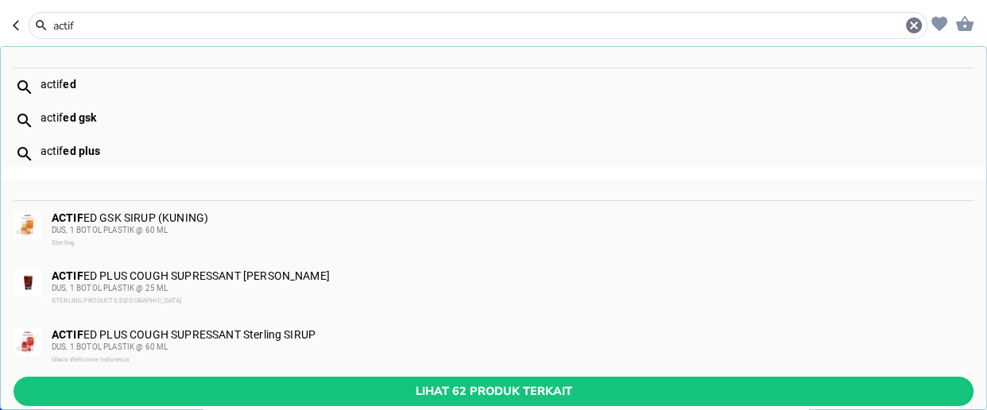
type input "actif"
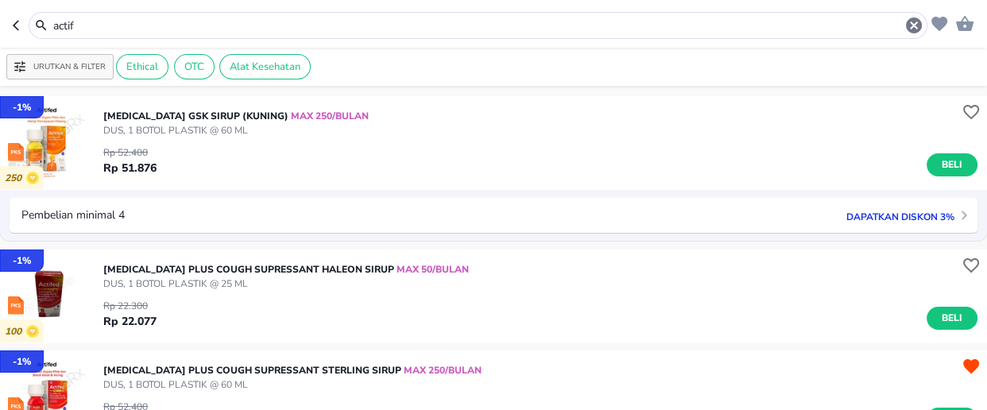
scroll to position [144, 0]
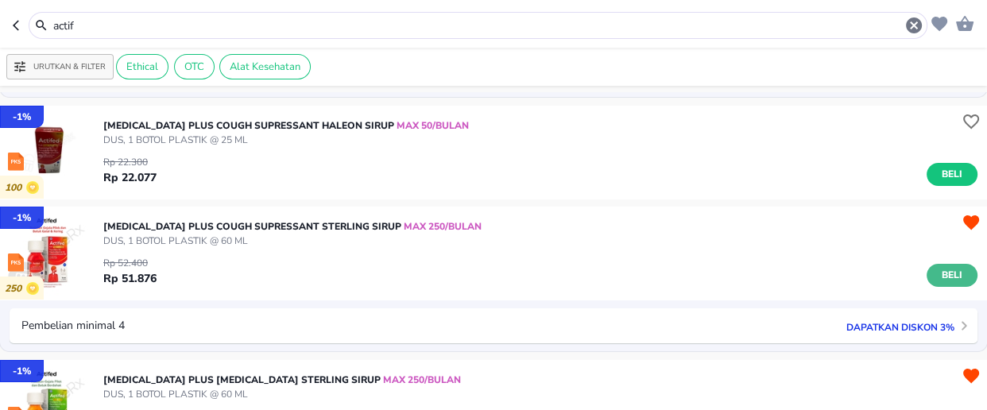
click at [939, 269] on span "Beli" at bounding box center [952, 275] width 27 height 17
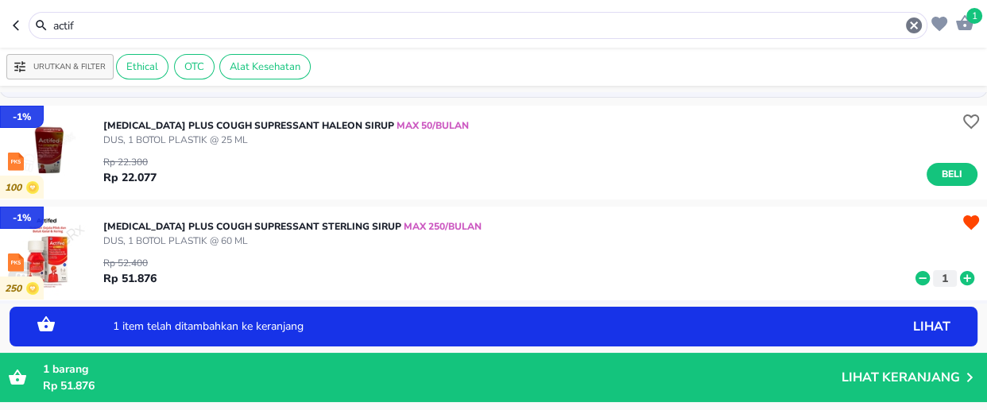
click at [957, 276] on icon at bounding box center [967, 277] width 21 height 17
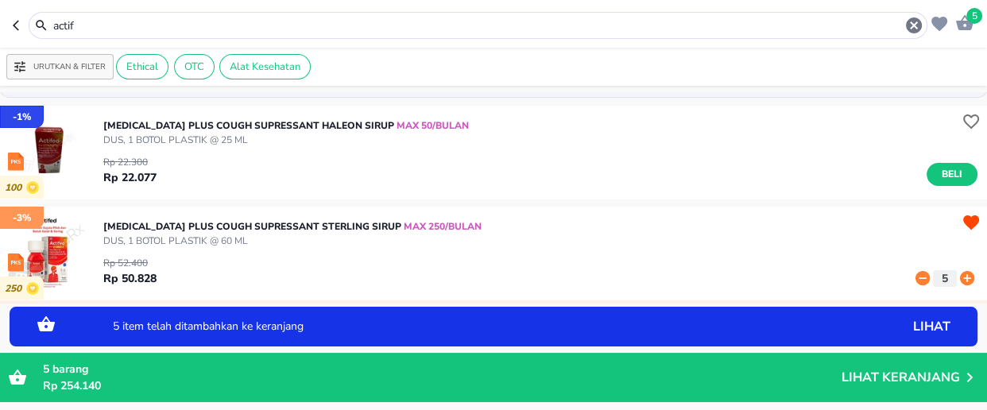
click at [957, 276] on icon at bounding box center [967, 277] width 21 height 17
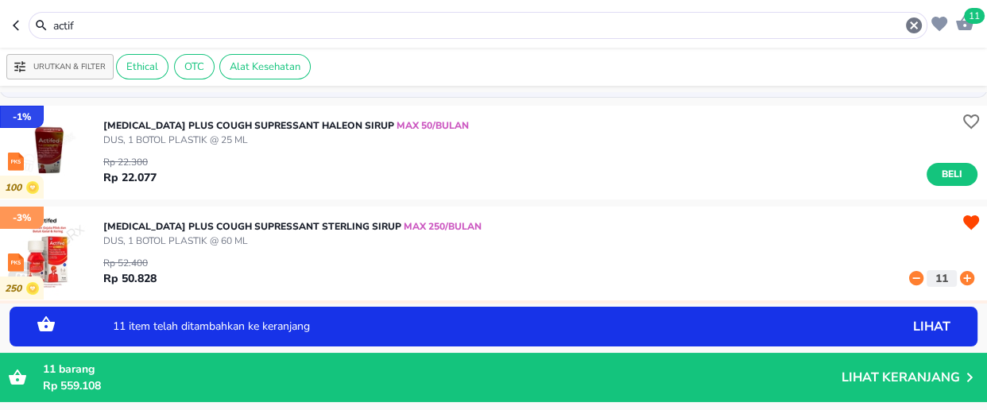
click at [957, 276] on icon at bounding box center [967, 277] width 21 height 17
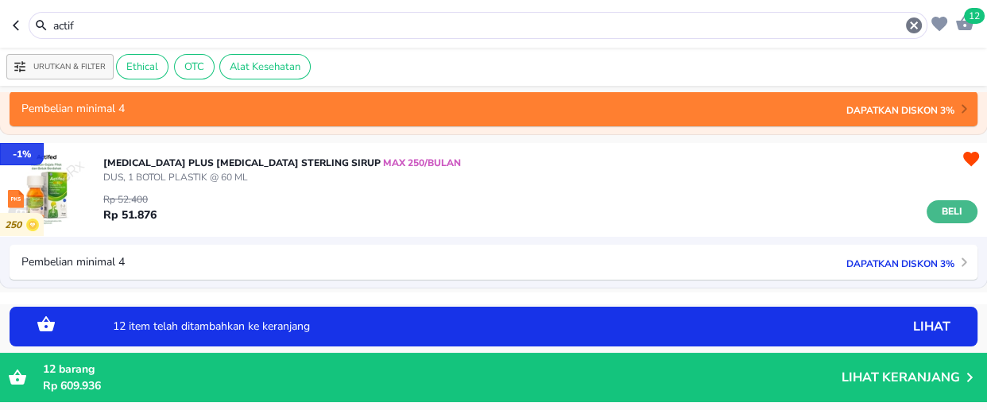
click at [939, 211] on span "Beli" at bounding box center [952, 211] width 27 height 17
click at [957, 215] on icon at bounding box center [967, 214] width 21 height 17
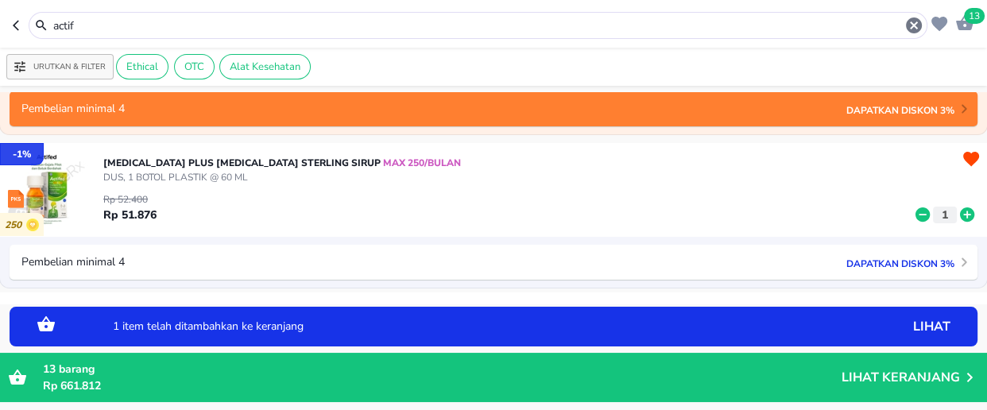
click at [957, 215] on icon at bounding box center [967, 214] width 21 height 17
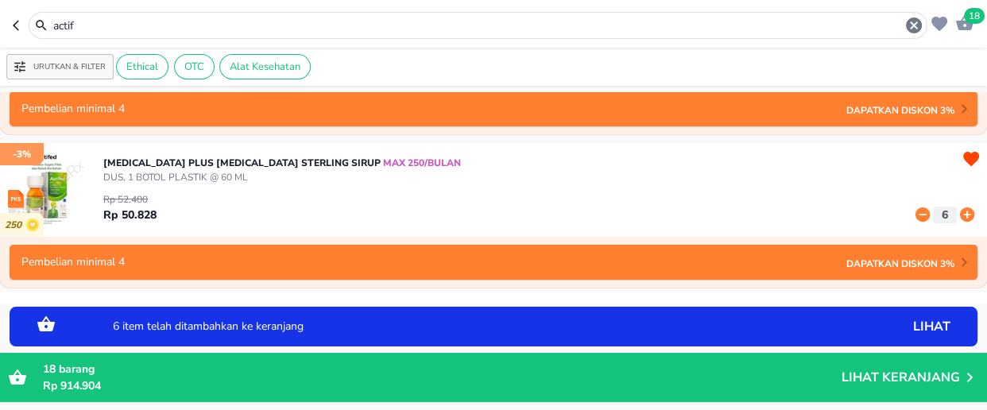
click at [957, 215] on icon at bounding box center [967, 214] width 21 height 17
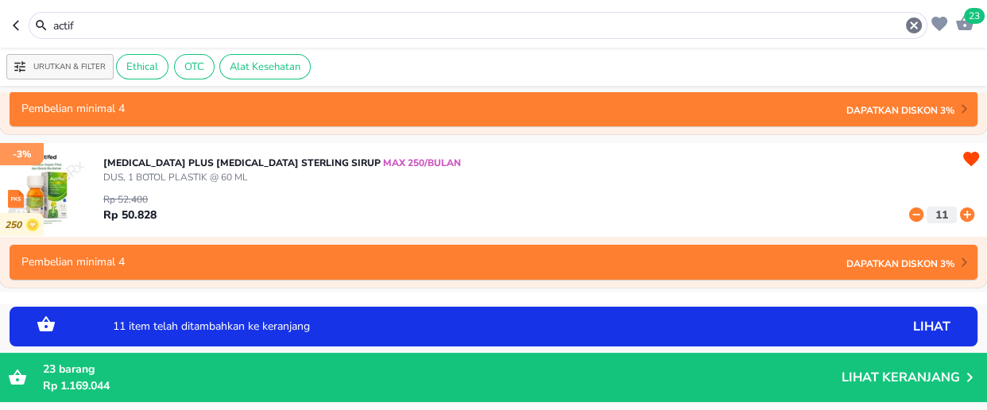
click at [957, 215] on icon at bounding box center [967, 214] width 21 height 17
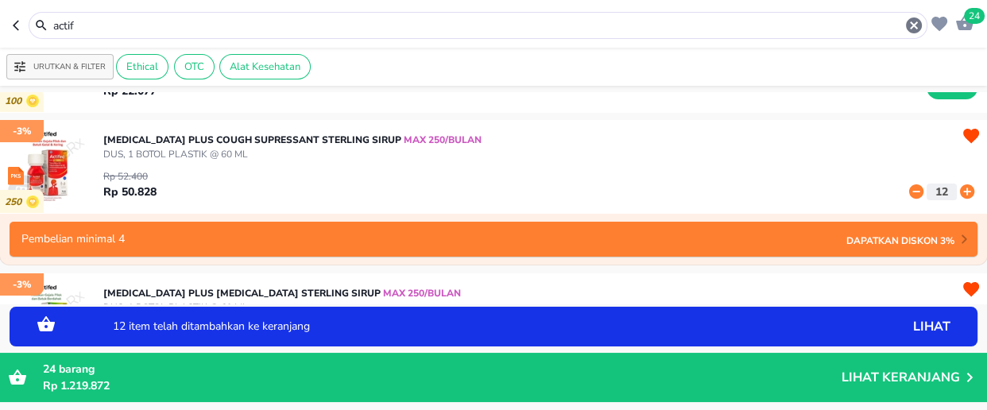
scroll to position [72, 0]
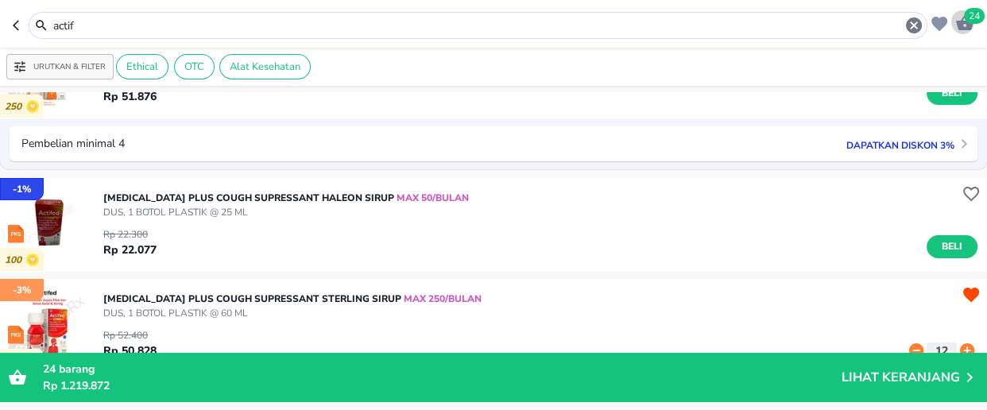
click at [980, 14] on span "24" at bounding box center [974, 16] width 21 height 16
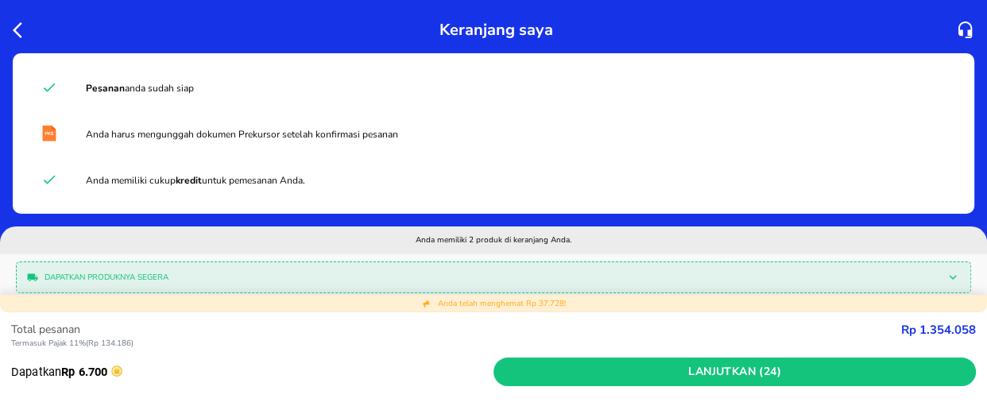
scroll to position [216, 0]
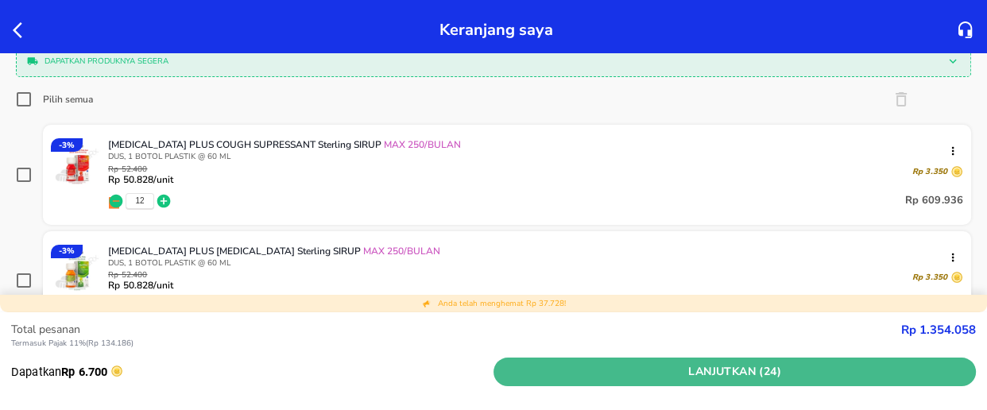
click at [750, 370] on span "Lanjutkan (24)" at bounding box center [735, 372] width 470 height 20
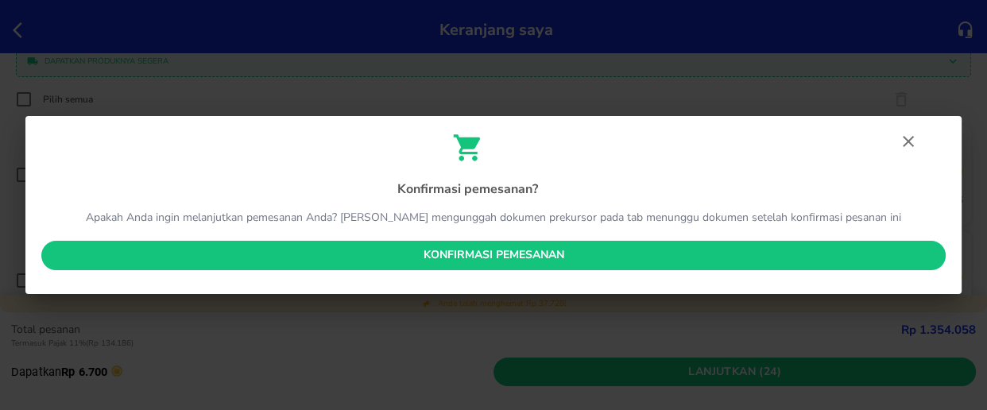
click at [520, 251] on span "Konfirmasi pemesanan" at bounding box center [493, 256] width 879 height 20
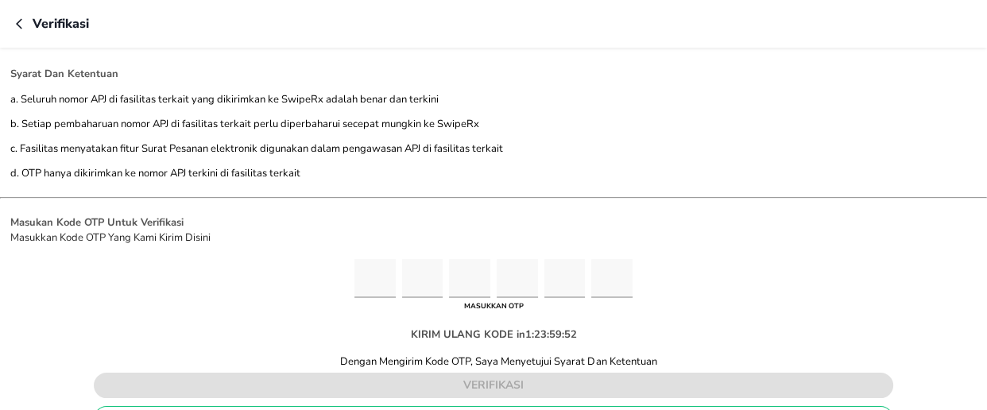
click at [371, 280] on input "Please enter OTP character 1" at bounding box center [374, 278] width 41 height 39
type input "6"
type input "7"
type input "9"
type input "0"
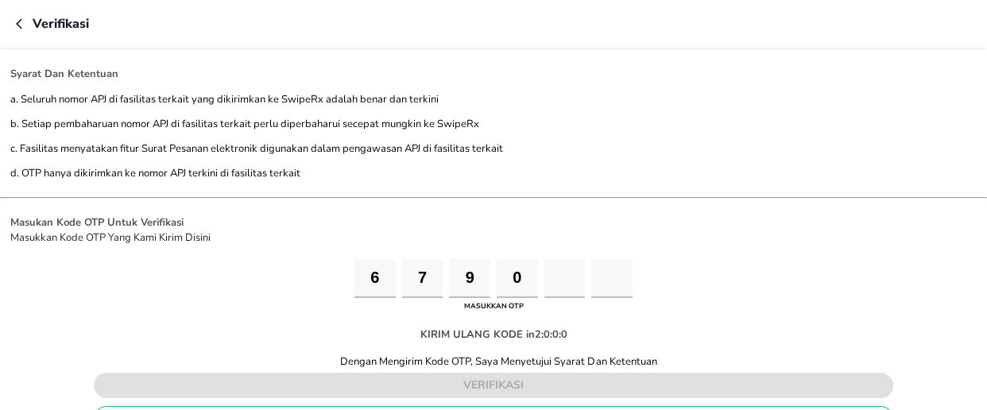
type input "5"
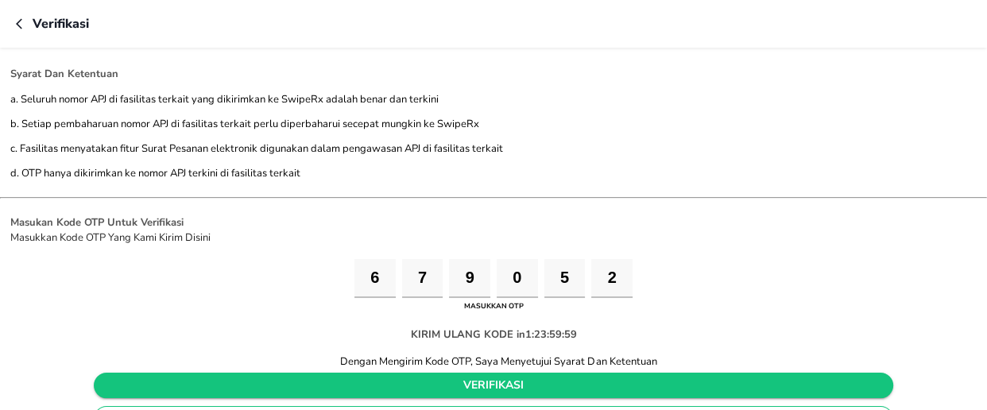
type input "2"
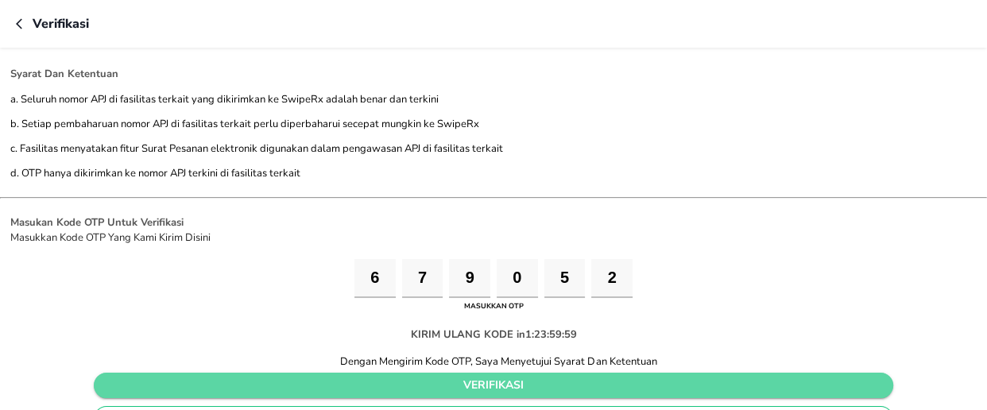
click at [510, 385] on span "verifikasi" at bounding box center [493, 386] width 774 height 20
